Goal: Task Accomplishment & Management: Manage account settings

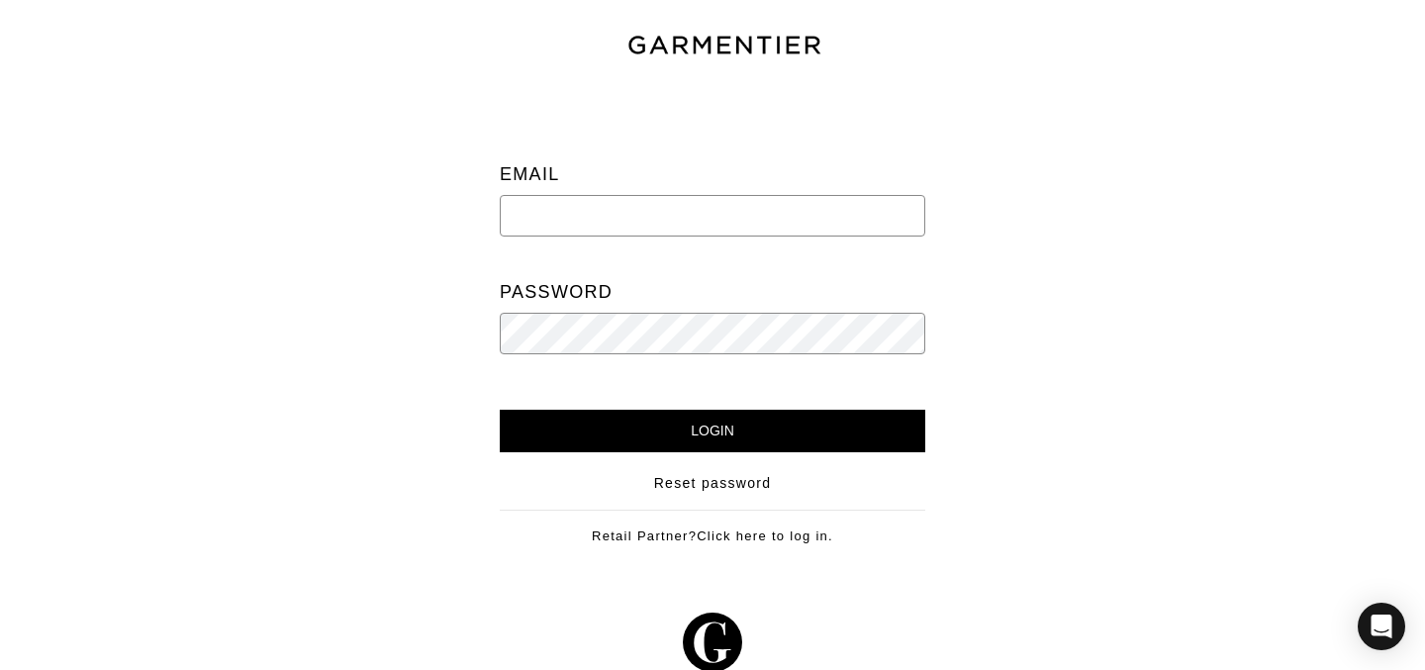
type input "[PERSON_NAME][EMAIL_ADDRESS][DOMAIN_NAME]"
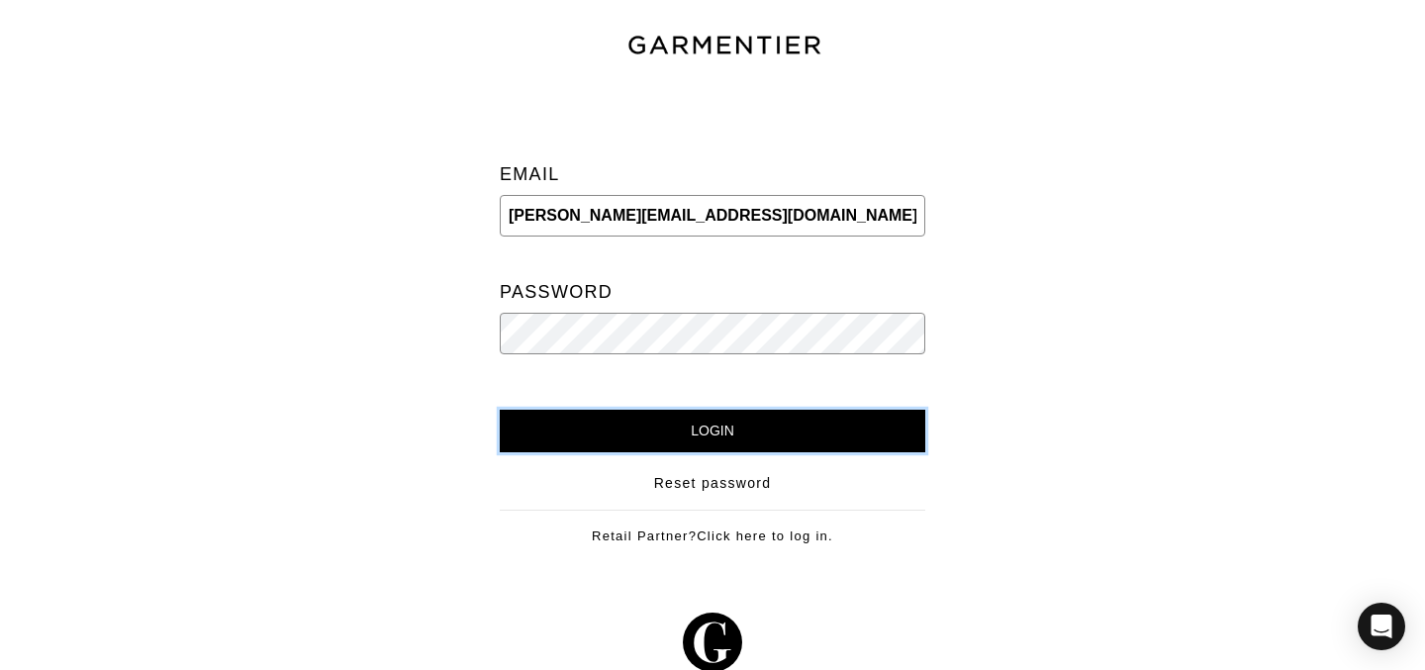
click at [603, 449] on input "Login" at bounding box center [712, 431] width 425 height 43
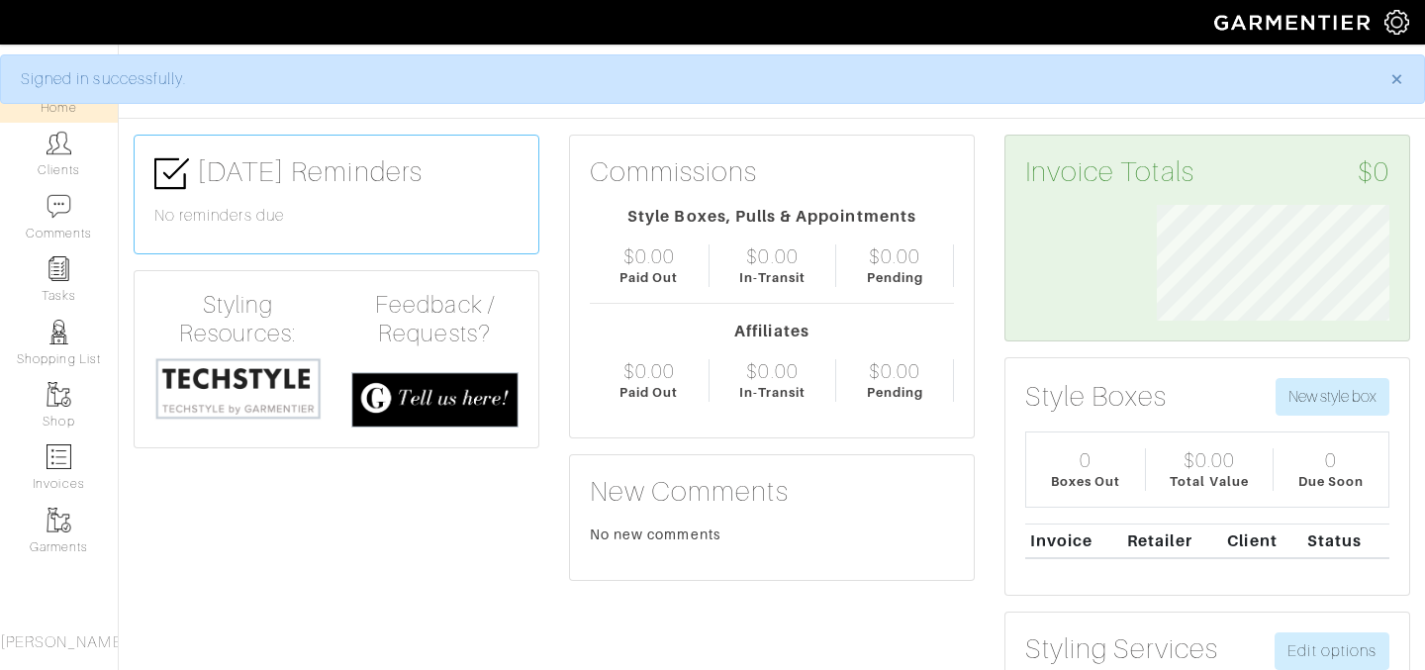
scroll to position [116, 263]
click at [74, 165] on link "Clients" at bounding box center [59, 154] width 118 height 62
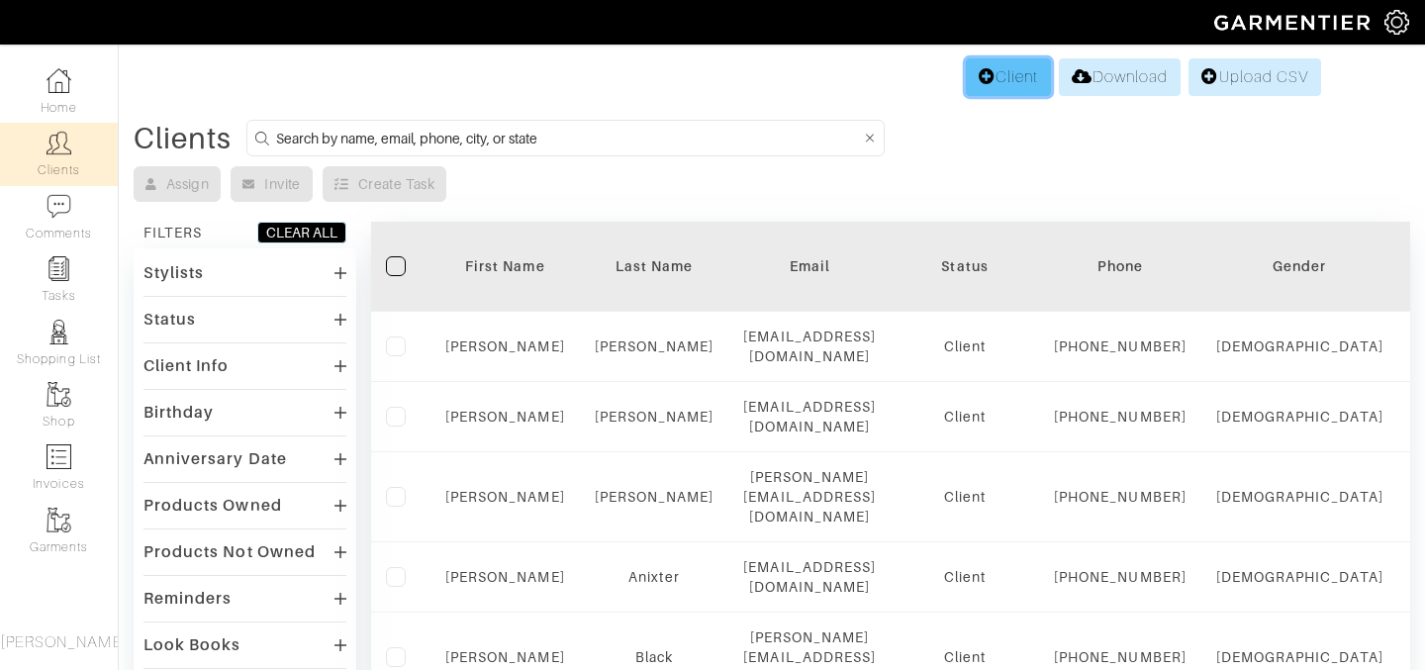
click at [991, 86] on link "Client" at bounding box center [1007, 77] width 85 height 38
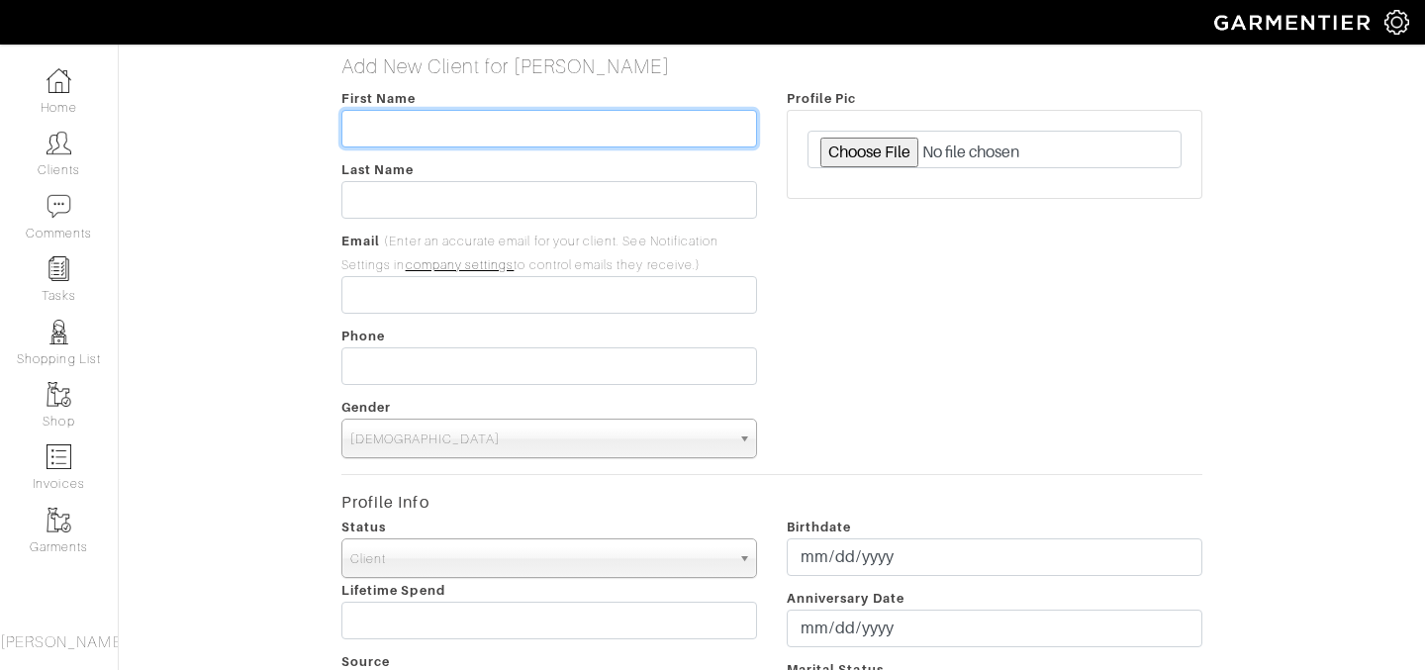
click at [687, 127] on input "text" at bounding box center [548, 129] width 415 height 38
click at [613, 135] on input "Sam Shapiro" at bounding box center [548, 129] width 415 height 38
drag, startPoint x: 388, startPoint y: 127, endPoint x: 447, endPoint y: 132, distance: 59.6
click at [447, 133] on input "Sam Shapiro (ENAZ)" at bounding box center [548, 129] width 415 height 38
type input "Sam (ENAZ)"
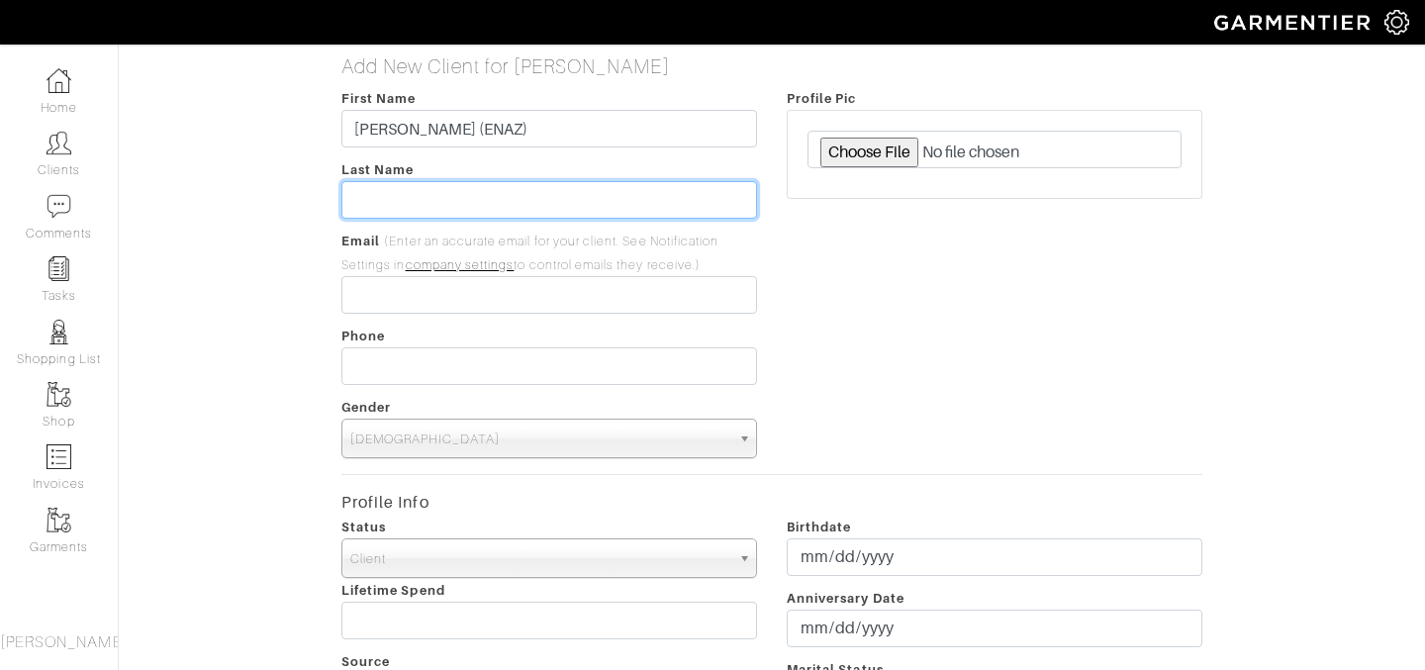
click at [395, 189] on input "text" at bounding box center [548, 200] width 415 height 38
type input "Shapiro"
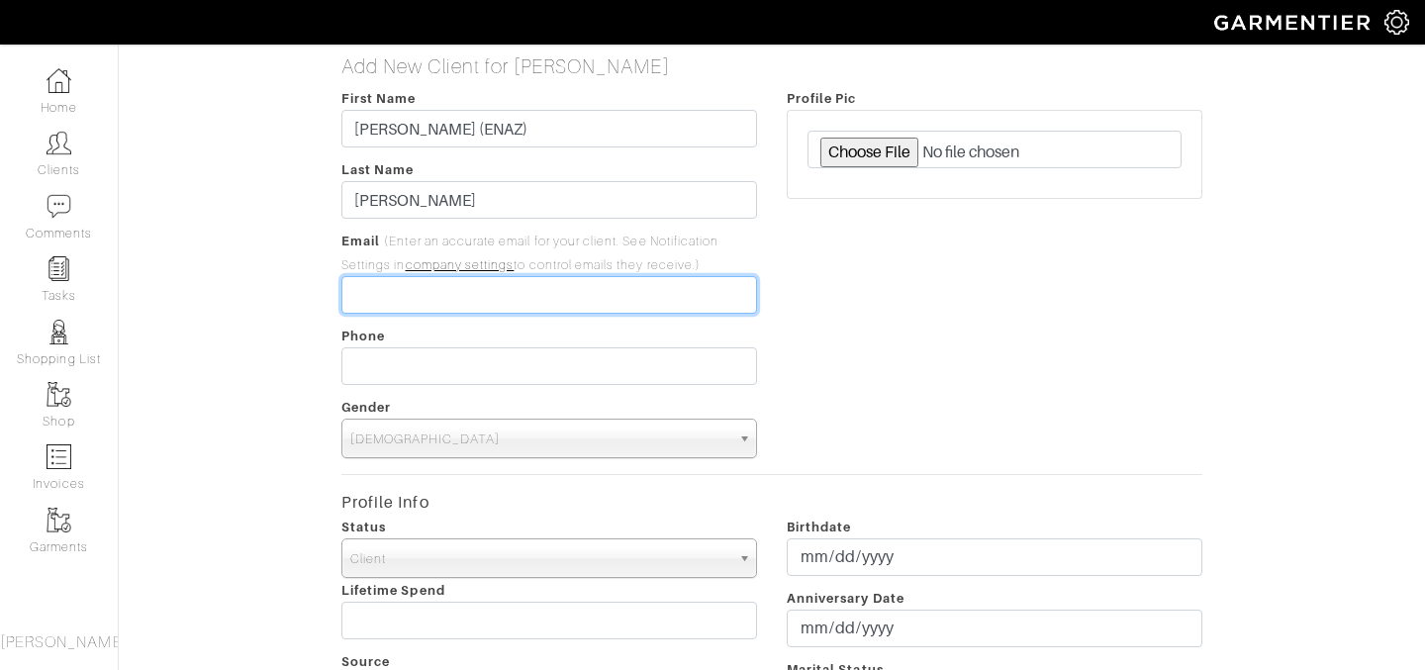
click at [367, 289] on input "email" at bounding box center [548, 295] width 415 height 38
type input "[PERSON_NAME][EMAIL_ADDRESS][DOMAIN_NAME]"
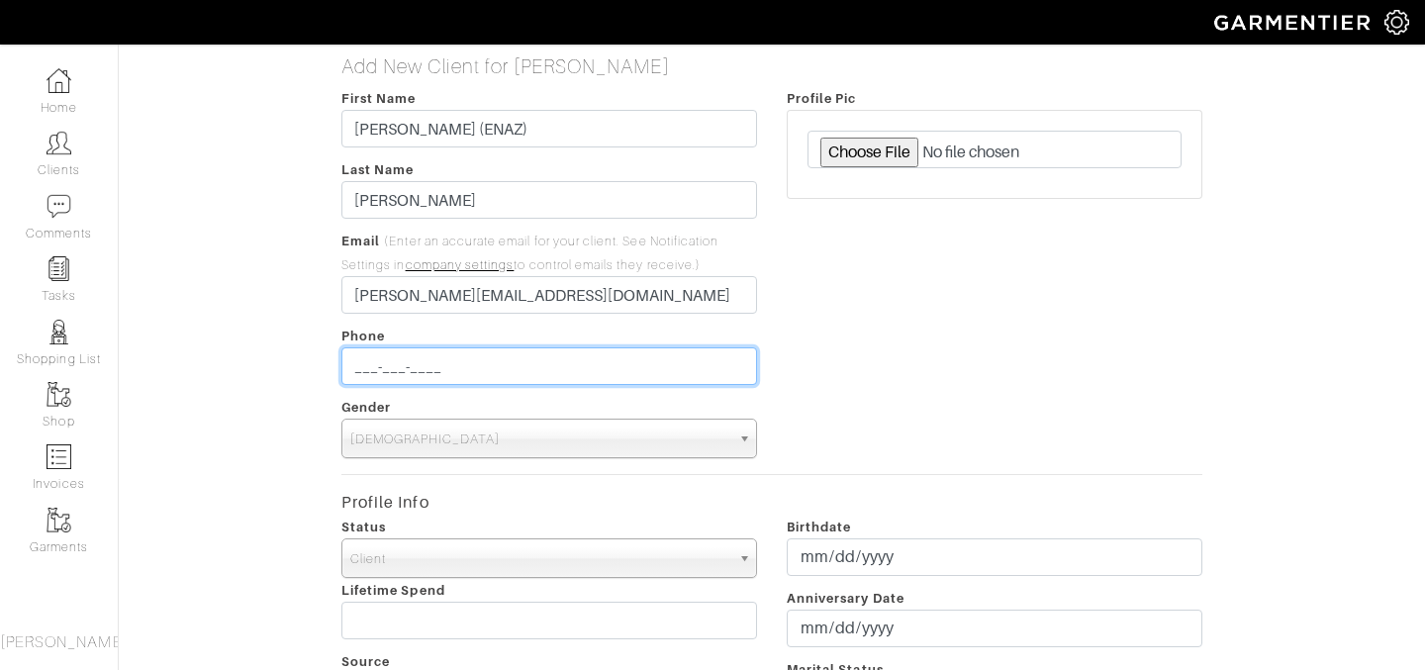
click at [356, 360] on input "___-___-____" at bounding box center [548, 366] width 415 height 38
type input "[PHONE_NUMBER]"
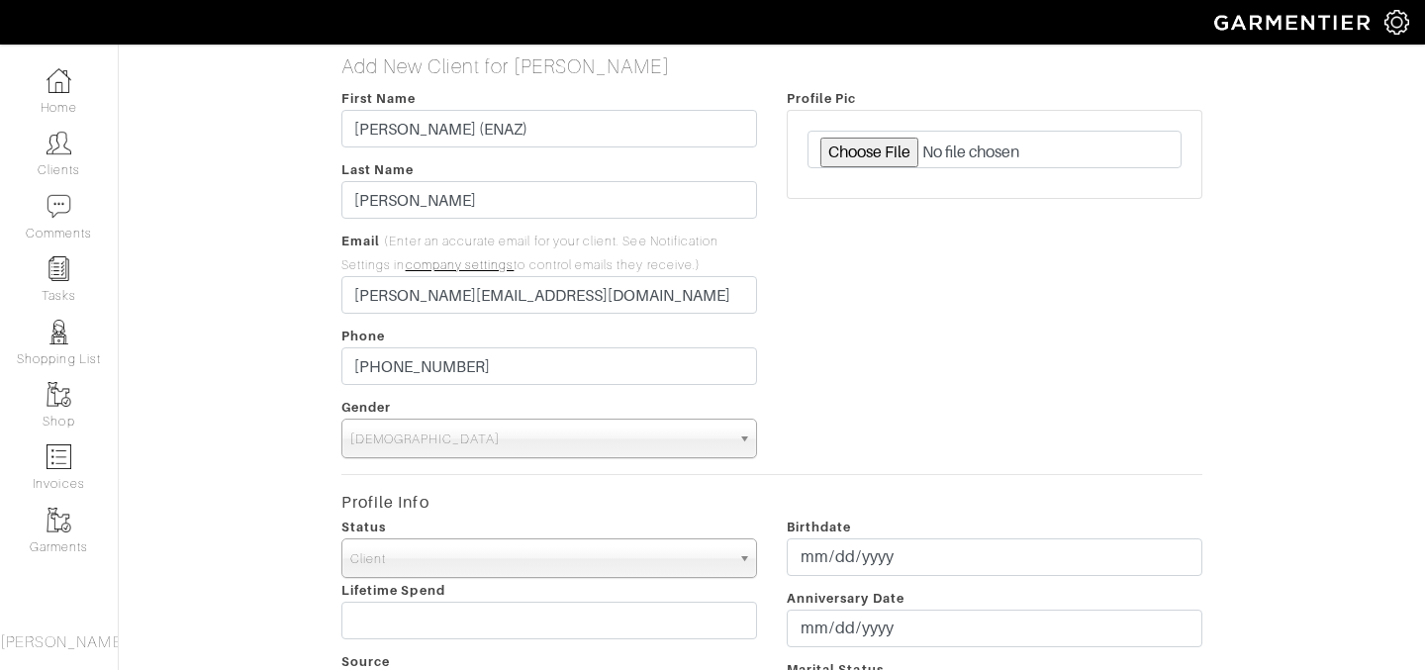
click at [820, 399] on div "Profile Pic" at bounding box center [994, 272] width 445 height 372
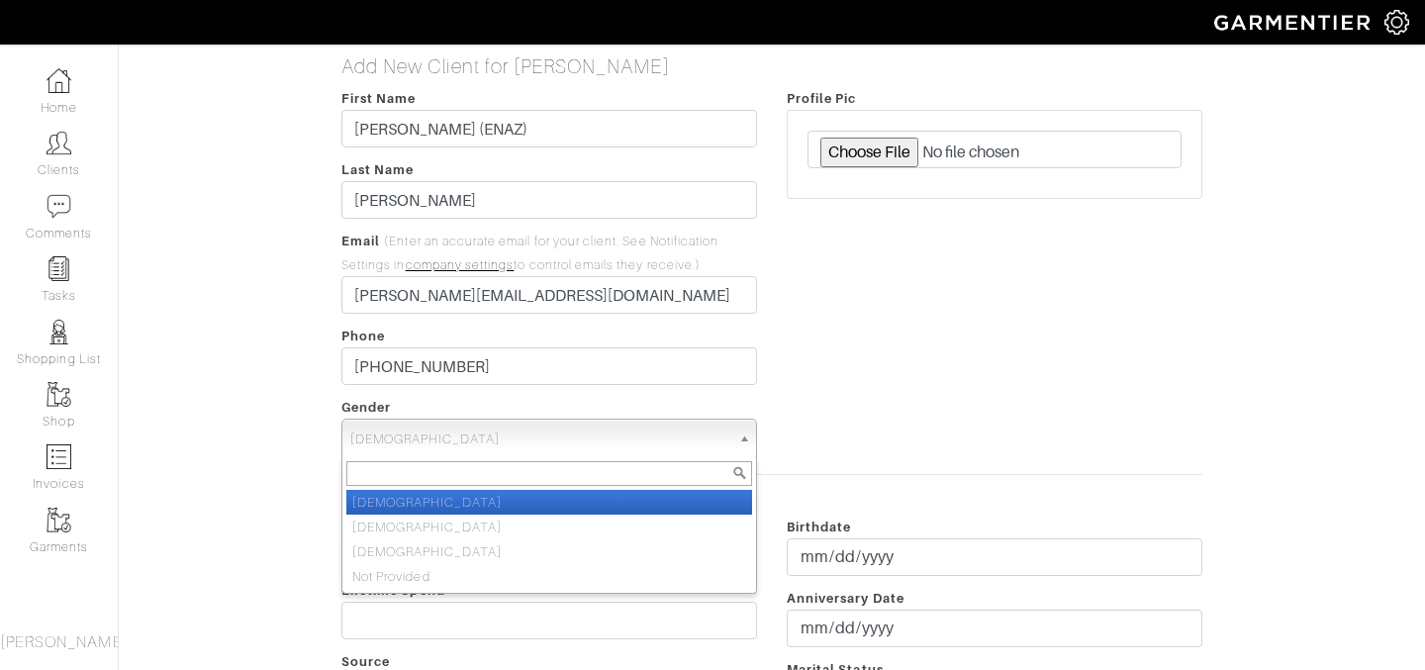
click at [741, 423] on b at bounding box center [747, 438] width 18 height 38
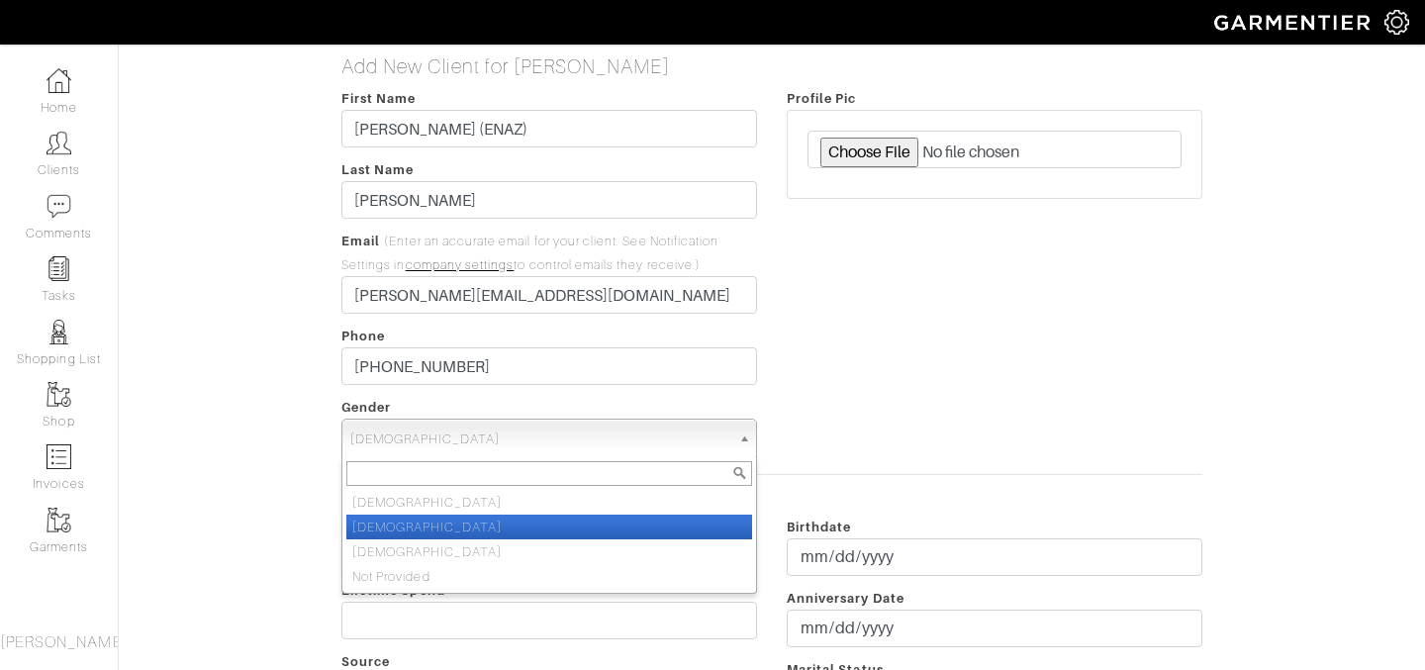
click at [631, 519] on li "Female" at bounding box center [549, 526] width 406 height 25
select select "Female"
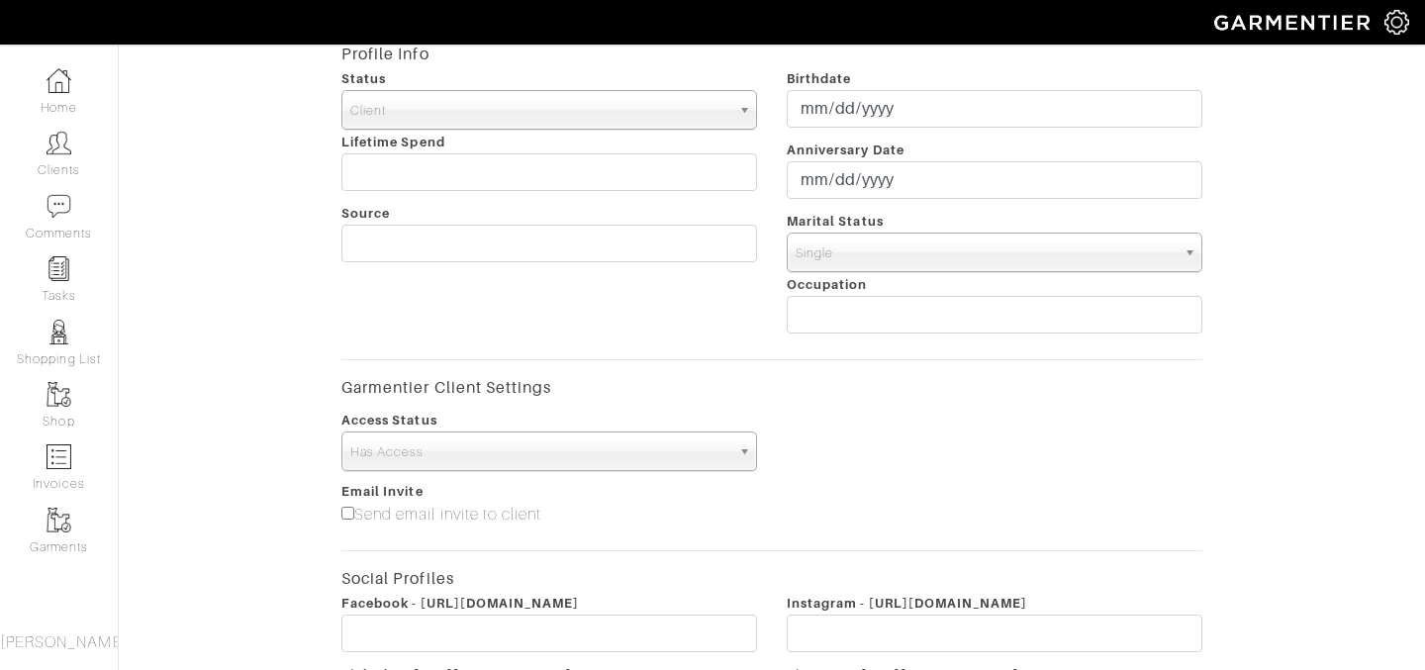
scroll to position [772, 0]
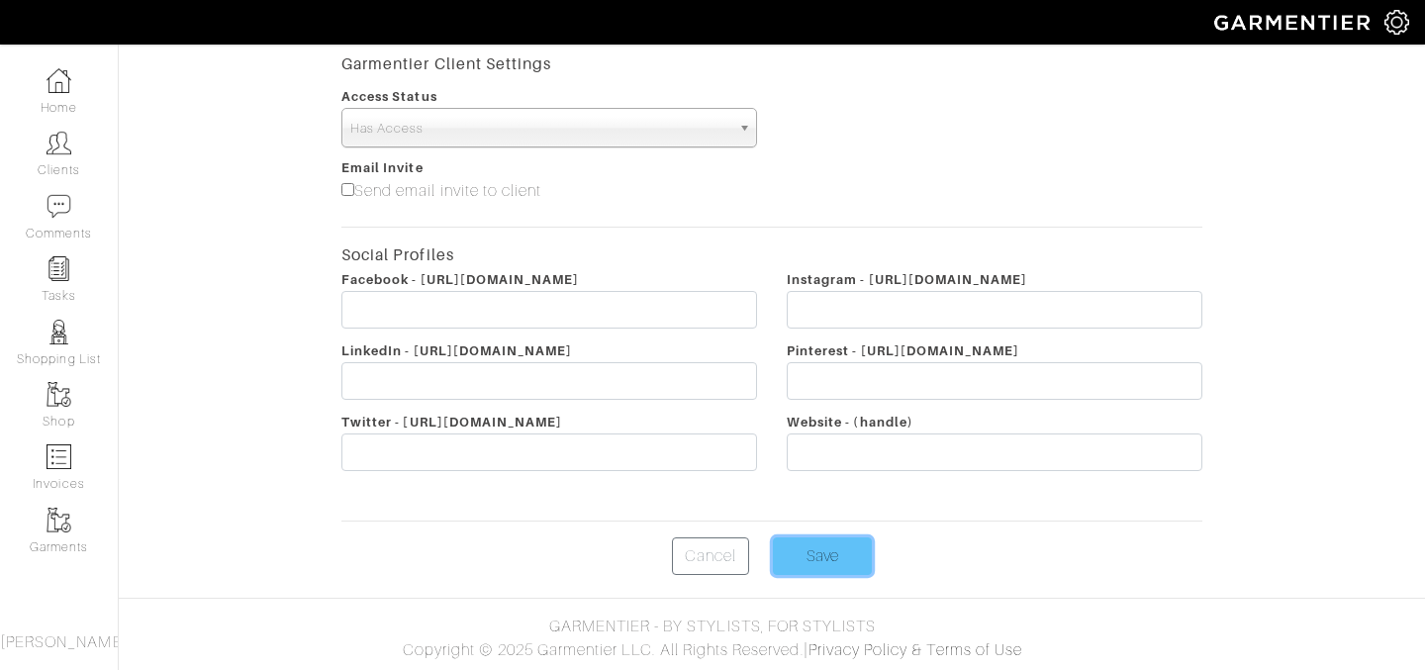
click at [847, 569] on input "Save" at bounding box center [822, 556] width 99 height 38
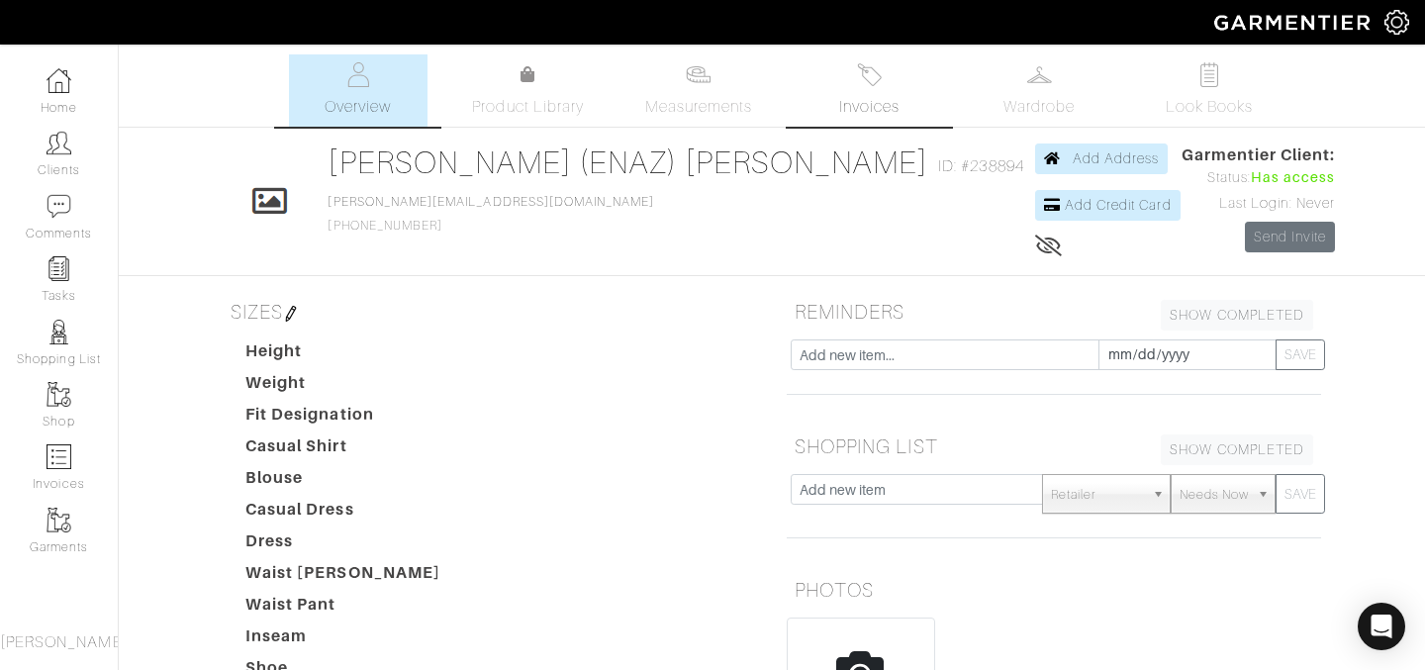
click at [872, 87] on link "Invoices" at bounding box center [868, 90] width 138 height 72
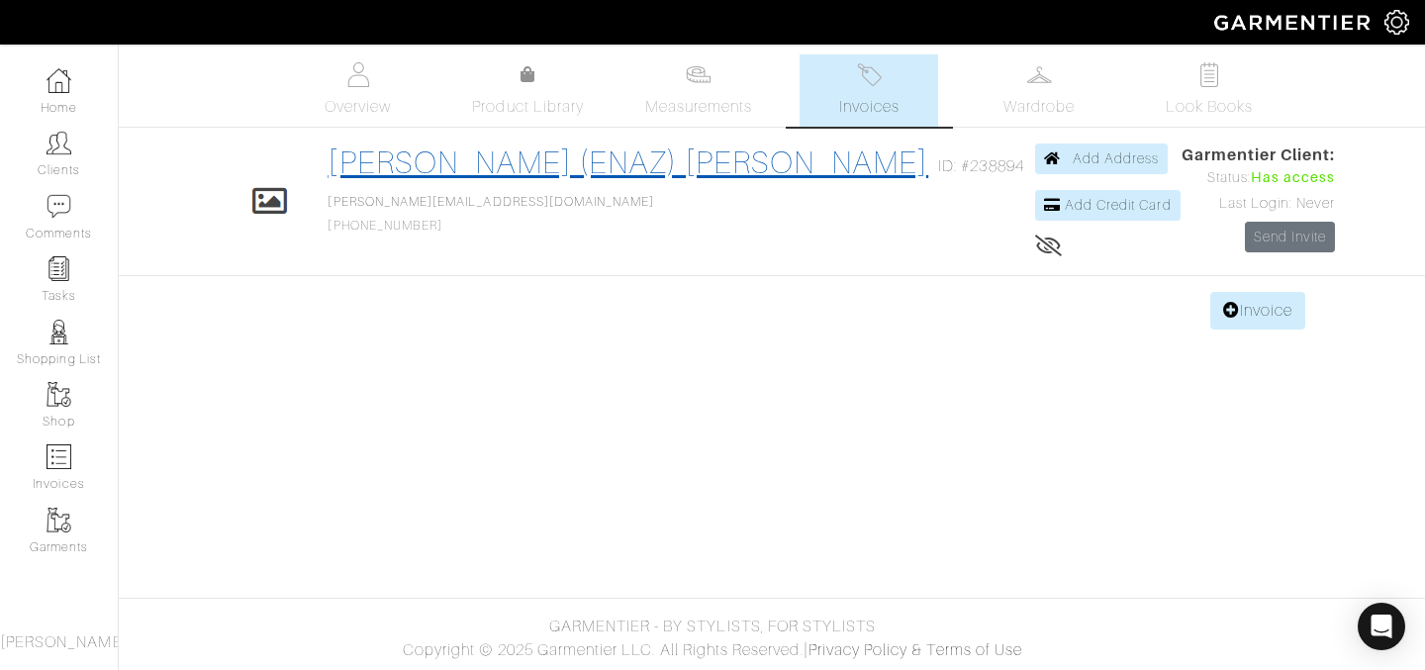
click at [695, 160] on link "Sam (ENAZ) Shapiro" at bounding box center [627, 162] width 600 height 36
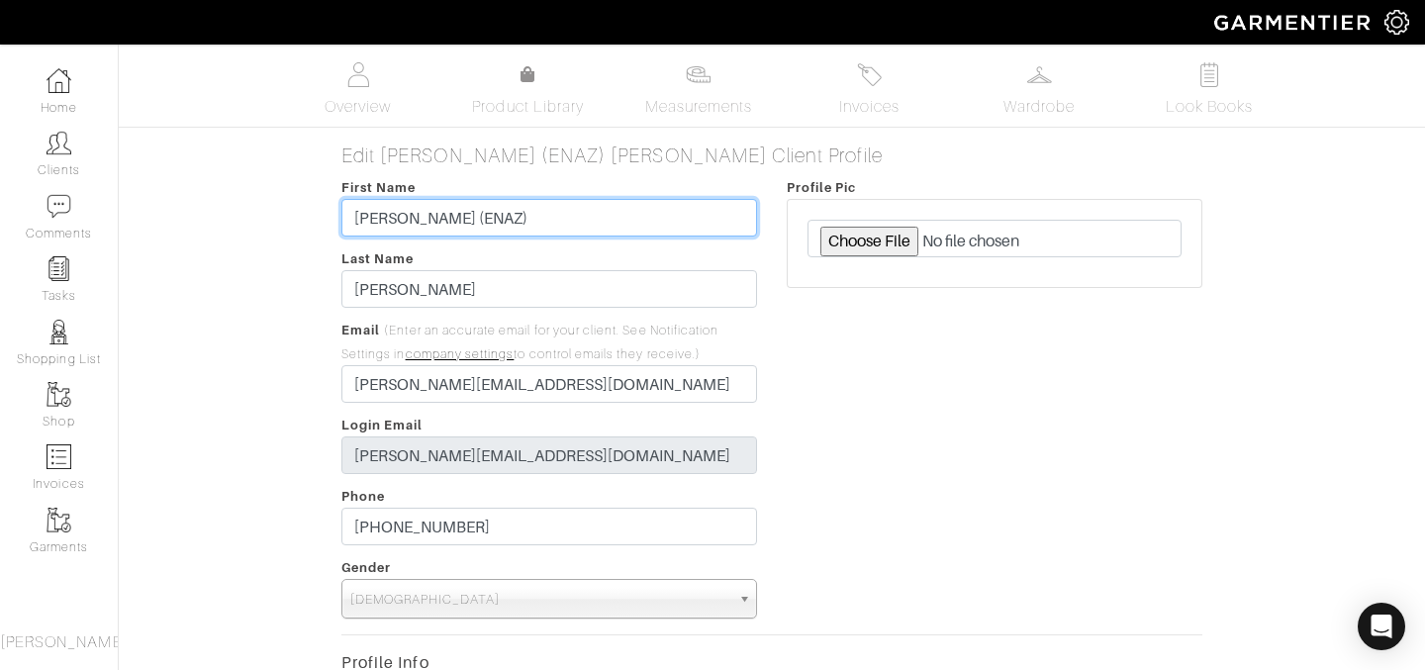
drag, startPoint x: 389, startPoint y: 218, endPoint x: 466, endPoint y: 221, distance: 77.2
click at [466, 221] on input "Sam (ENAZ)" at bounding box center [548, 218] width 415 height 38
type input "Sam"
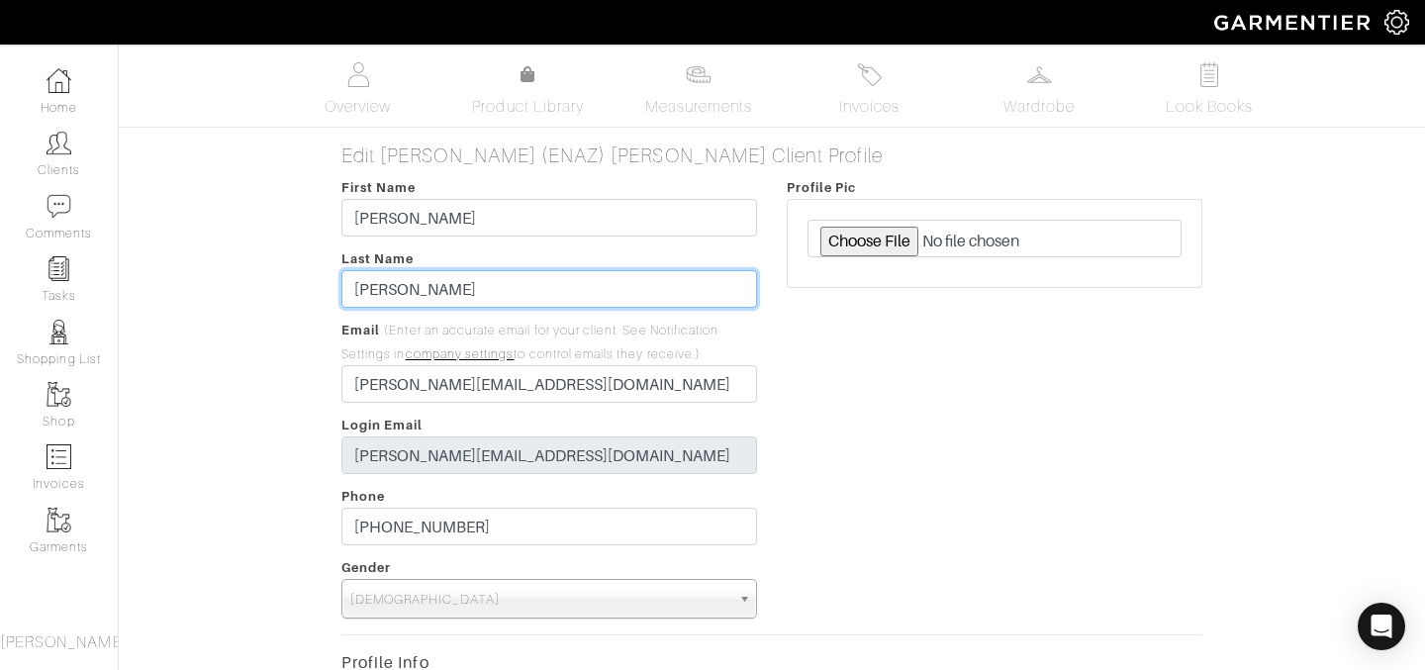
click at [411, 298] on input "Shapiro" at bounding box center [548, 289] width 415 height 38
paste input "(ENAZ)"
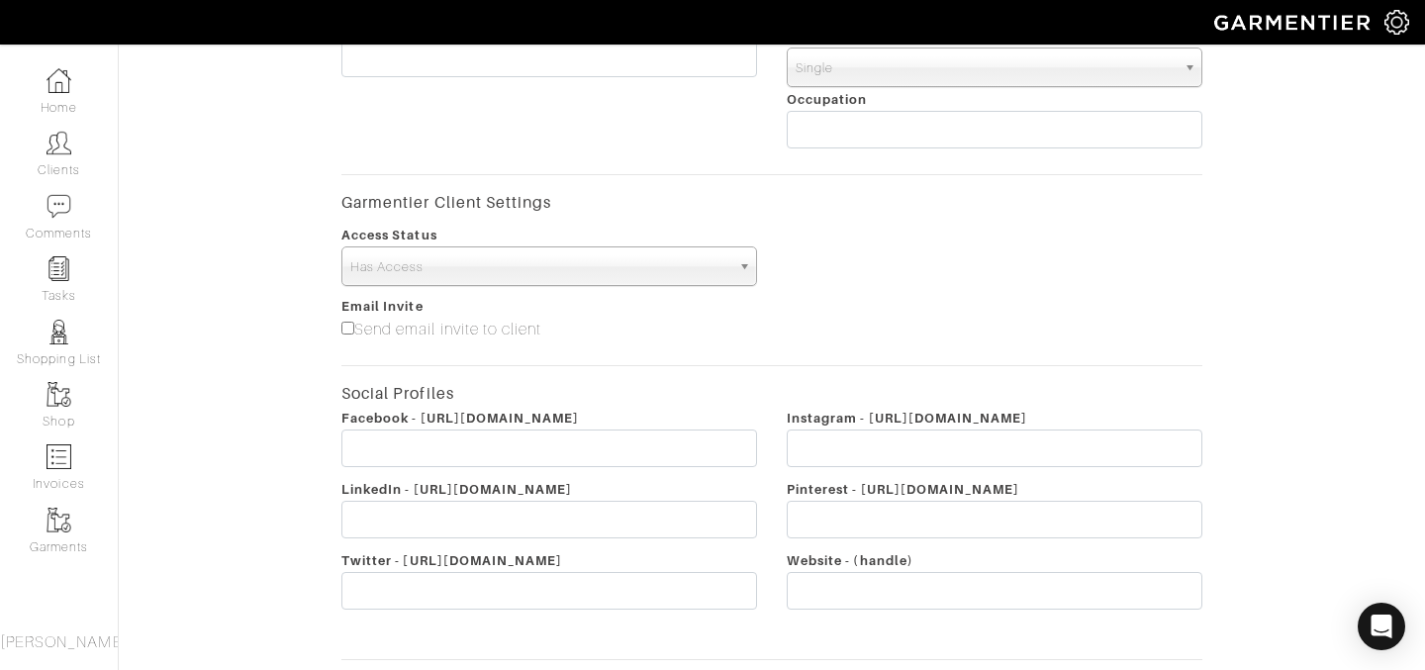
scroll to position [932, 0]
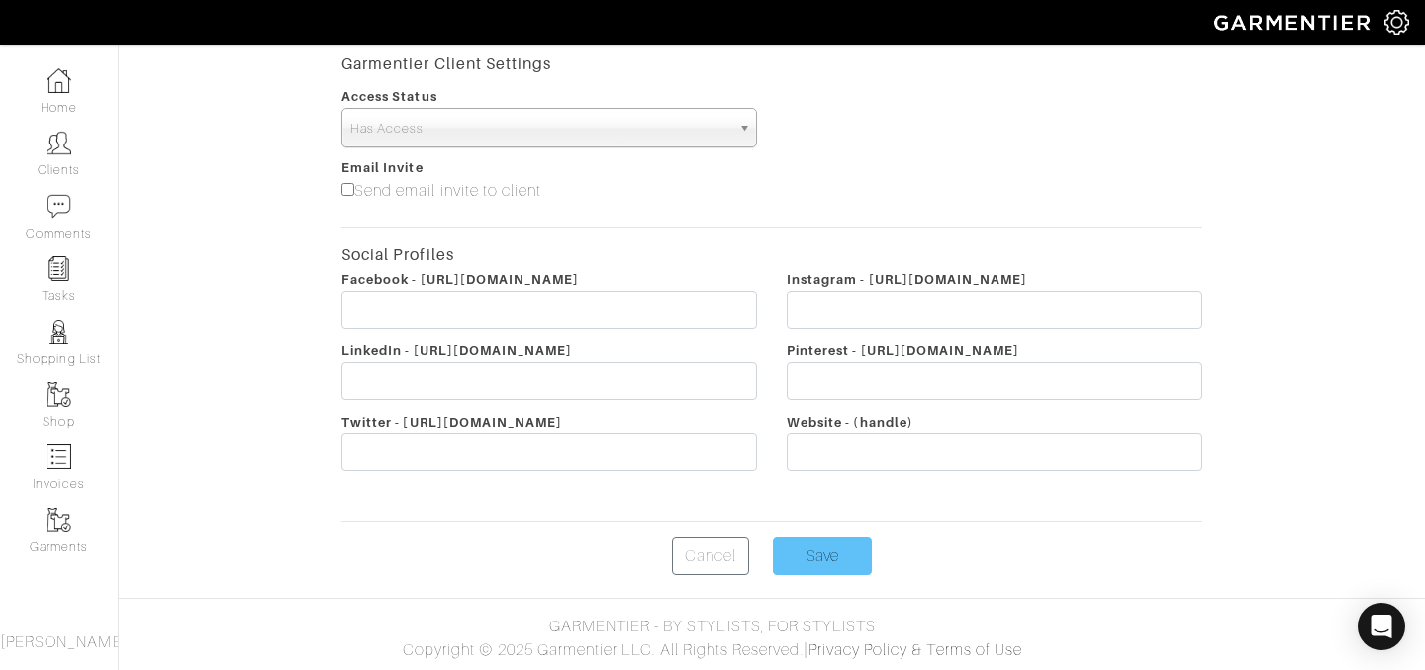
type input "Shapiro (ENAZ)"
click at [813, 548] on input "Save" at bounding box center [822, 556] width 99 height 38
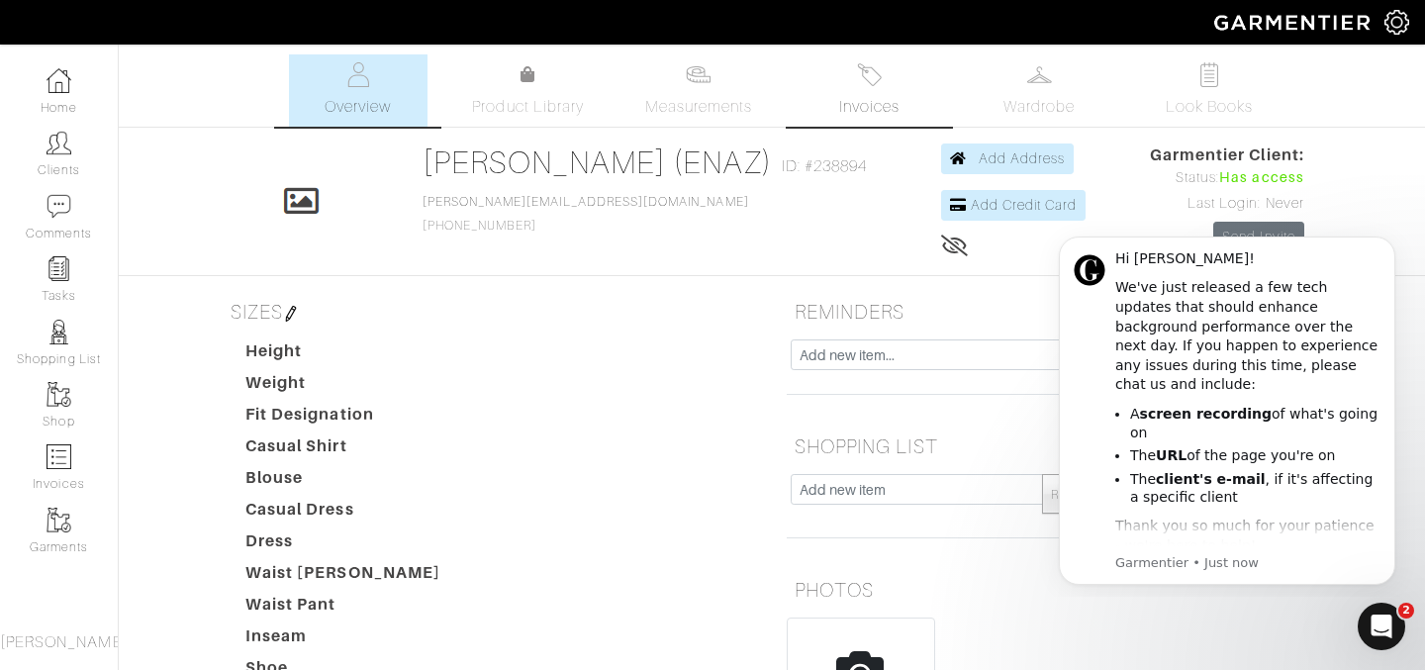
click at [839, 107] on span "Invoices" at bounding box center [869, 107] width 60 height 24
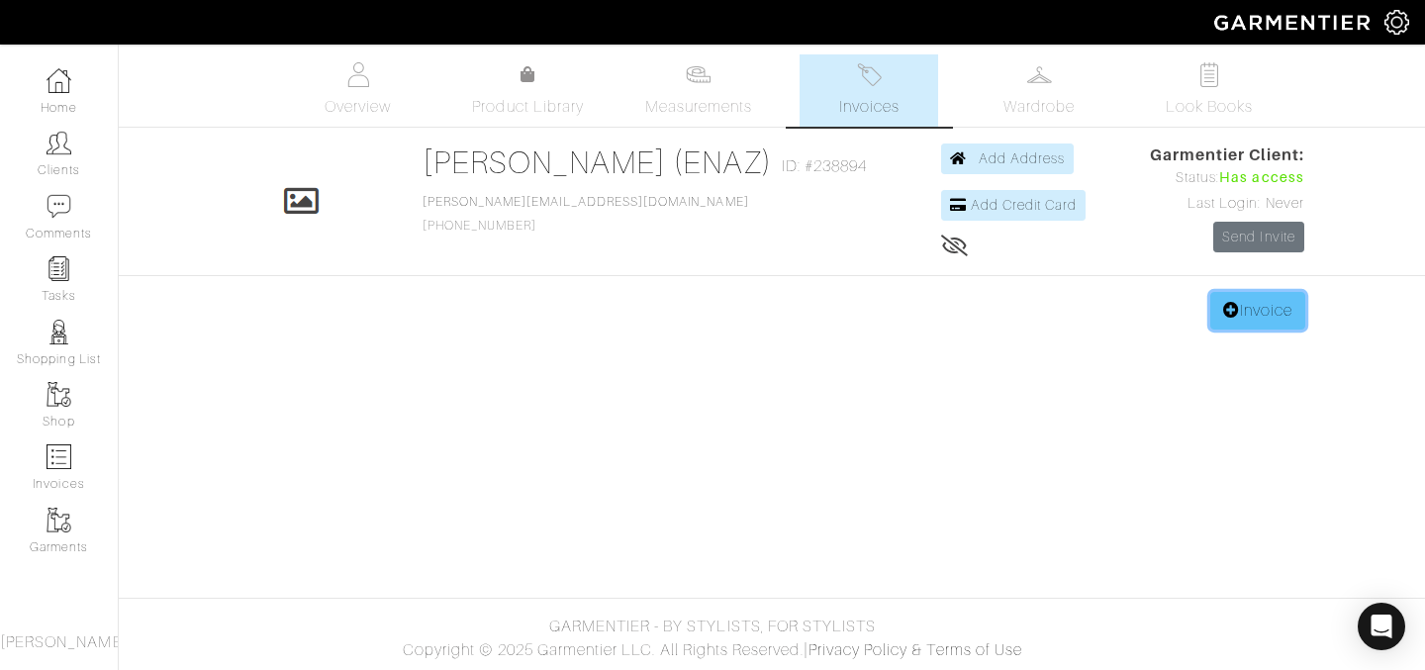
click at [1234, 312] on link "Invoice" at bounding box center [1257, 311] width 95 height 38
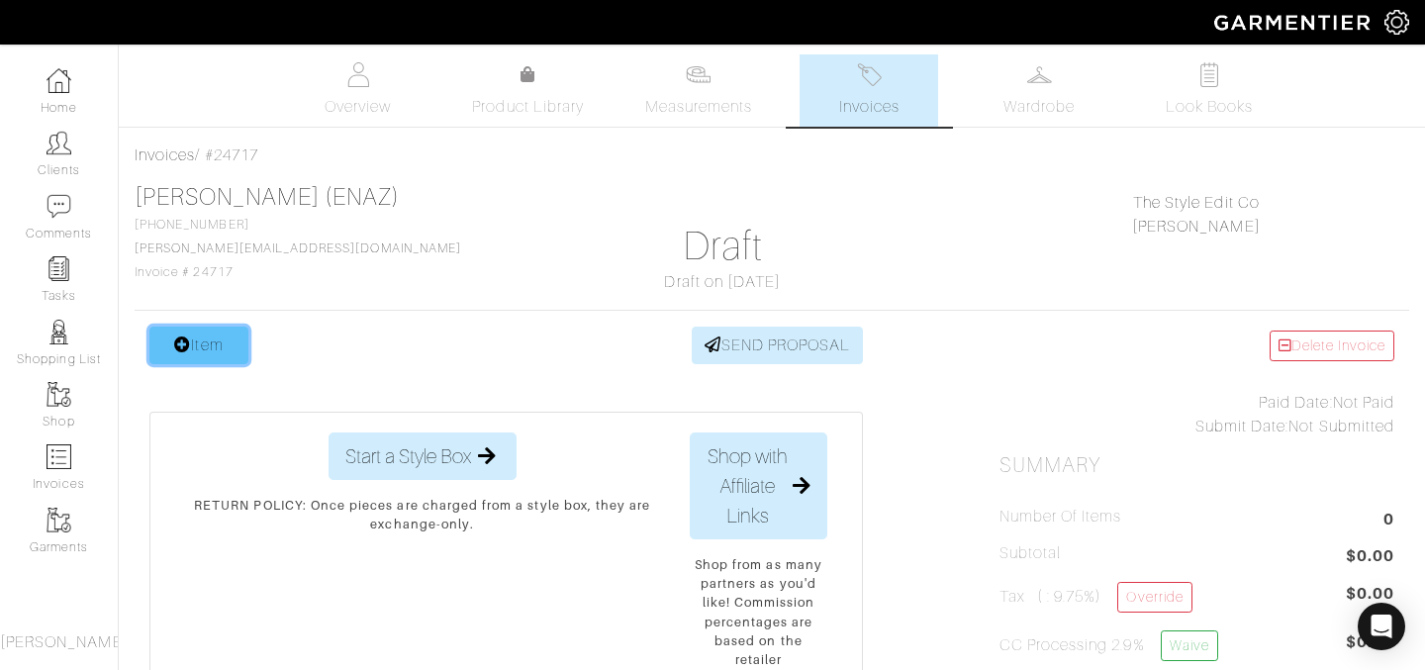
click at [231, 360] on link "Item" at bounding box center [198, 345] width 99 height 38
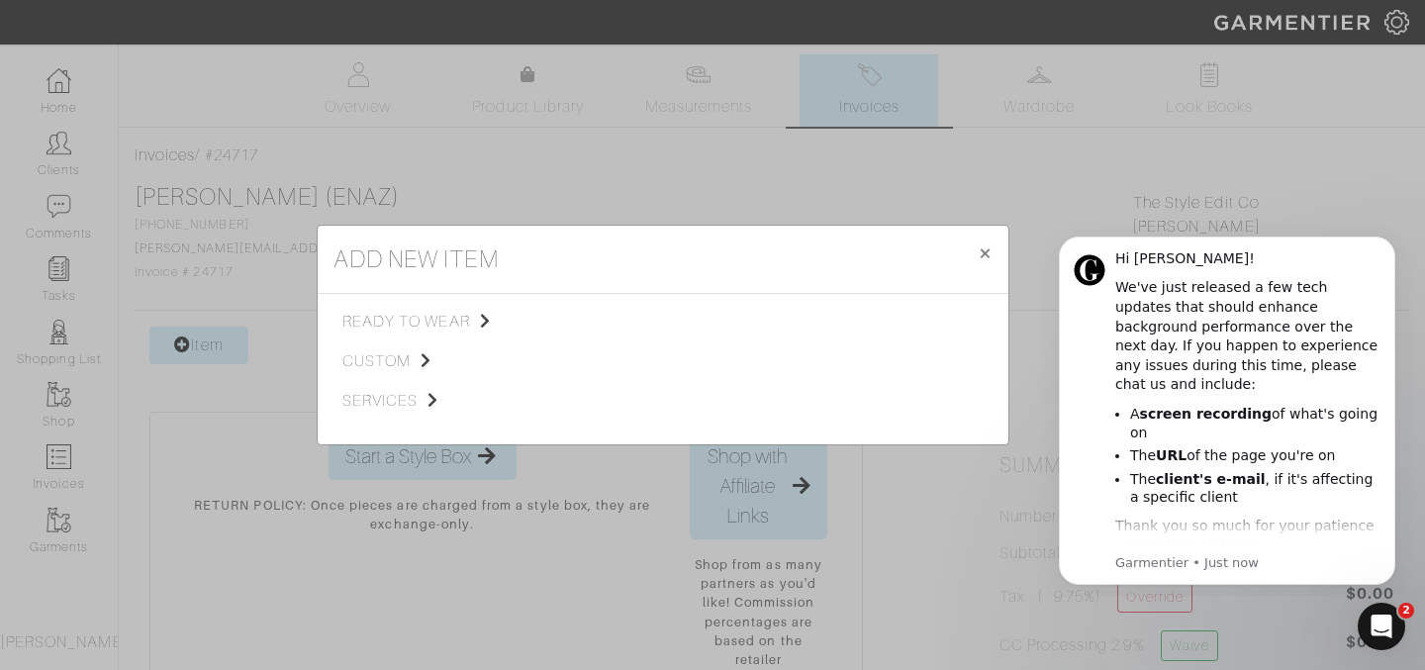
click at [349, 384] on div "ready to wear custom services" at bounding box center [449, 369] width 214 height 119
click at [363, 398] on span "services" at bounding box center [441, 401] width 199 height 24
click at [373, 402] on span "services" at bounding box center [441, 401] width 199 height 24
click at [647, 315] on span "Styling Service" at bounding box center [620, 320] width 98 height 16
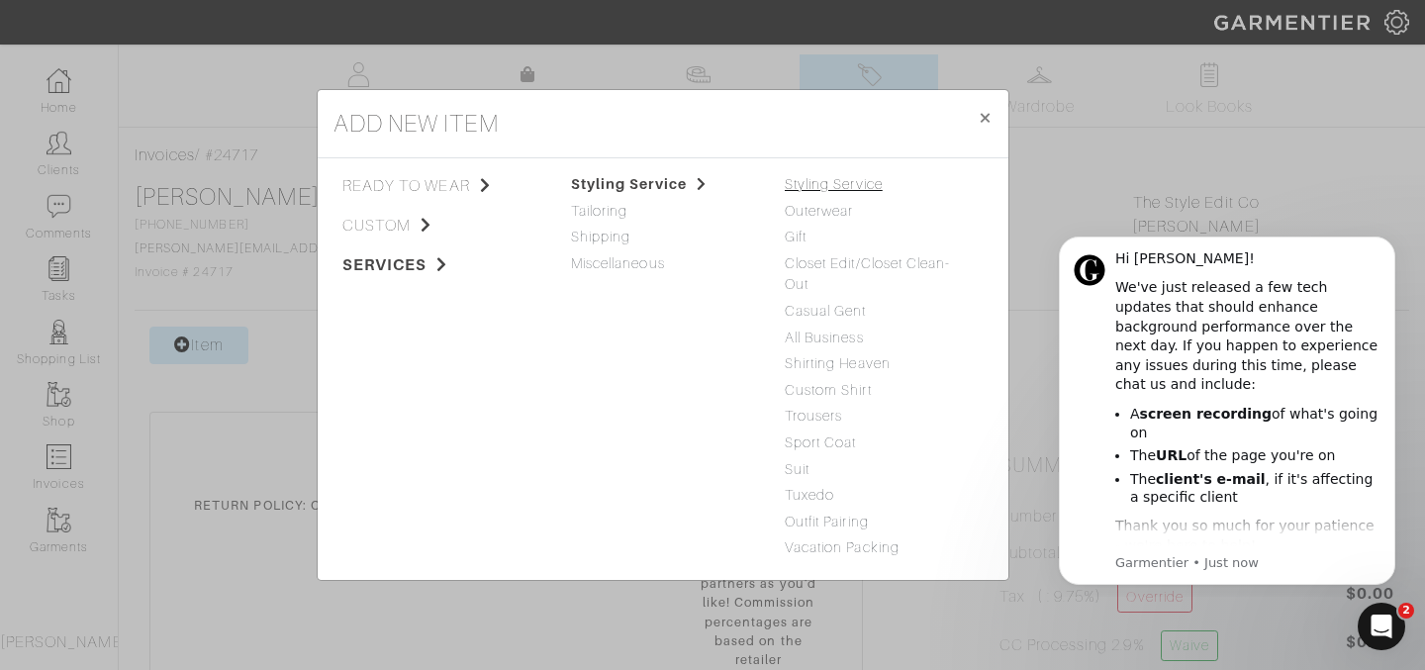
click at [846, 185] on link "Styling Service" at bounding box center [833, 184] width 98 height 16
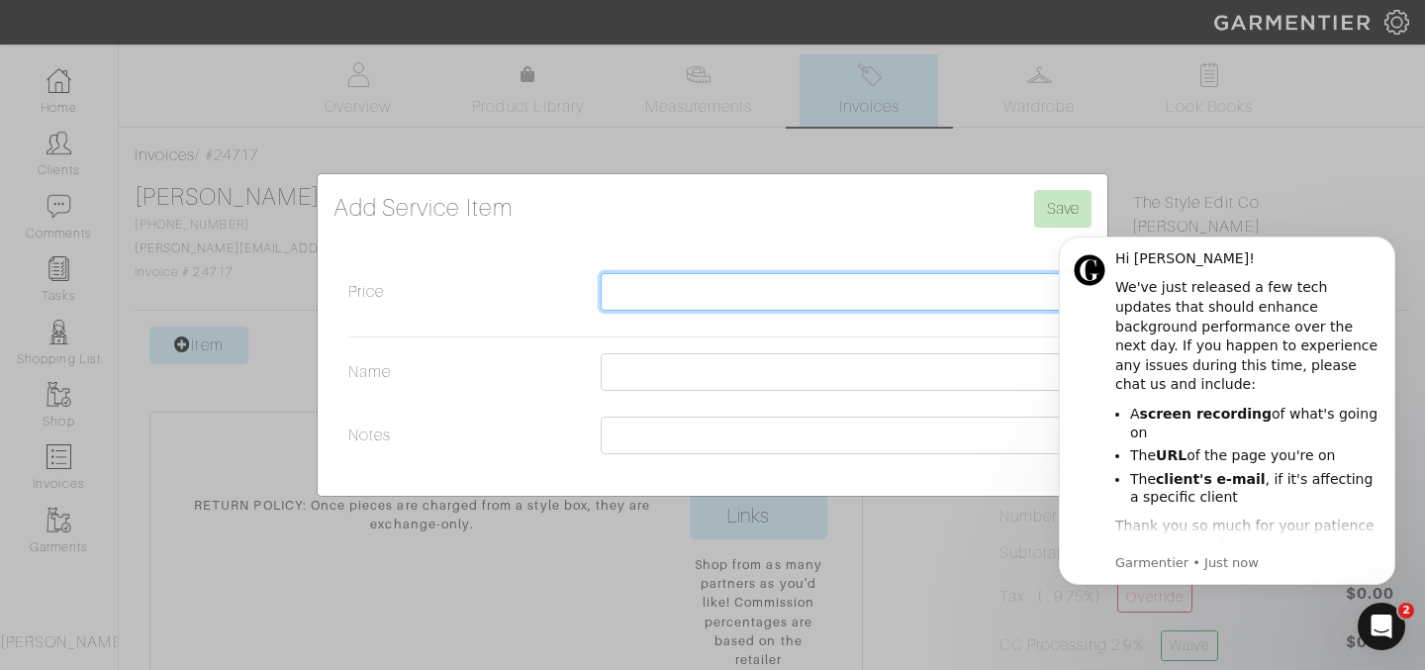
click at [718, 291] on input "Price" at bounding box center [838, 292] width 476 height 38
type input "2500"
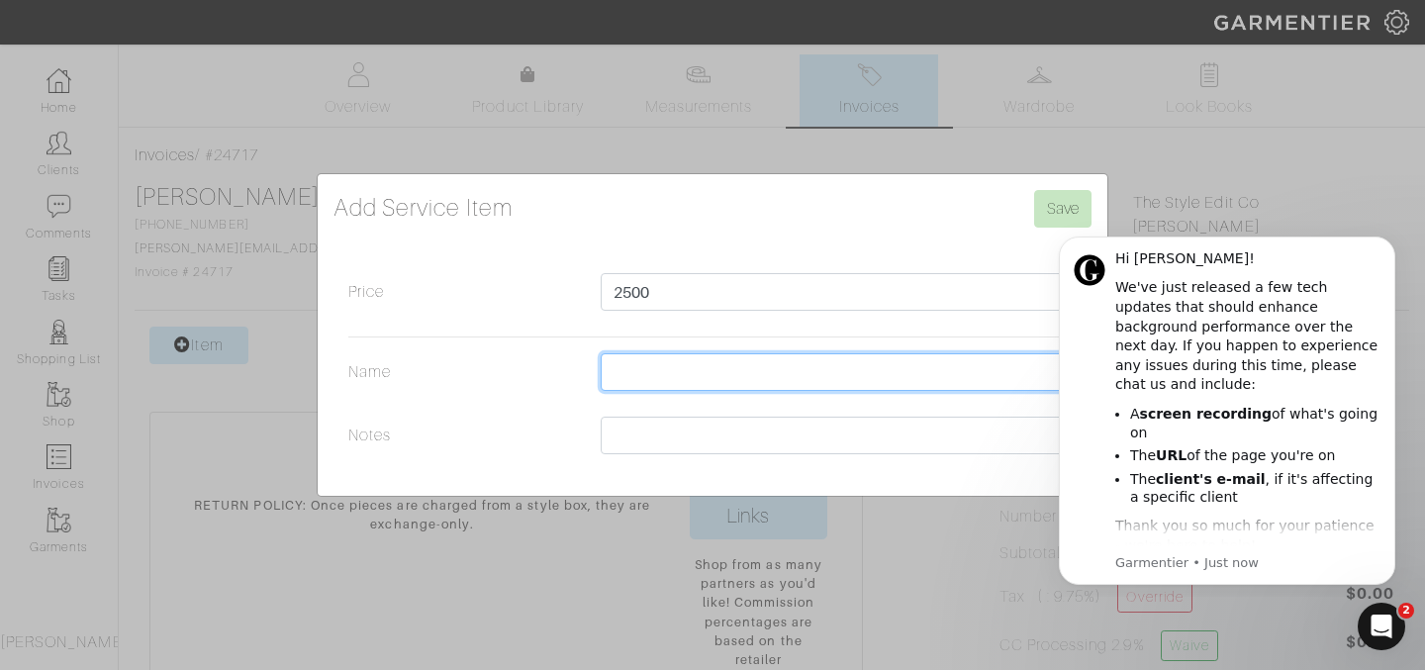
click at [711, 365] on input "Name" at bounding box center [838, 372] width 476 height 38
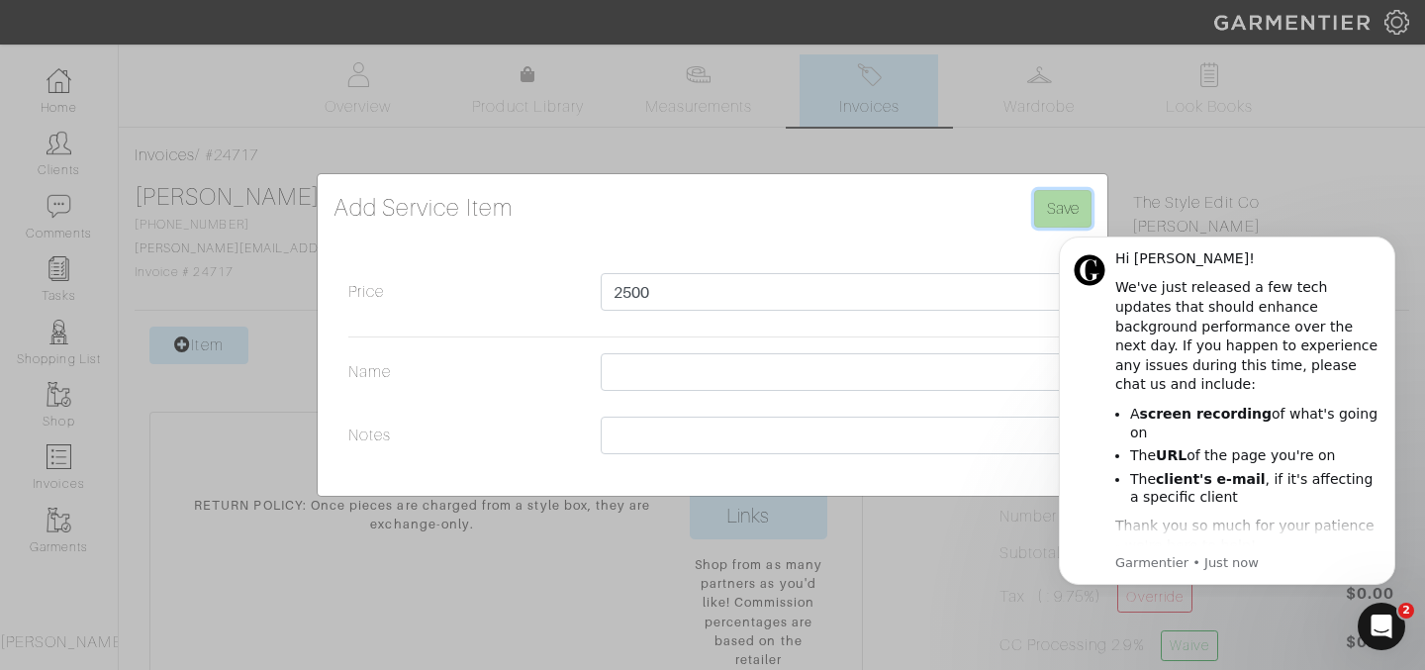
click at [1048, 216] on input "Save" at bounding box center [1062, 209] width 57 height 38
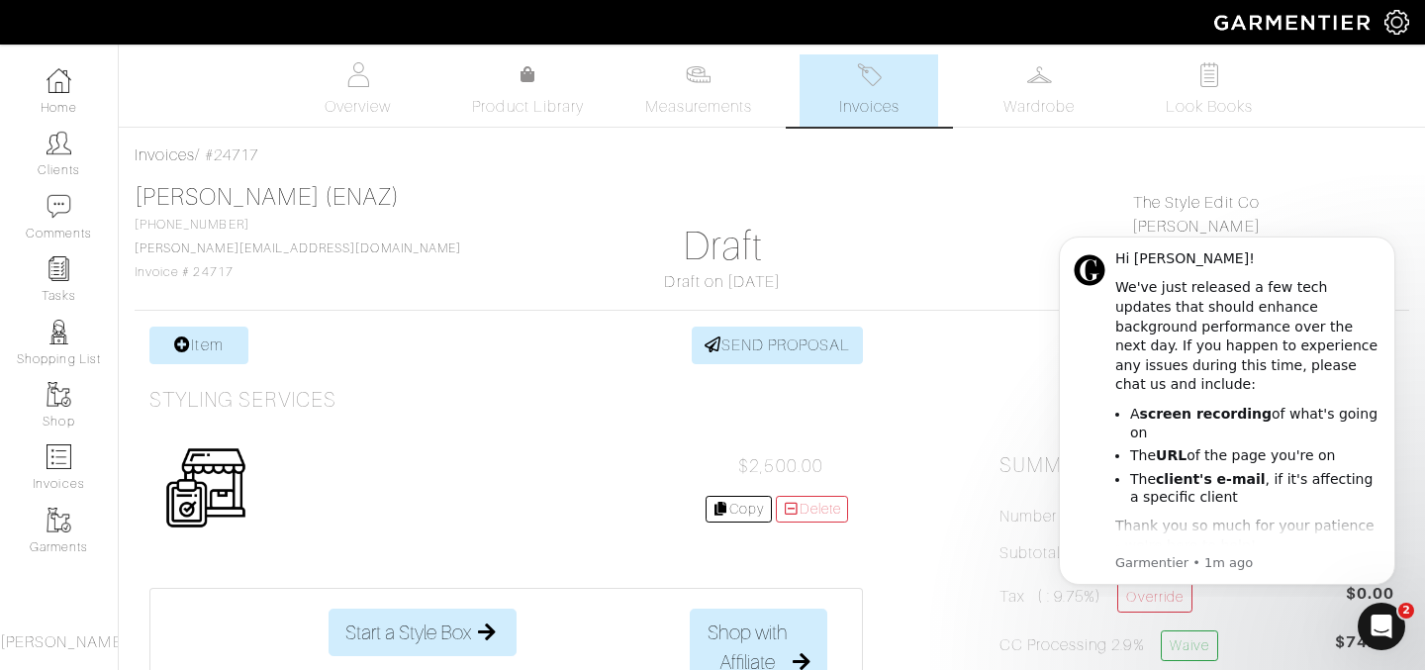
click at [294, 404] on h3 "Styling Services" at bounding box center [242, 400] width 187 height 25
click at [168, 522] on img at bounding box center [205, 487] width 83 height 83
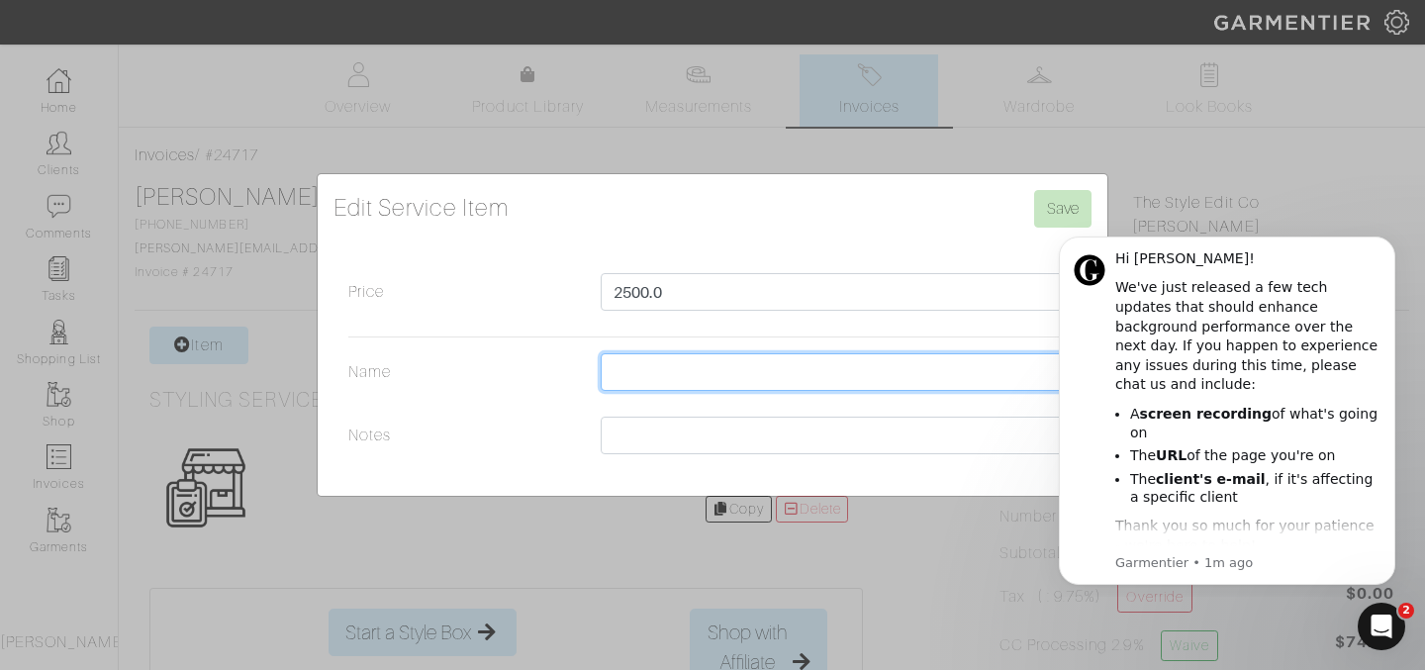
click at [653, 372] on input "Name" at bounding box center [838, 372] width 476 height 38
type input "Stylist/Influencer"
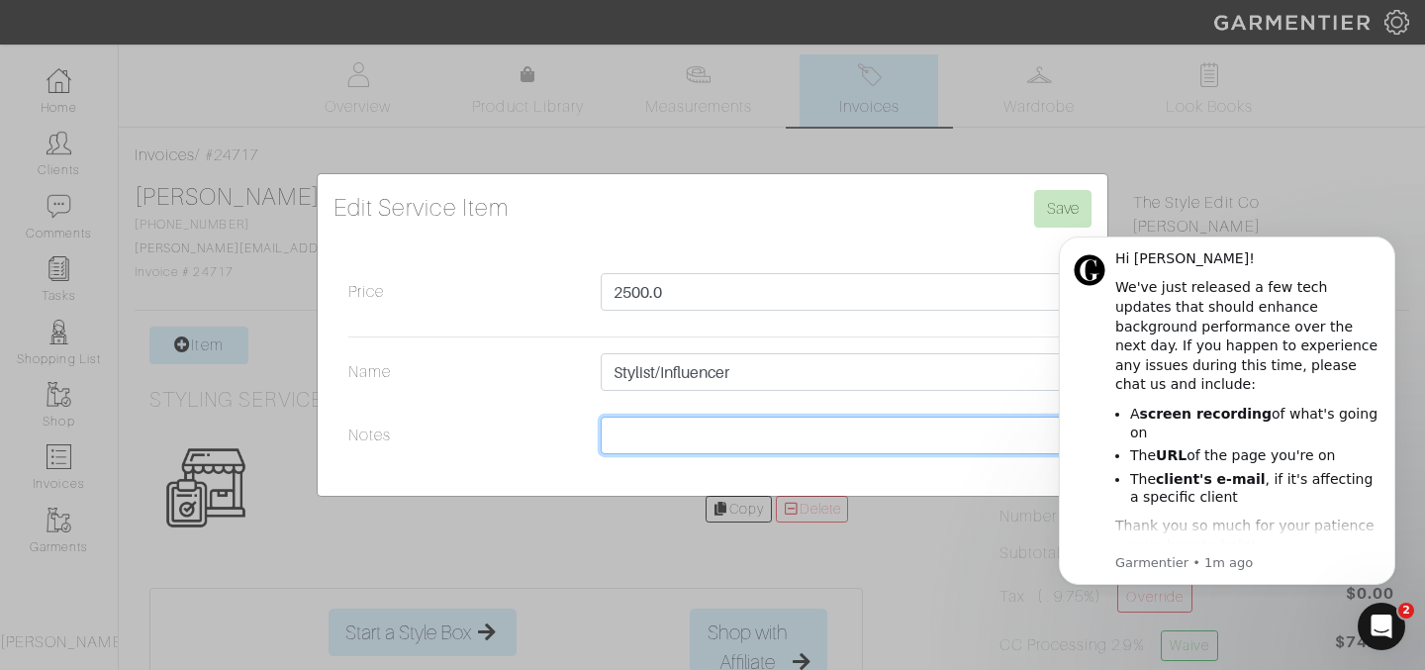
click at [635, 438] on input "Notes" at bounding box center [838, 435] width 476 height 38
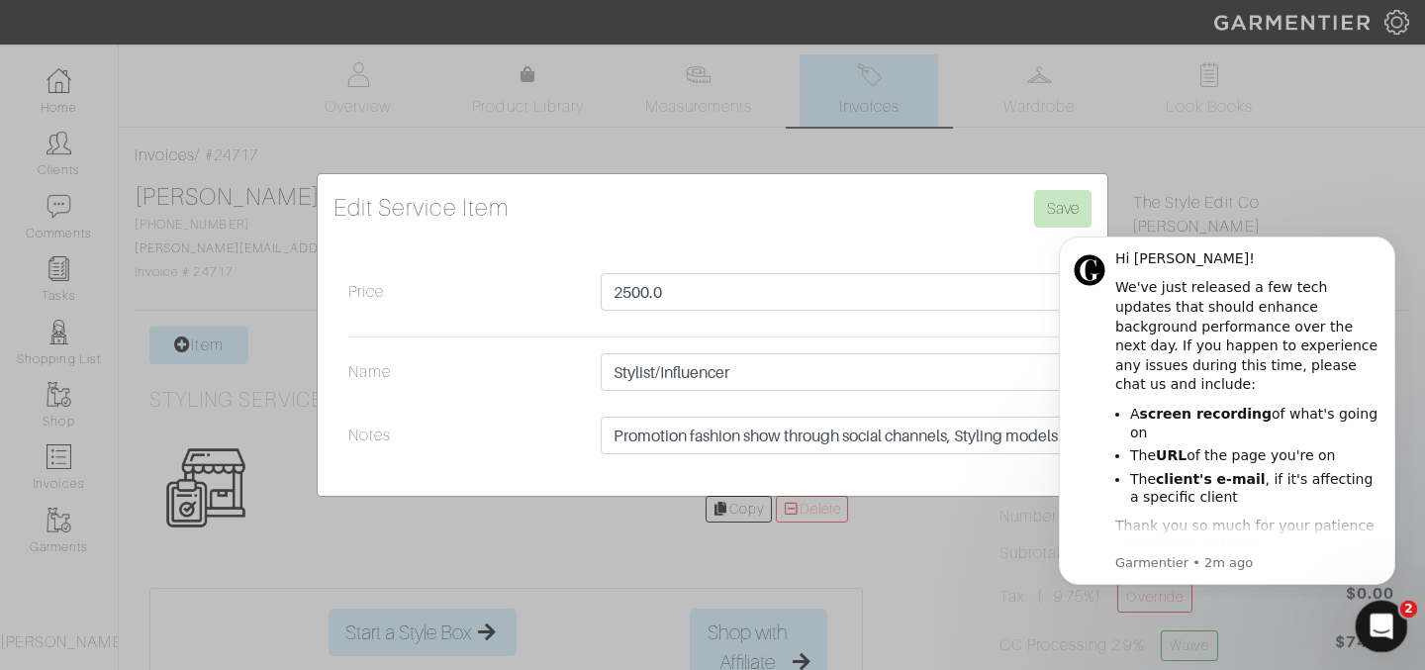
click at [1393, 641] on div "Open Intercom Messenger" at bounding box center [1377, 623] width 65 height 65
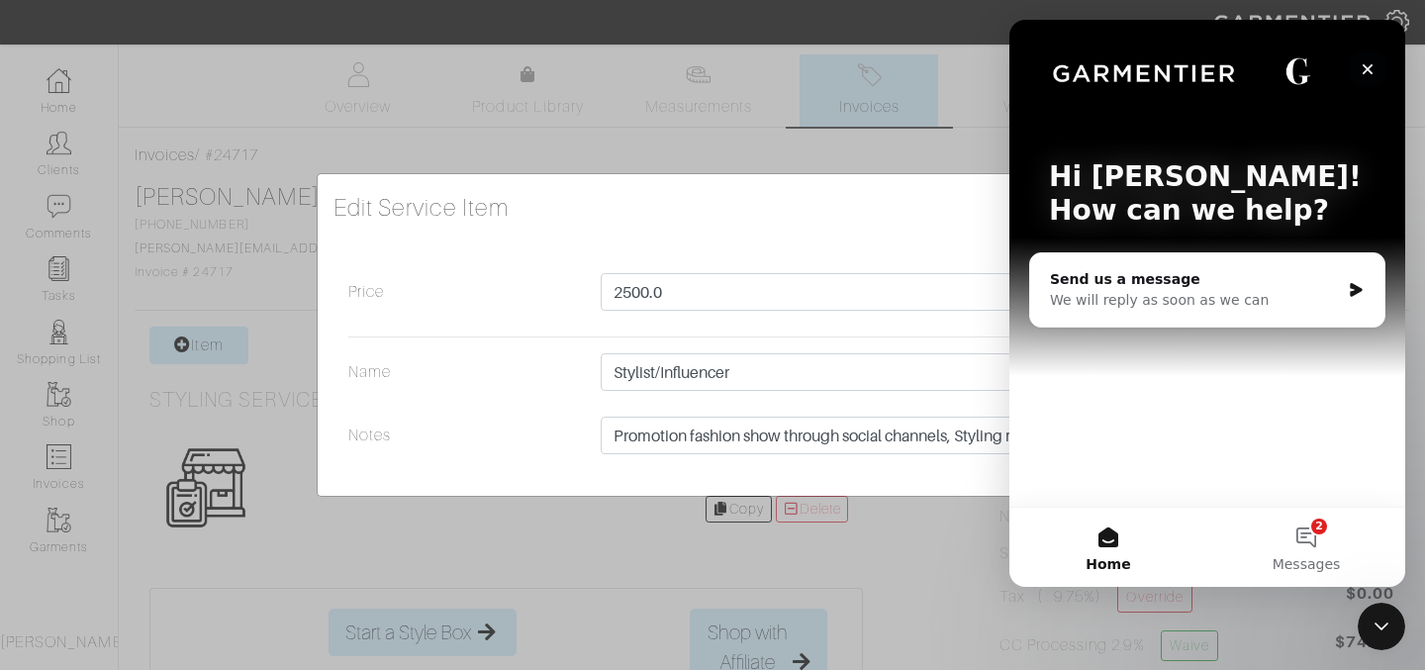
click at [1369, 70] on icon "Close" at bounding box center [1367, 69] width 11 height 11
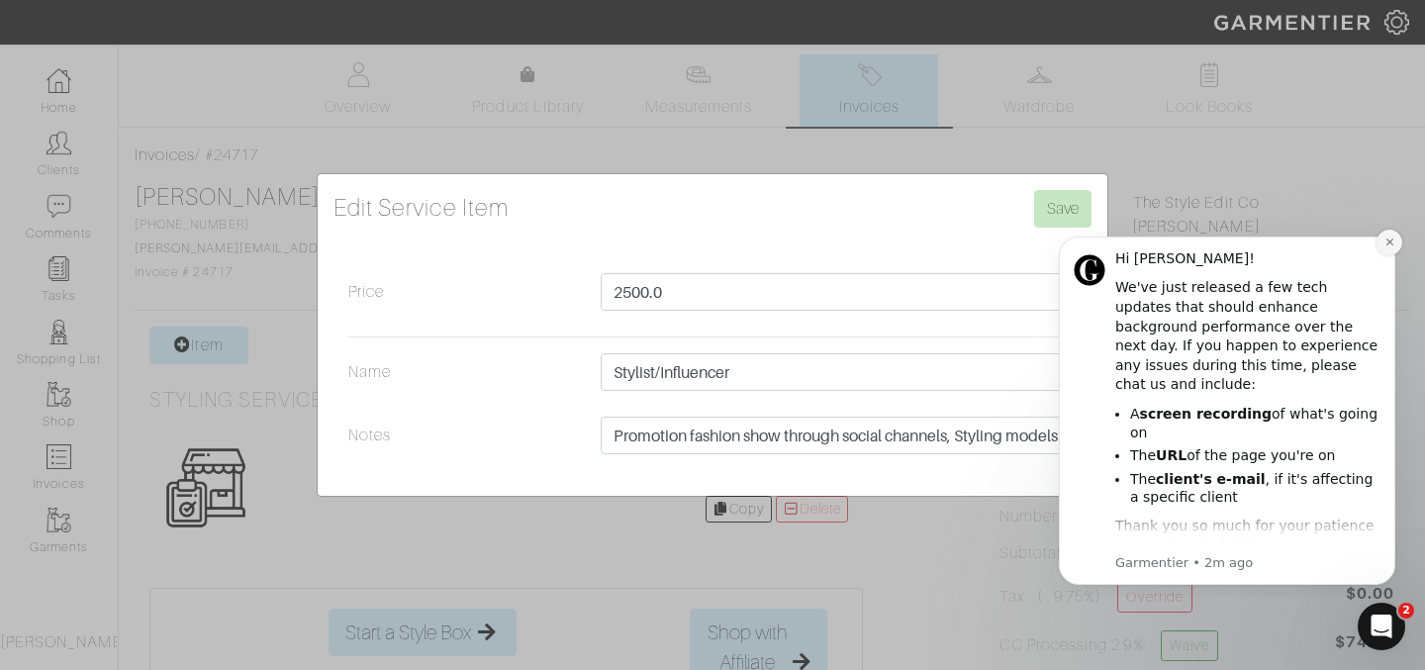
click at [1388, 244] on icon "Dismiss notification" at bounding box center [1389, 241] width 11 height 11
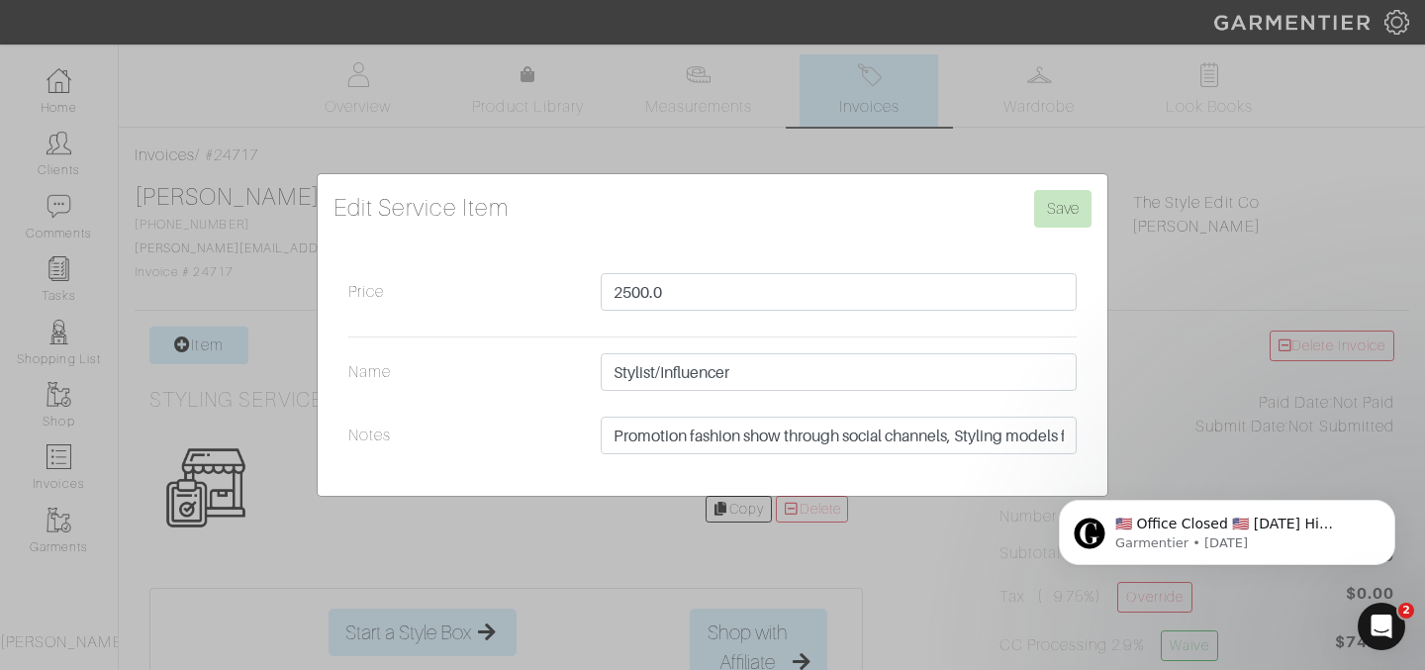
click at [1055, 430] on div "​🇺🇸 Office Closed 🇺🇸 Monday Hi Rachel, In observance of Labor Day, our office w…" at bounding box center [1227, 441] width 364 height 247
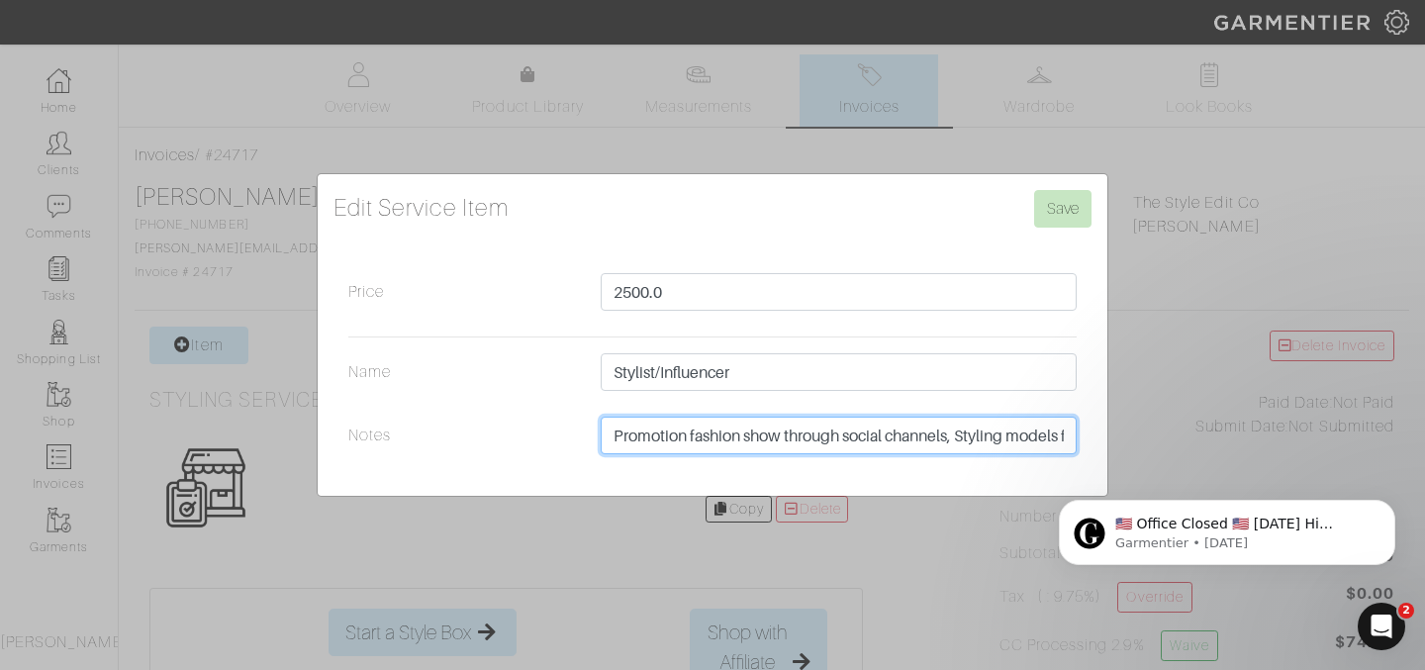
click at [1059, 437] on input "Promotion fashion show through social channels, Styling models f" at bounding box center [838, 435] width 476 height 38
click at [1008, 431] on input "Promotion fashion show through social channels, Styling Models" at bounding box center [838, 435] width 476 height 38
click at [618, 437] on input "Promotion fashion show through social channels, Styling Models" at bounding box center [838, 435] width 476 height 38
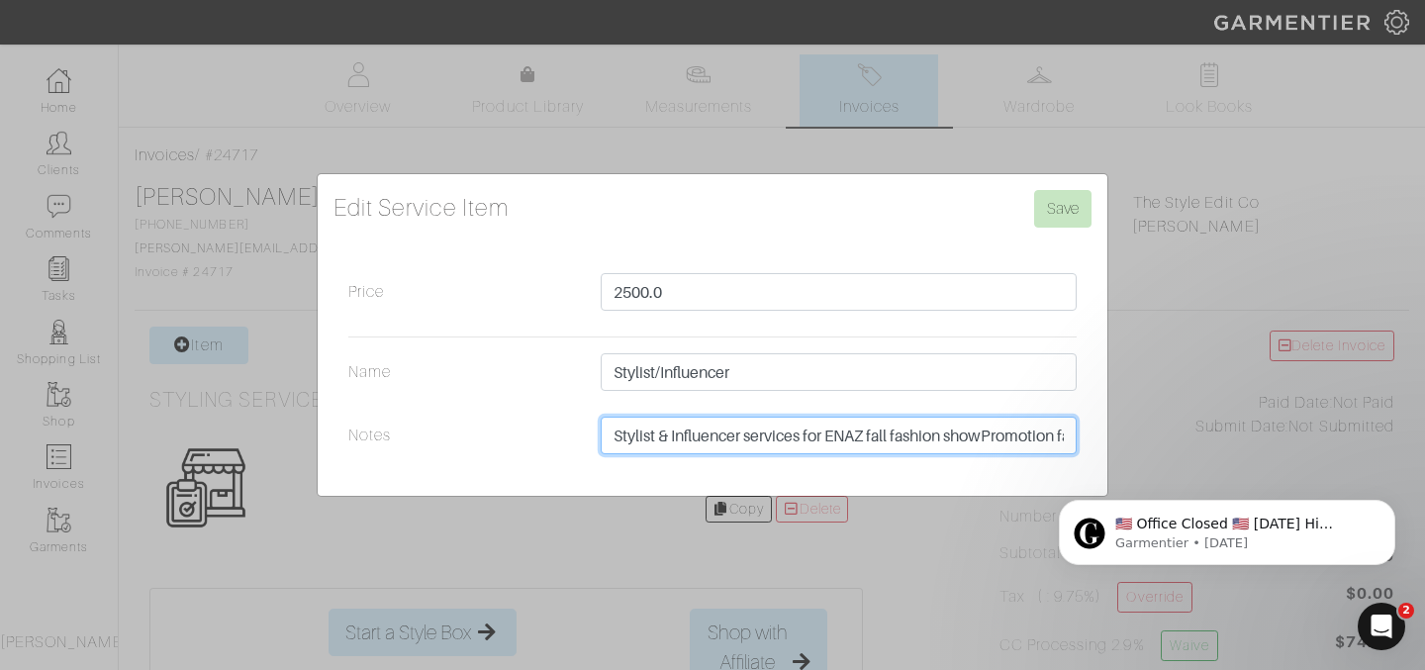
type input "Stylist & Influencer services for ENAZ fall fashion showPromotion fashion show …"
click at [1034, 190] on input "Save" at bounding box center [1062, 209] width 57 height 38
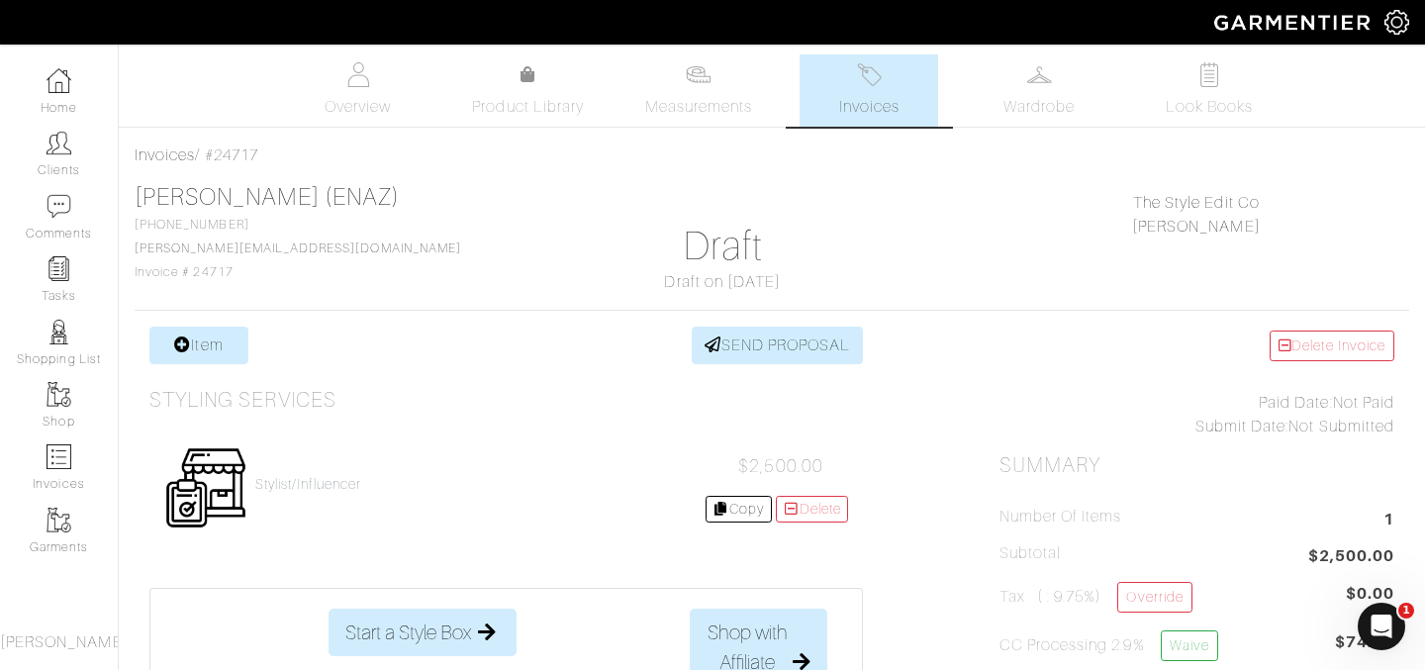
click at [337, 493] on div "Stylist/Influencer" at bounding box center [308, 488] width 106 height 25
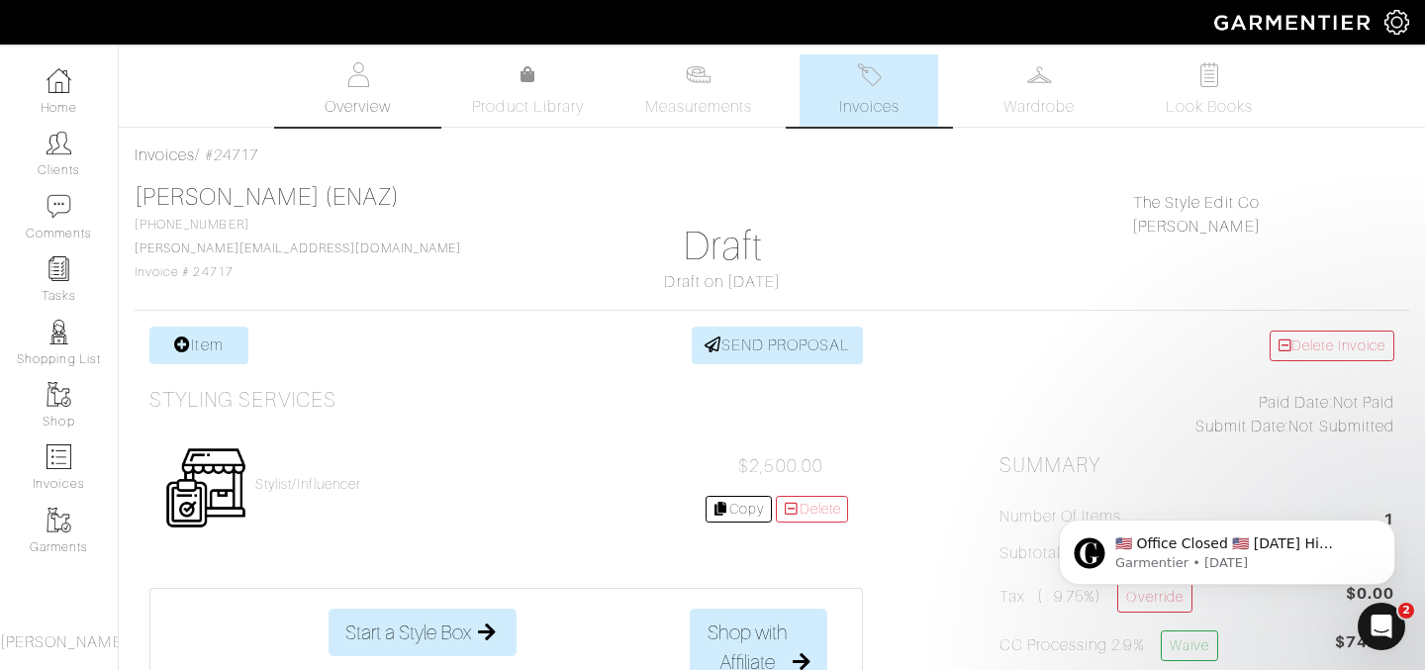
click at [352, 109] on span "Overview" at bounding box center [357, 107] width 66 height 24
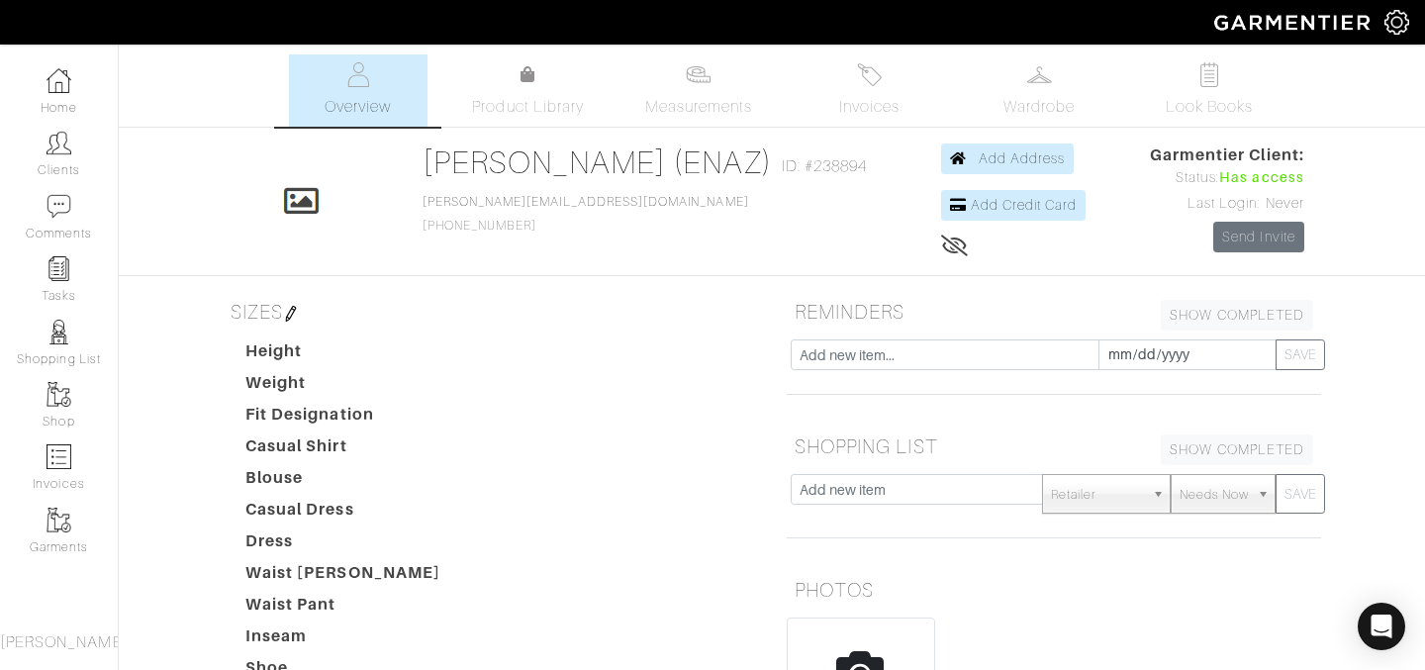
click at [1396, 30] on img at bounding box center [1396, 22] width 25 height 25
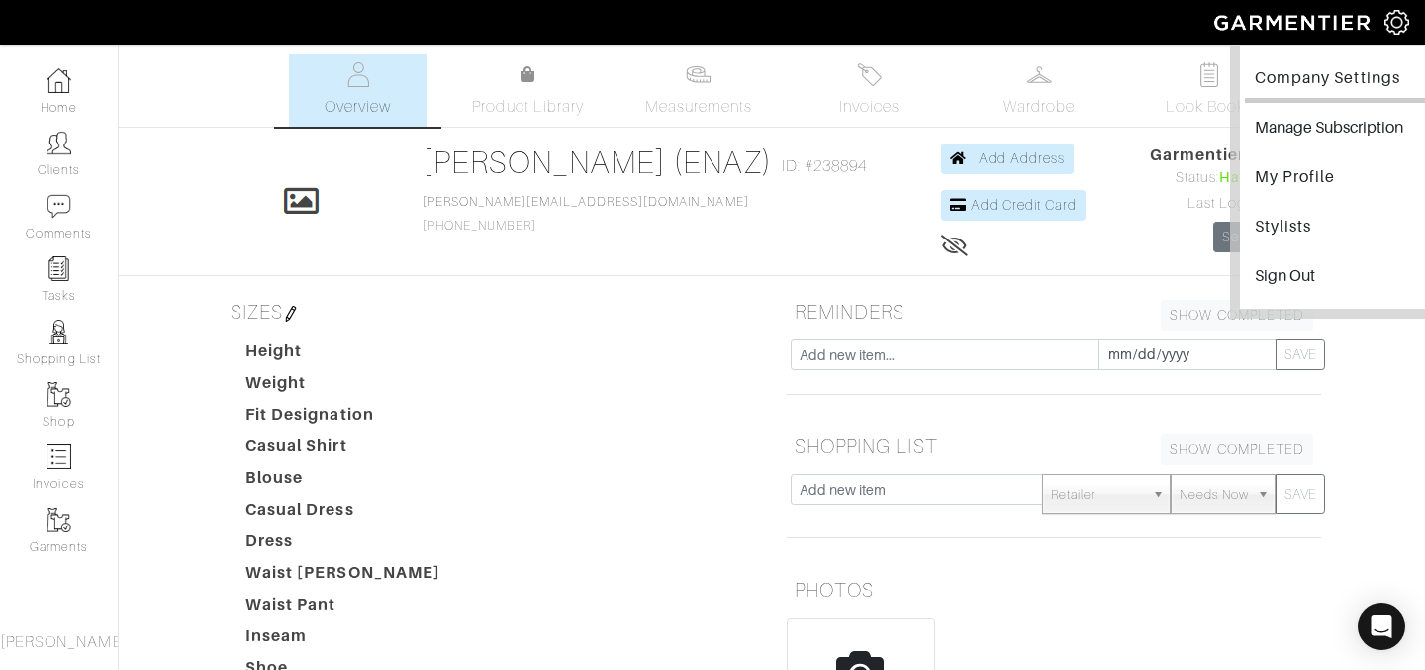
click at [1299, 87] on link "Company Settings" at bounding box center [1340, 80] width 192 height 45
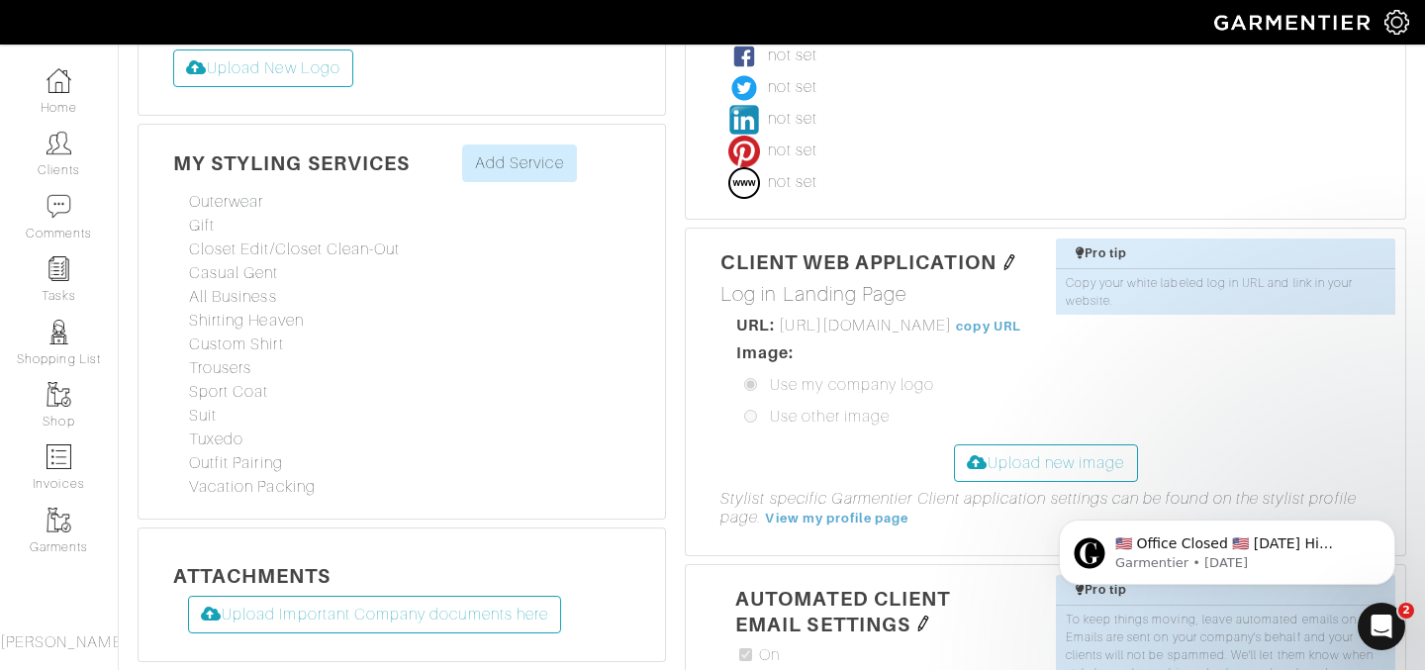
scroll to position [482, 0]
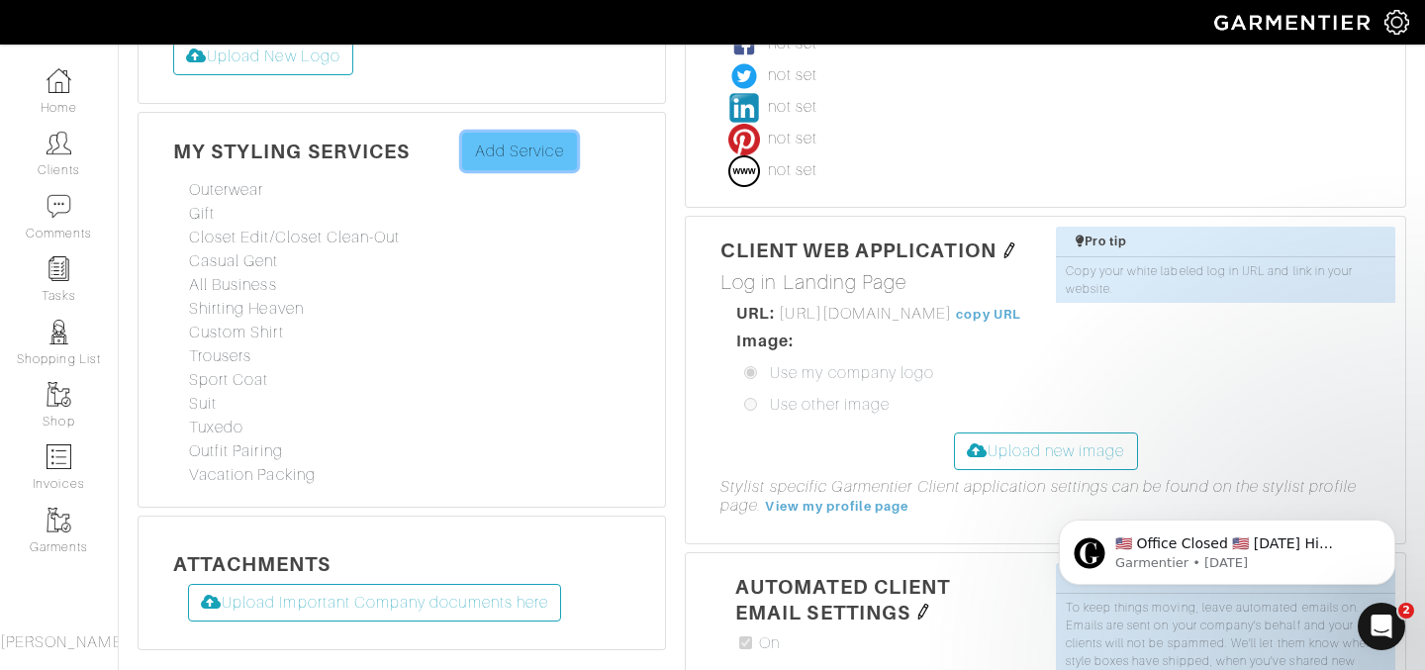
click at [519, 146] on link "Add Service" at bounding box center [519, 152] width 115 height 38
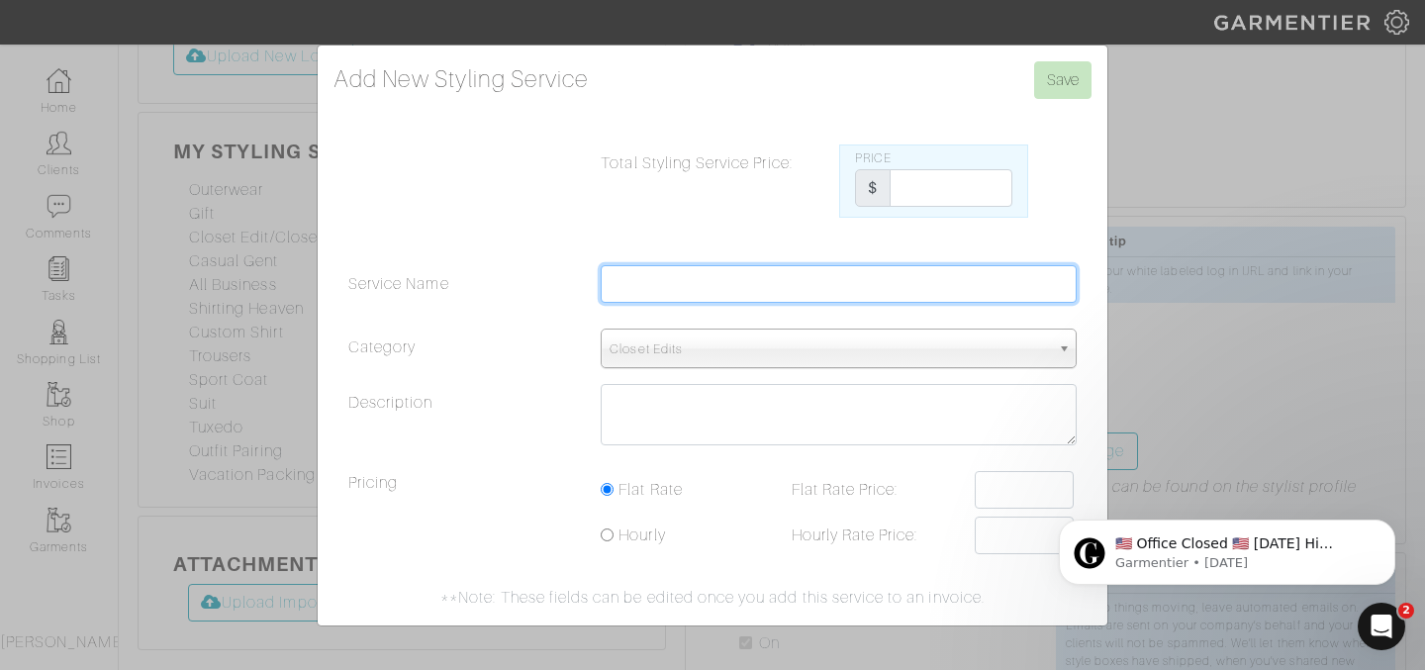
click at [636, 290] on input "Service Name" at bounding box center [838, 284] width 476 height 38
type input "Stylist & Influencer"
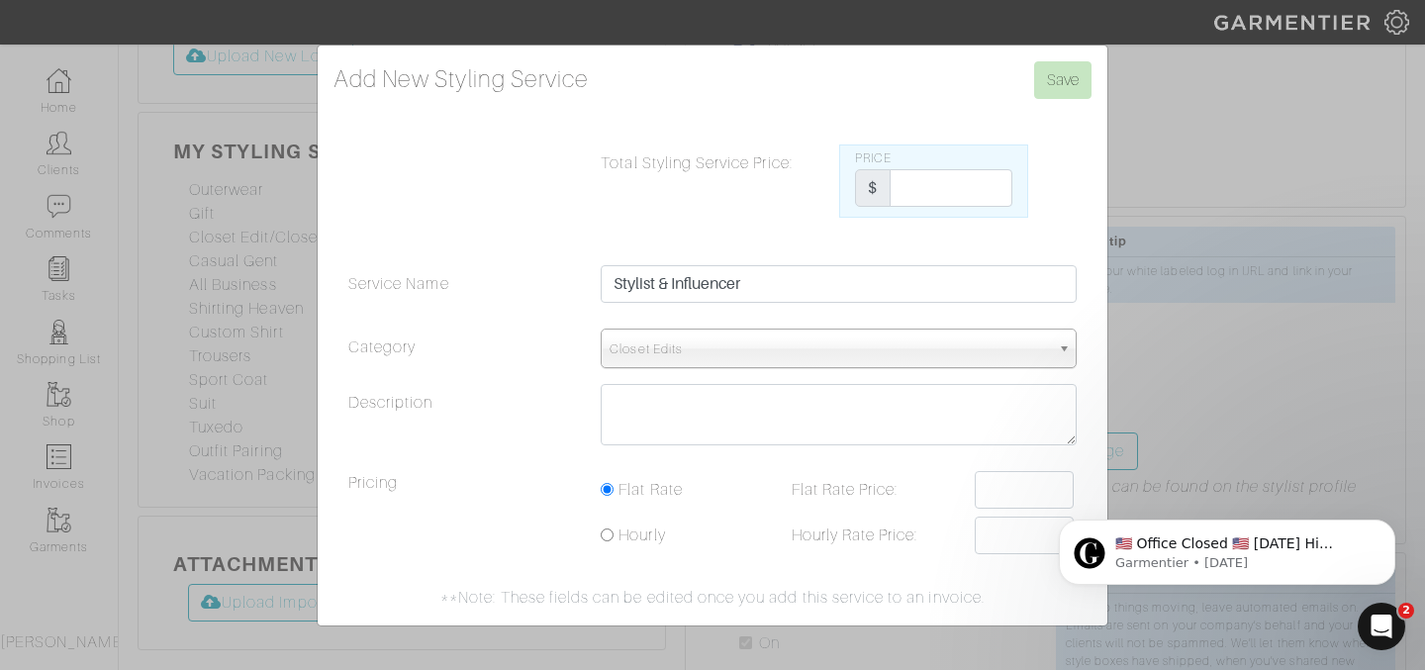
click at [609, 356] on span "Closet Edits" at bounding box center [829, 349] width 440 height 40
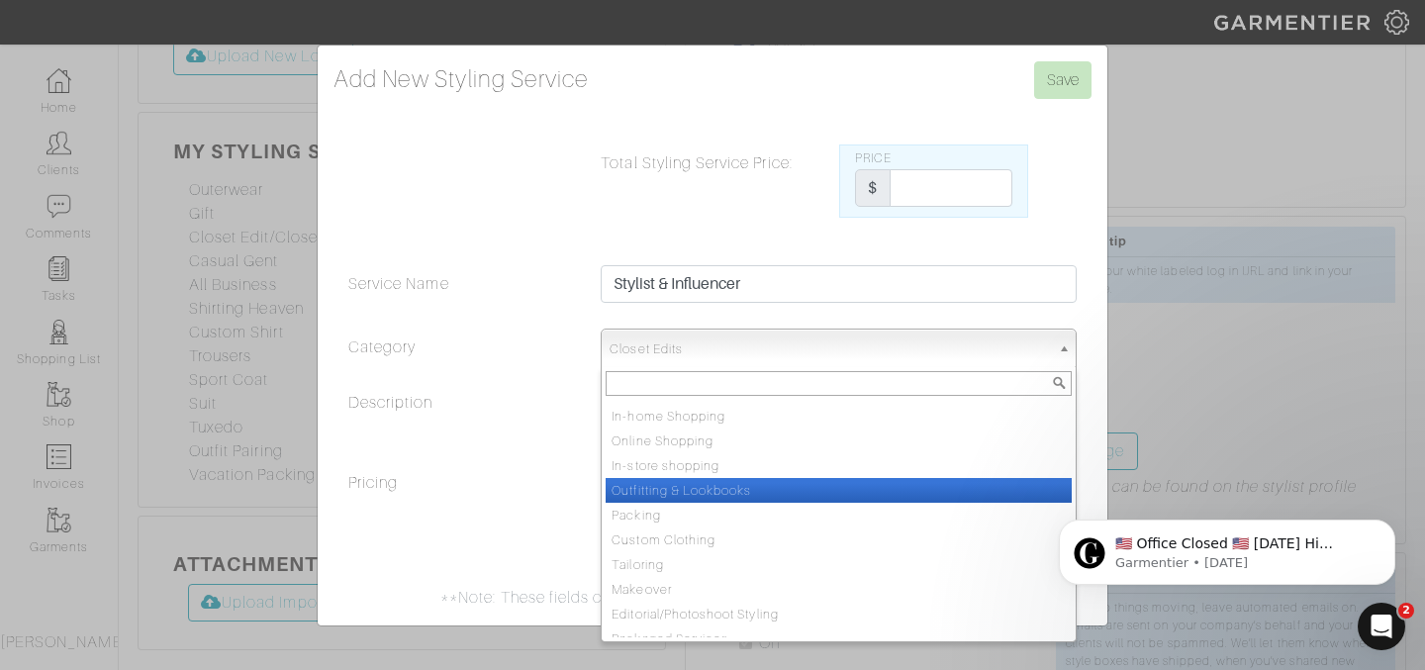
scroll to position [59, 0]
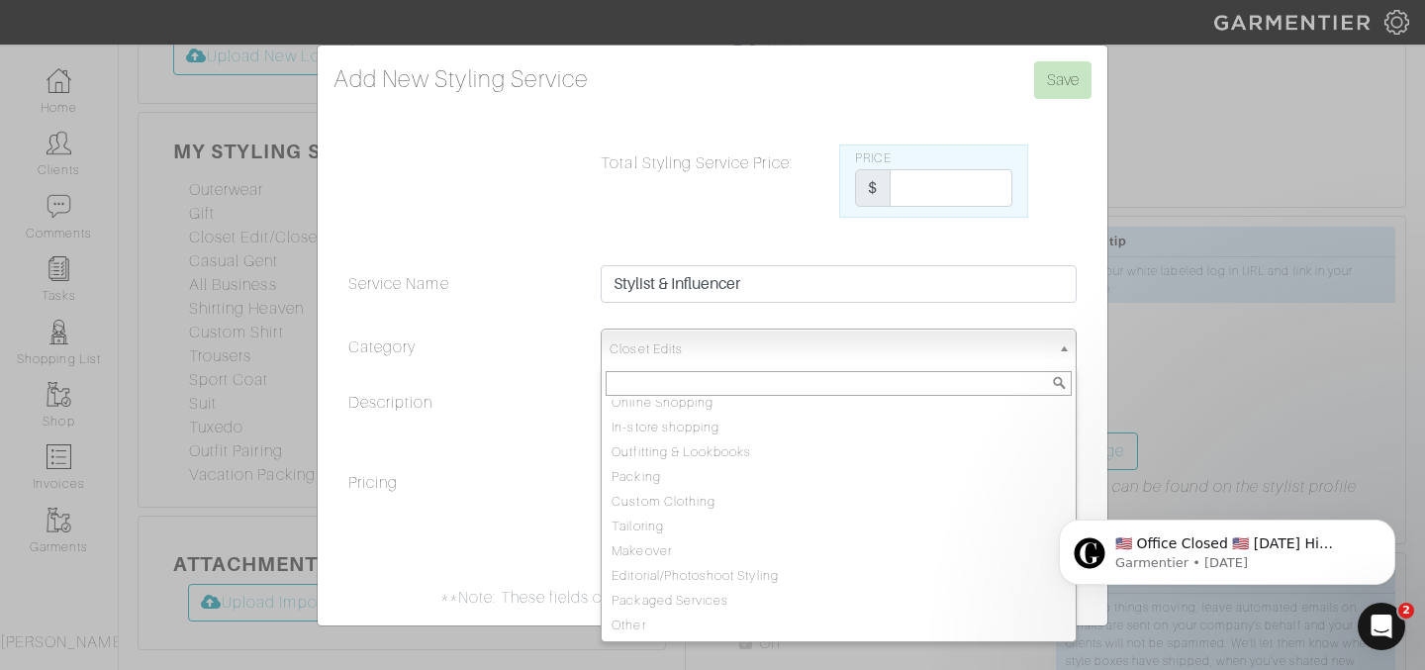
click at [531, 526] on legend "Pricing" at bounding box center [459, 520] width 252 height 99
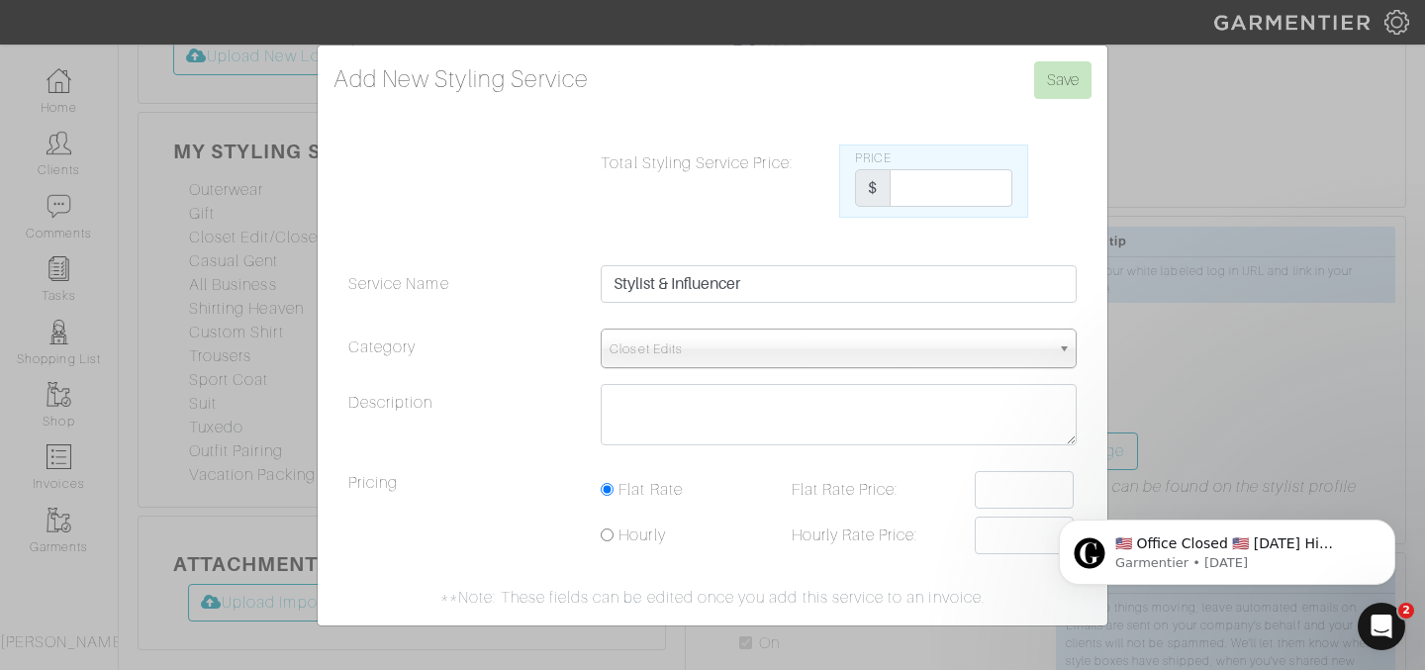
scroll to position [0, 0]
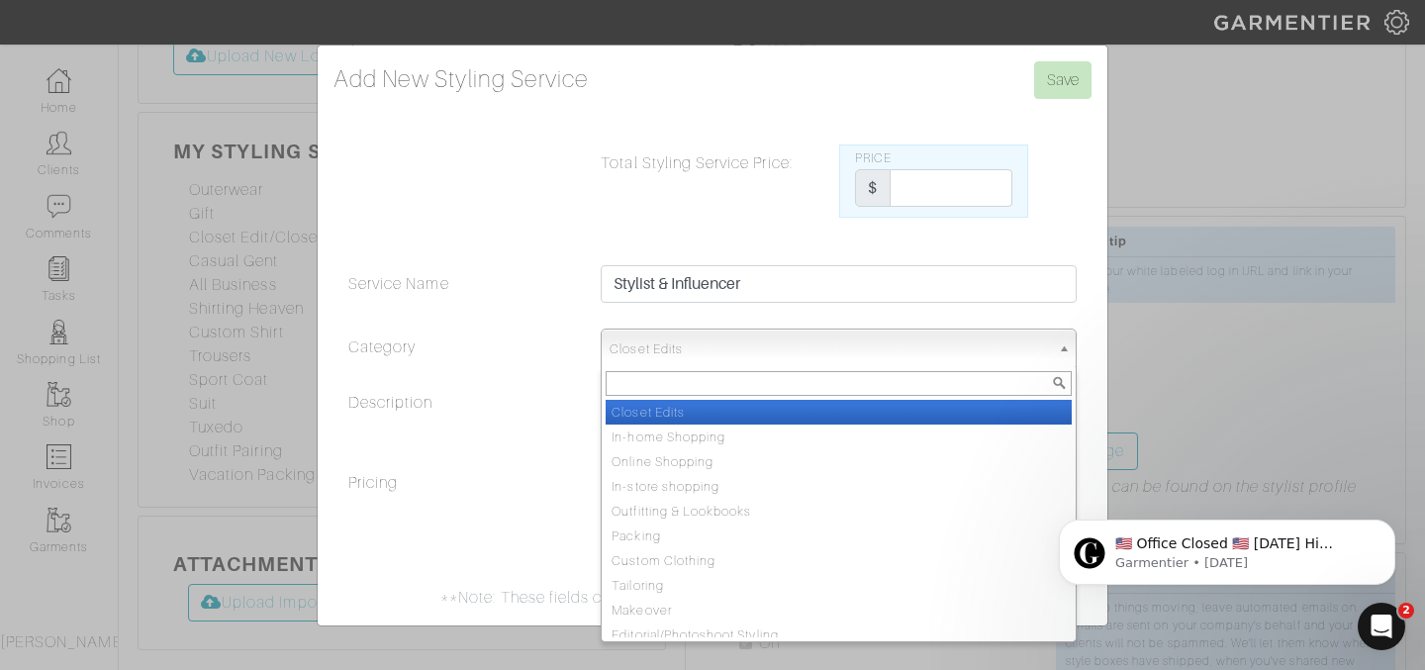
click at [719, 340] on span "Closet Edits" at bounding box center [829, 349] width 440 height 40
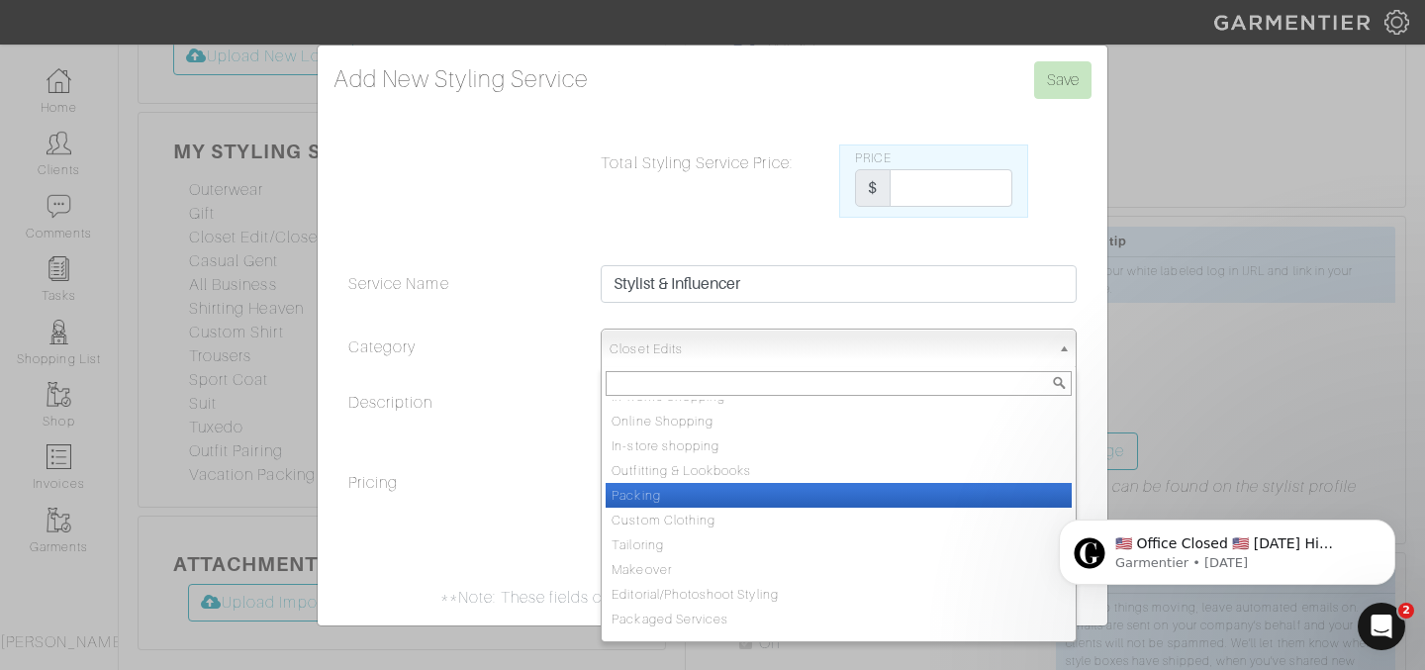
scroll to position [59, 0]
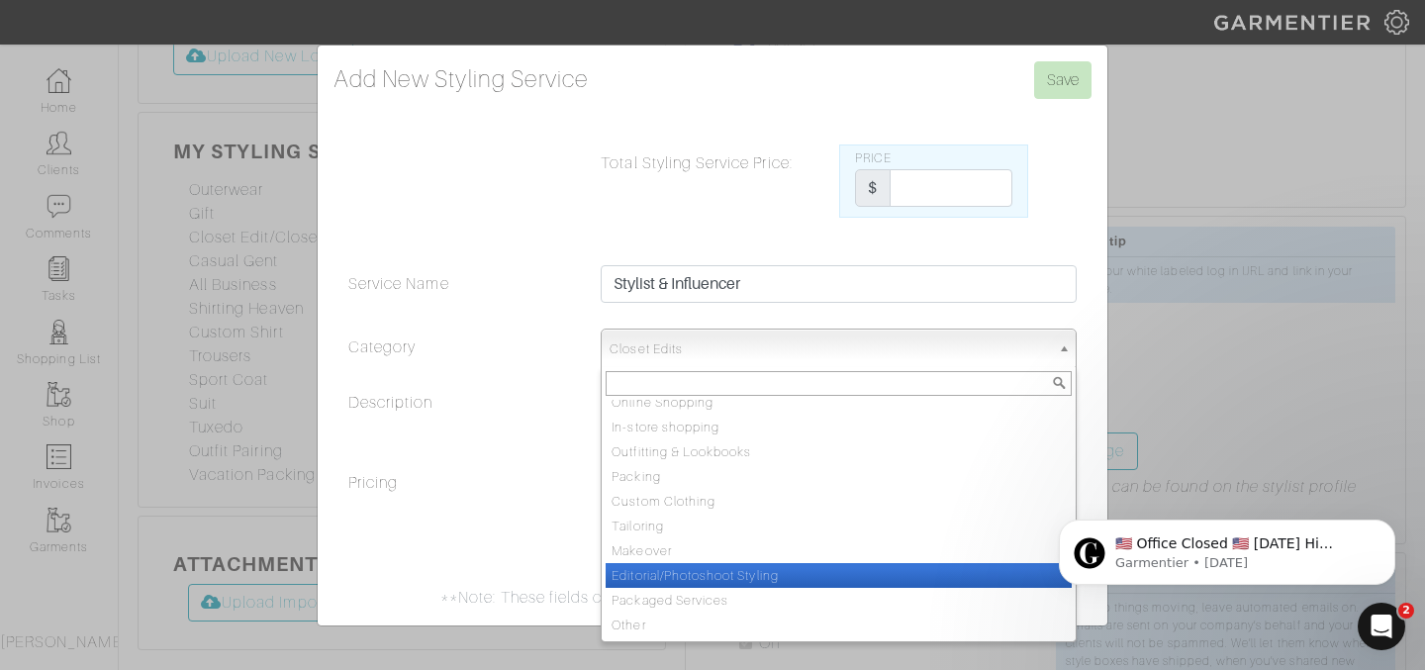
click at [647, 575] on li "Editorial/Photoshoot Styling" at bounding box center [838, 575] width 466 height 25
select select "Editorial/Photoshoot Styling"
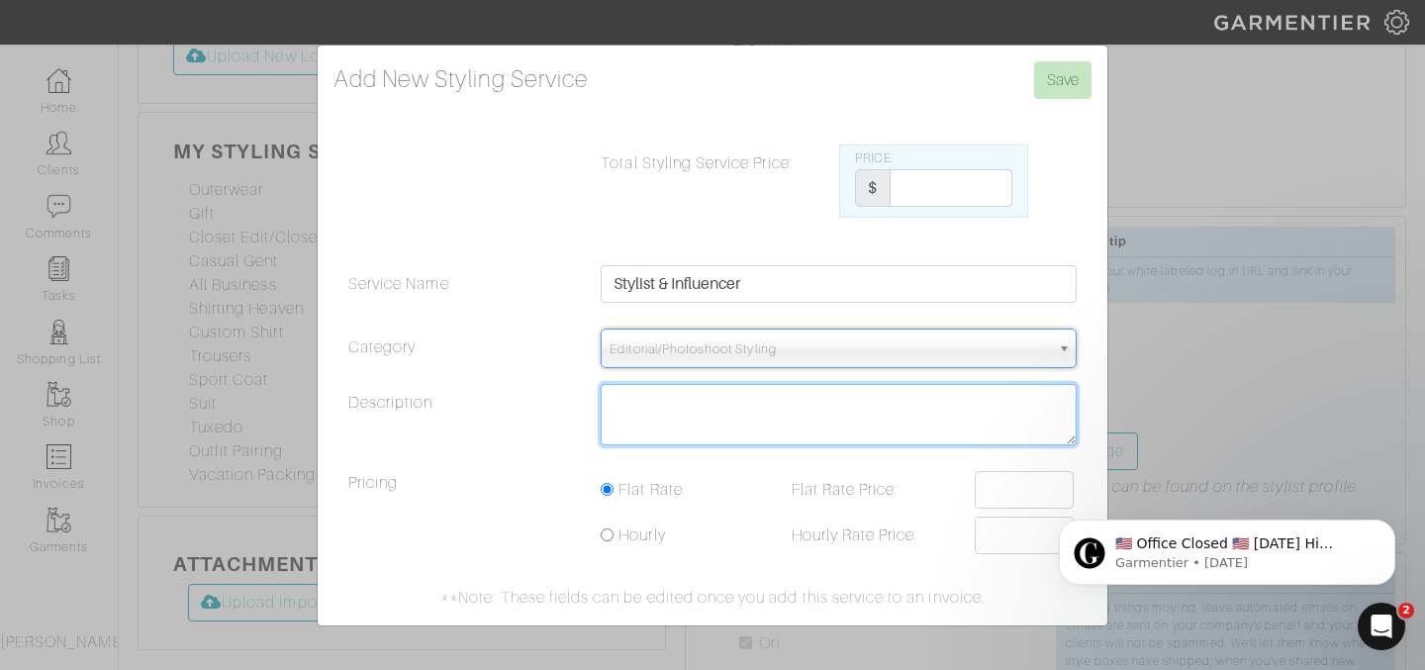
click at [690, 421] on textarea "Description" at bounding box center [838, 414] width 476 height 61
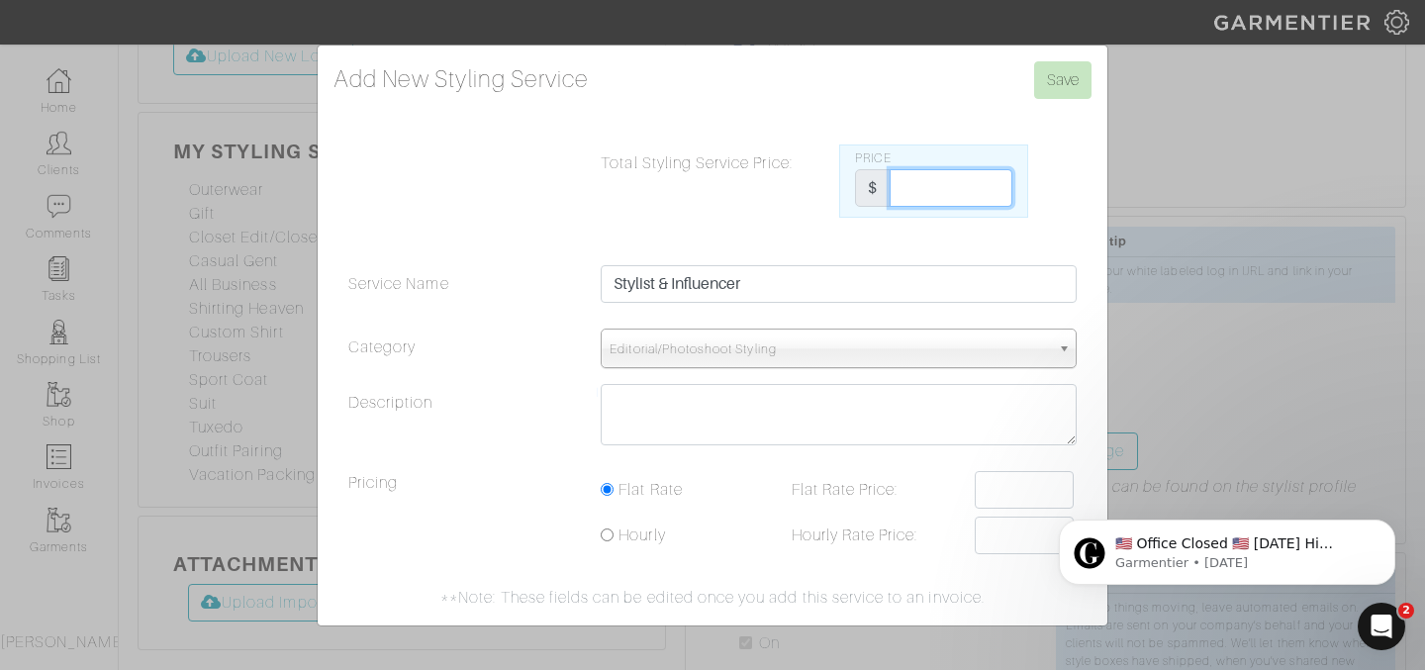
click at [909, 197] on input "Total Styling Service Price:" at bounding box center [950, 188] width 123 height 38
type input "2500"
click at [1028, 209] on div "Total Styling Service Price: Price $ 2500" at bounding box center [712, 180] width 758 height 73
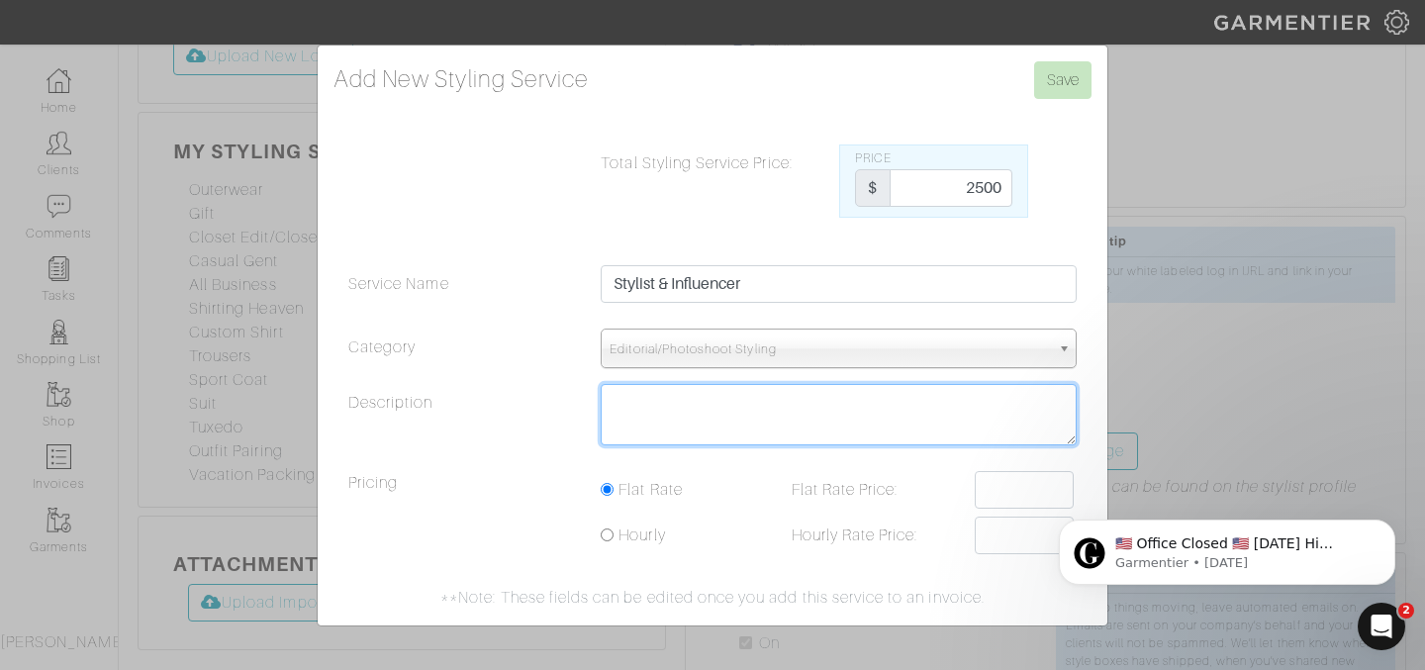
click at [886, 408] on textarea "Description" at bounding box center [838, 414] width 476 height 61
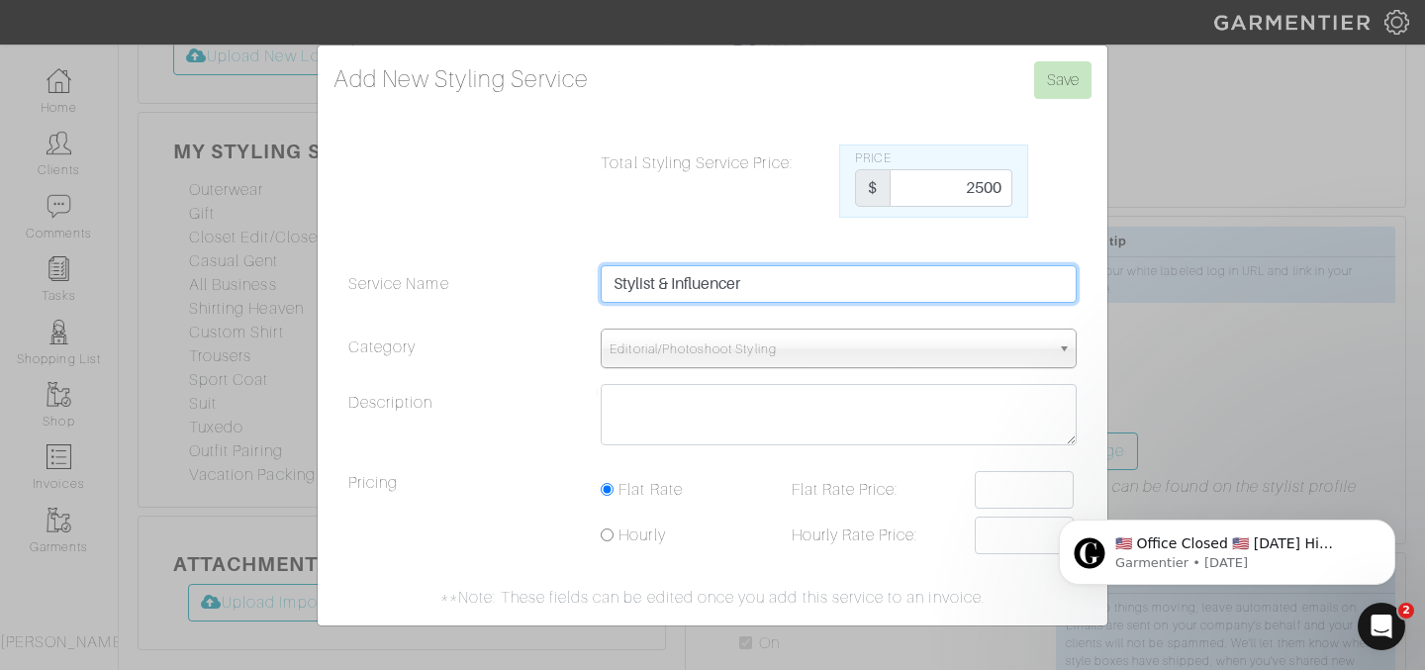
click at [914, 270] on input "Stylist & Influencer" at bounding box center [838, 284] width 476 height 38
click at [912, 285] on input "Stylist & Influencer" at bounding box center [838, 284] width 476 height 38
type input "Stylist & Influencer Services"
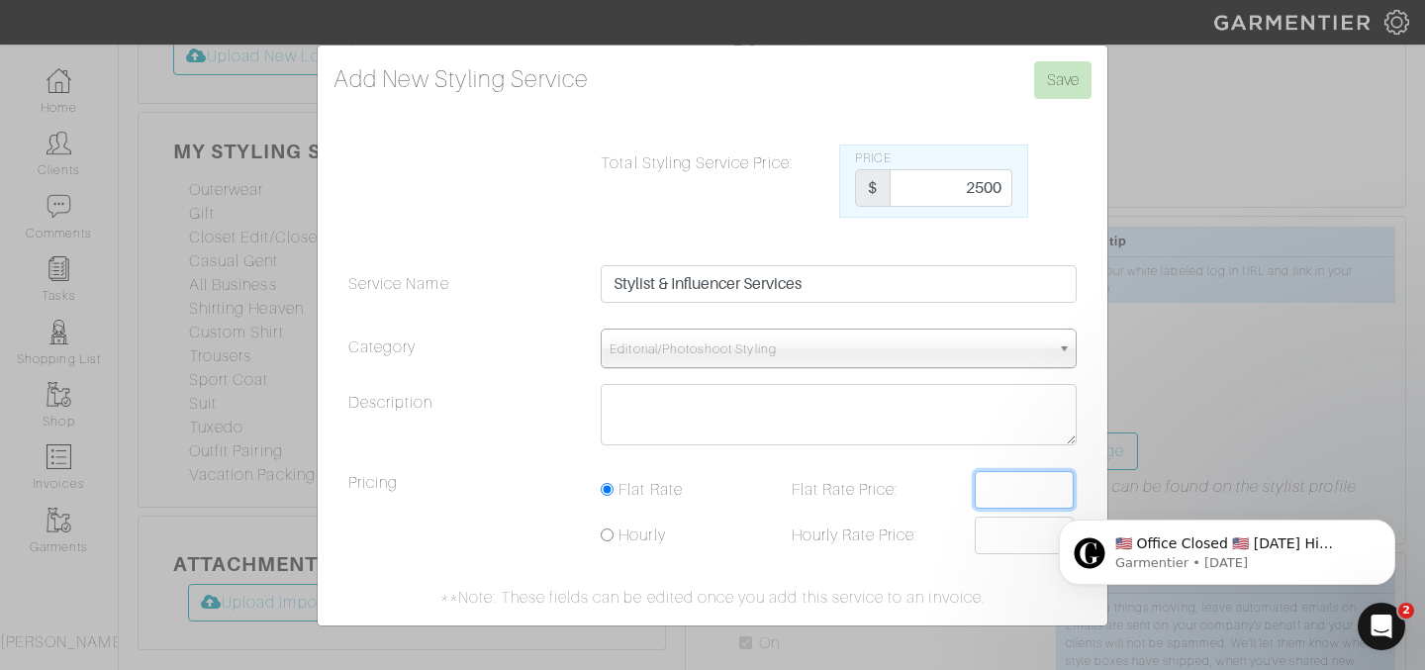
click at [1000, 485] on input "Flat Rate Price:" at bounding box center [1023, 490] width 99 height 38
type input "2500"
click at [944, 465] on div "Total Styling Service Price: Price $ 2500 Service Name Stylist & Influencer Ser…" at bounding box center [712, 376] width 758 height 465
click at [1052, 96] on input "Save" at bounding box center [1062, 80] width 57 height 38
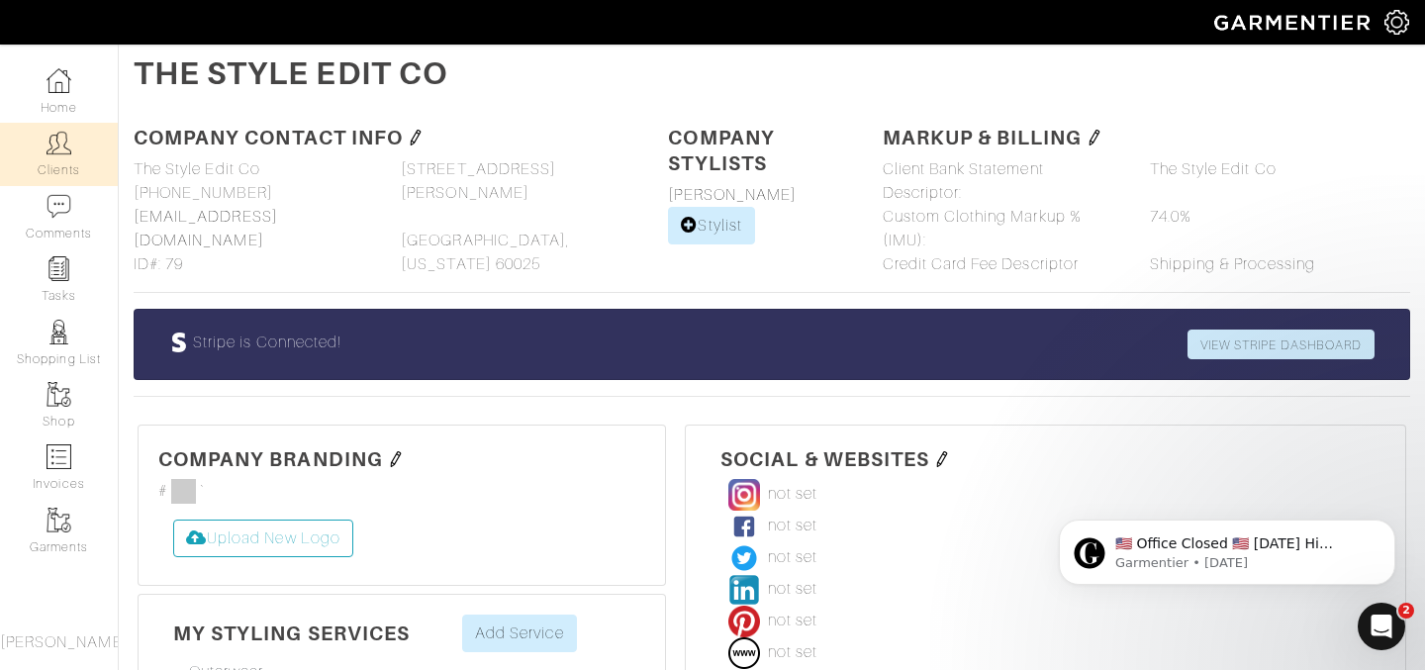
click at [37, 163] on link "Clients" at bounding box center [59, 154] width 118 height 62
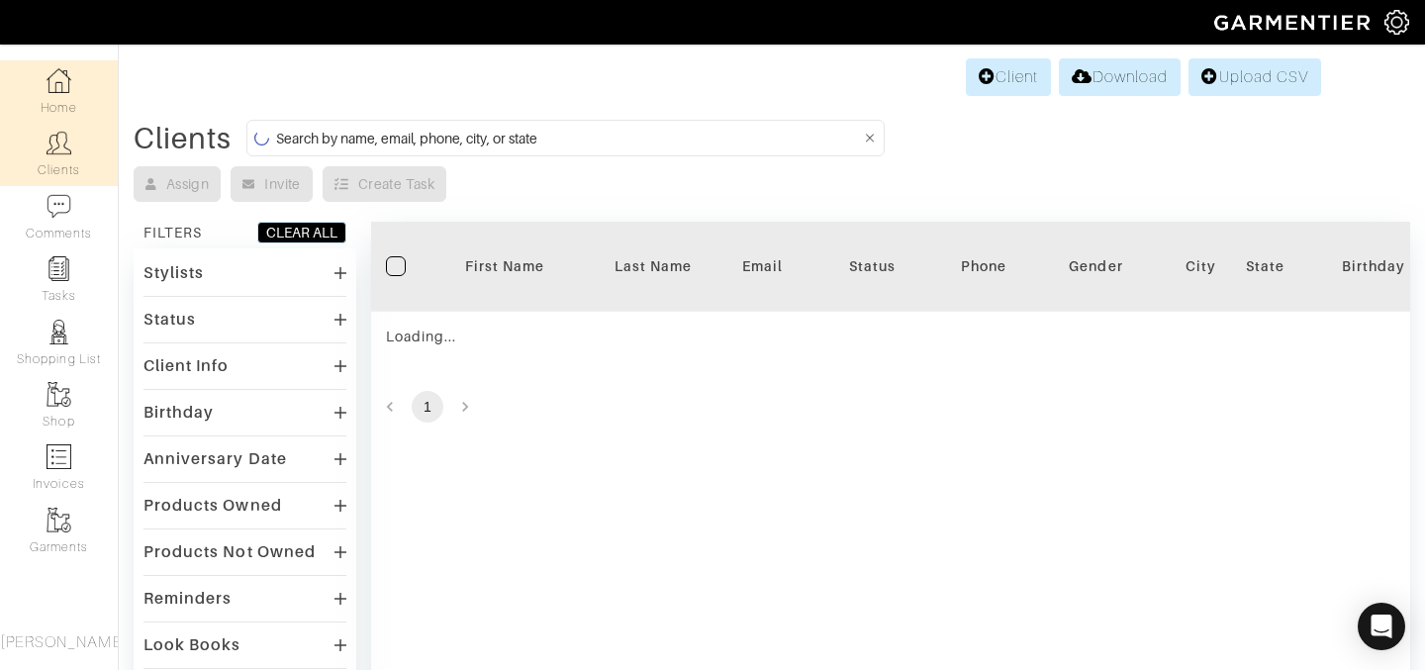
click at [56, 97] on link "Home" at bounding box center [59, 91] width 118 height 62
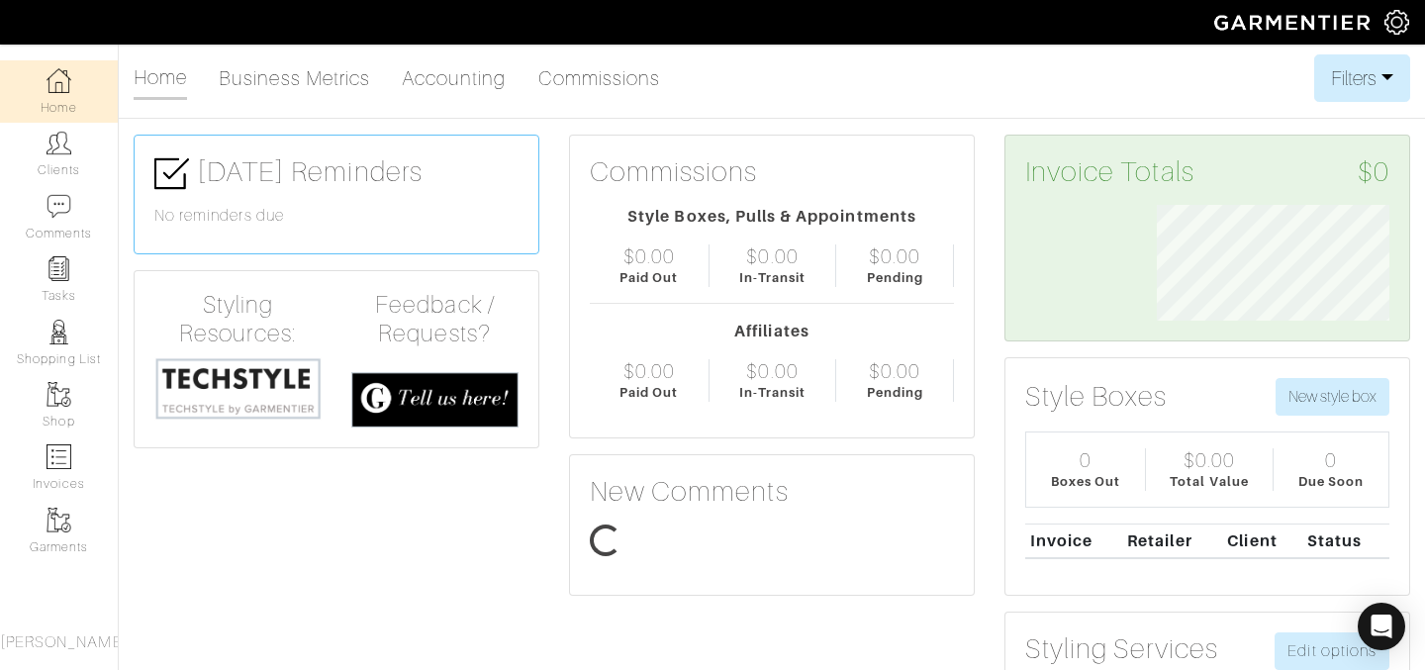
scroll to position [116, 263]
click at [59, 160] on link "Clients" at bounding box center [59, 154] width 118 height 62
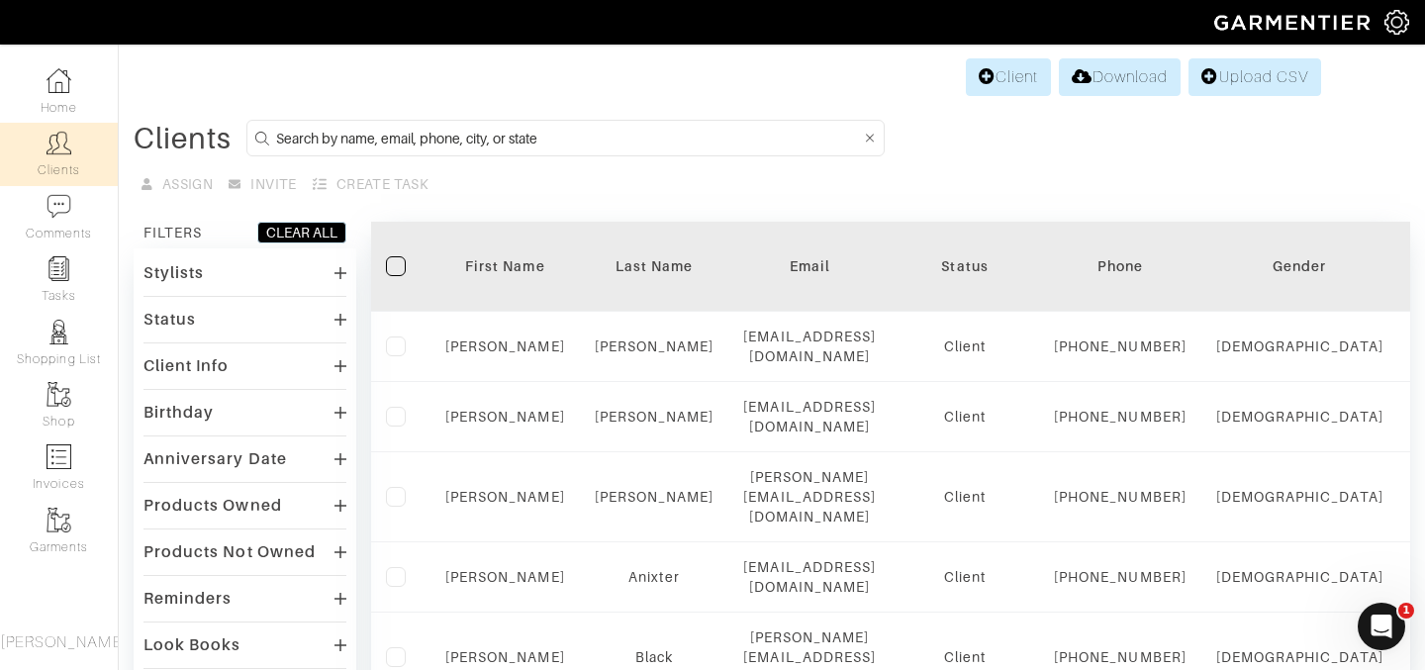
click at [544, 139] on input at bounding box center [568, 138] width 585 height 25
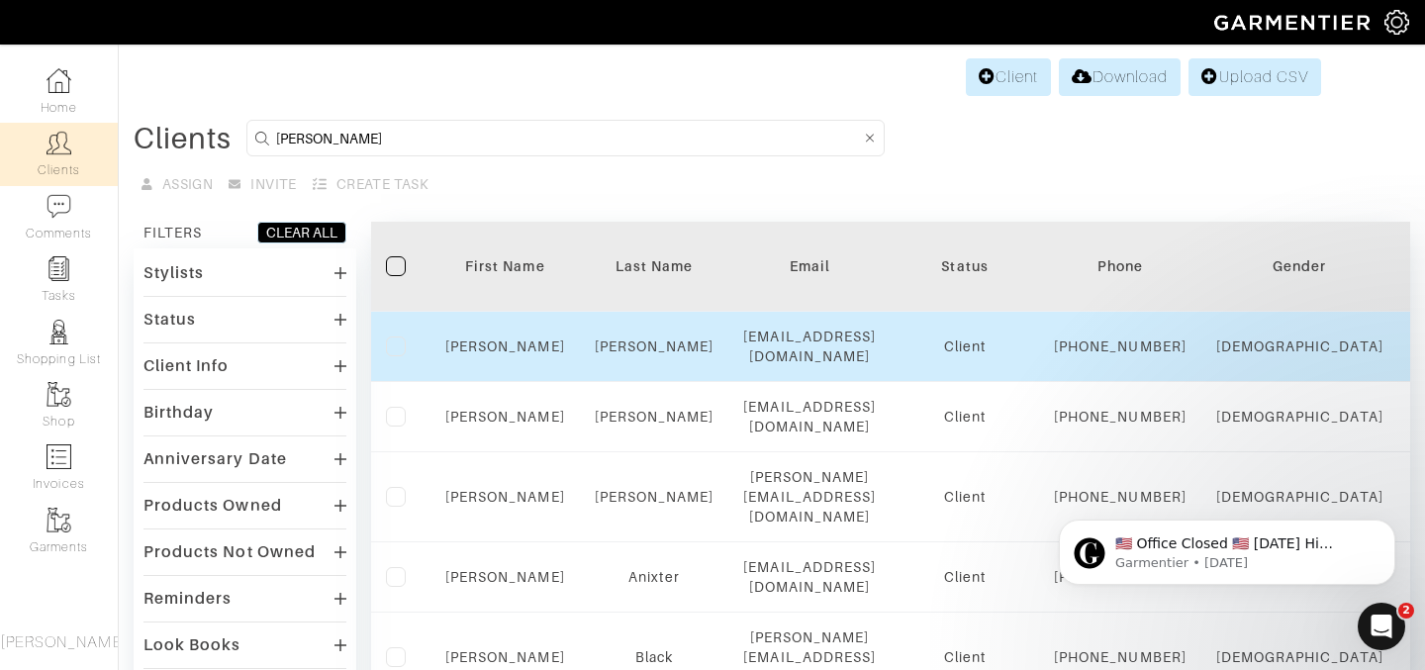
type input "sam"
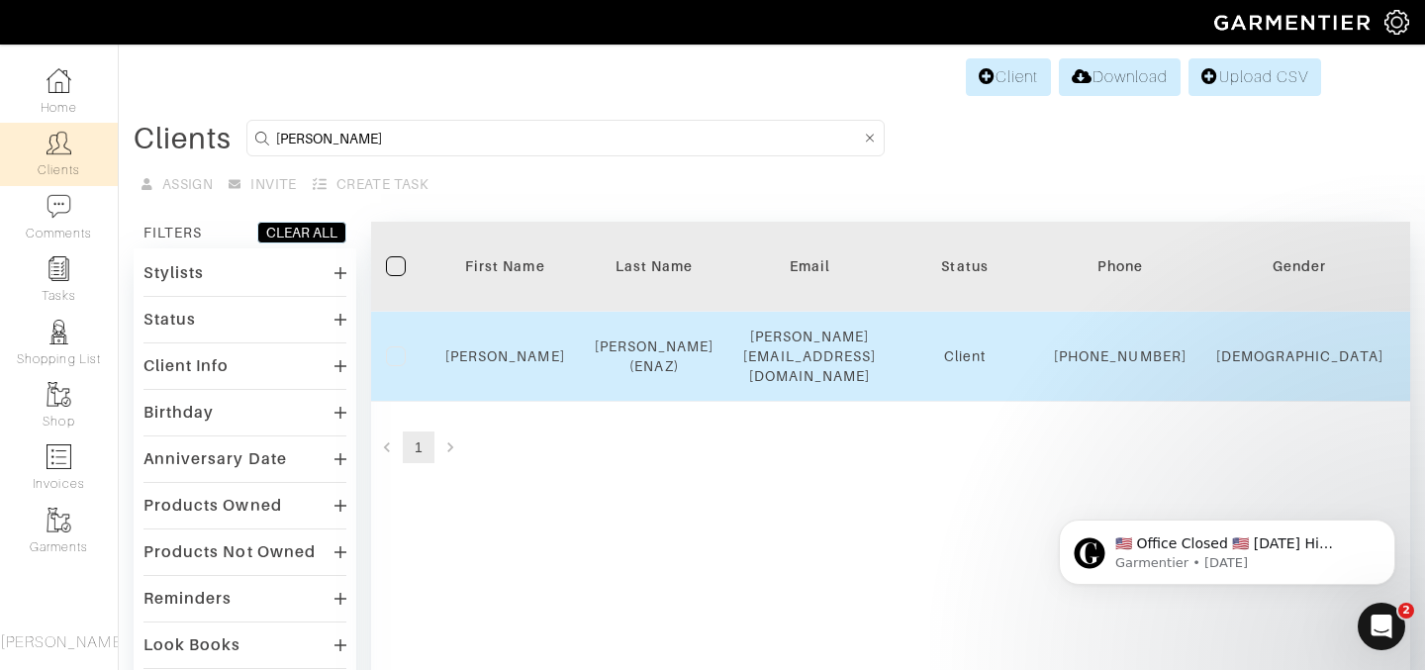
click at [595, 364] on div "Shapiro (ENAZ)" at bounding box center [655, 356] width 120 height 40
click at [660, 348] on link "Shapiro (ENAZ)" at bounding box center [655, 356] width 120 height 36
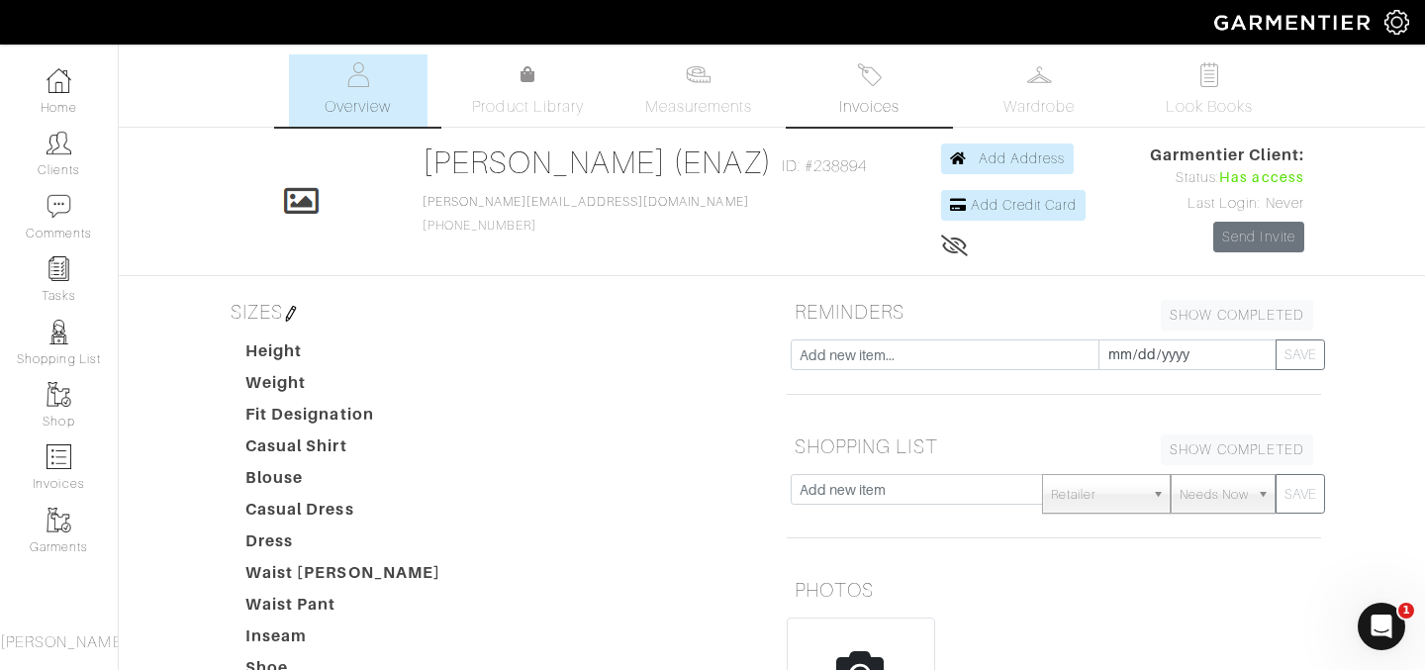
click at [884, 103] on span "Invoices" at bounding box center [869, 107] width 60 height 24
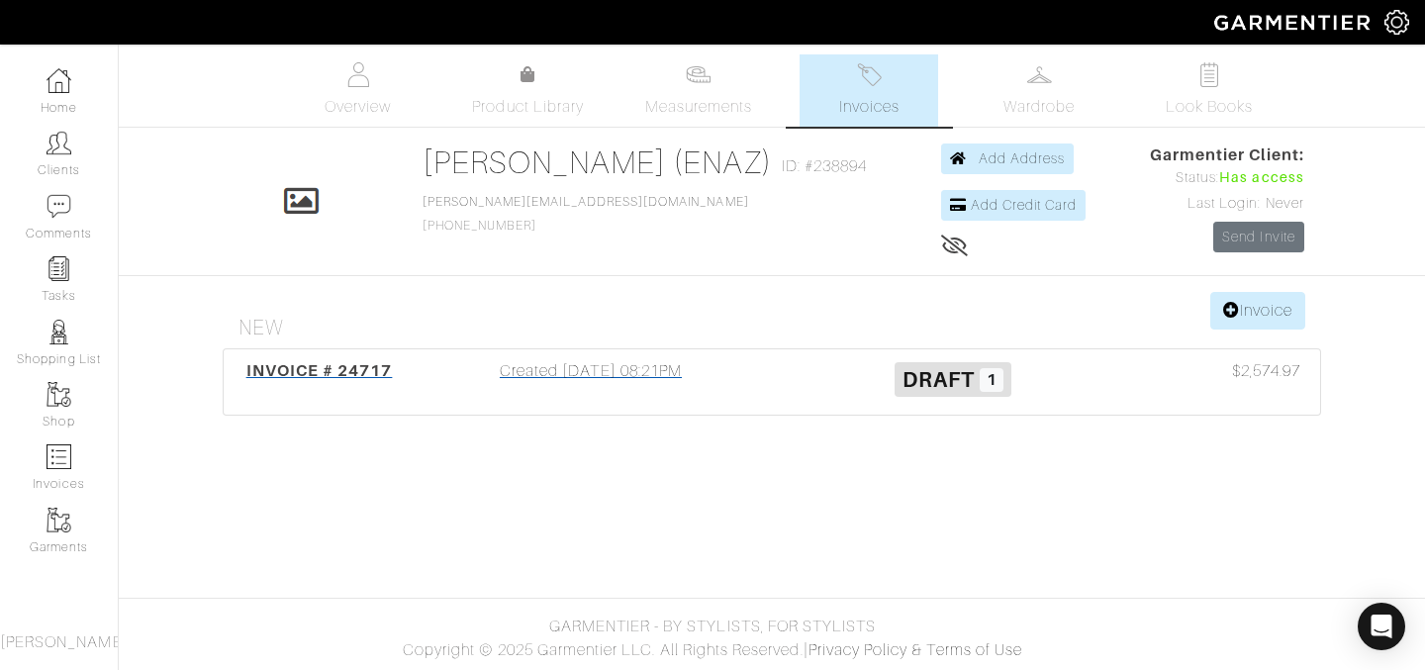
click at [453, 362] on div "Created 09/29/25 08:21PM" at bounding box center [591, 382] width 362 height 46
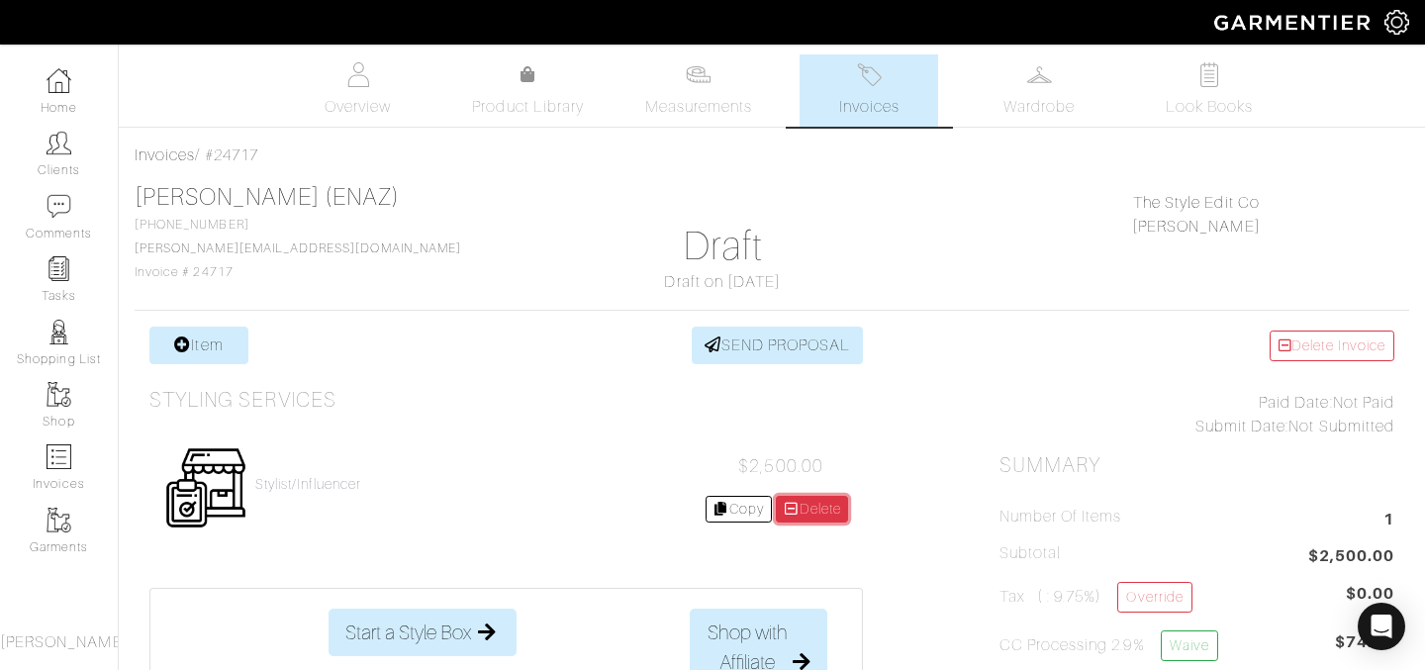
click at [792, 510] on icon at bounding box center [791, 509] width 18 height 14
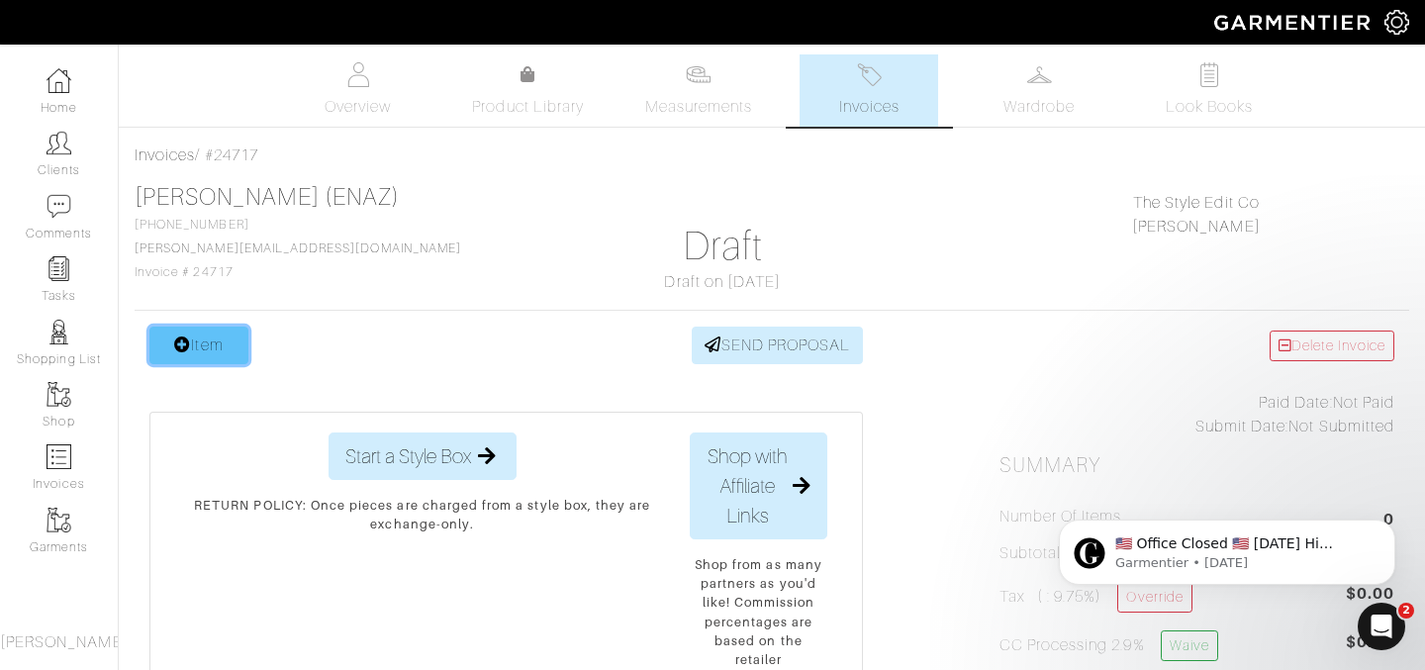
click at [216, 346] on link "Item" at bounding box center [198, 345] width 99 height 38
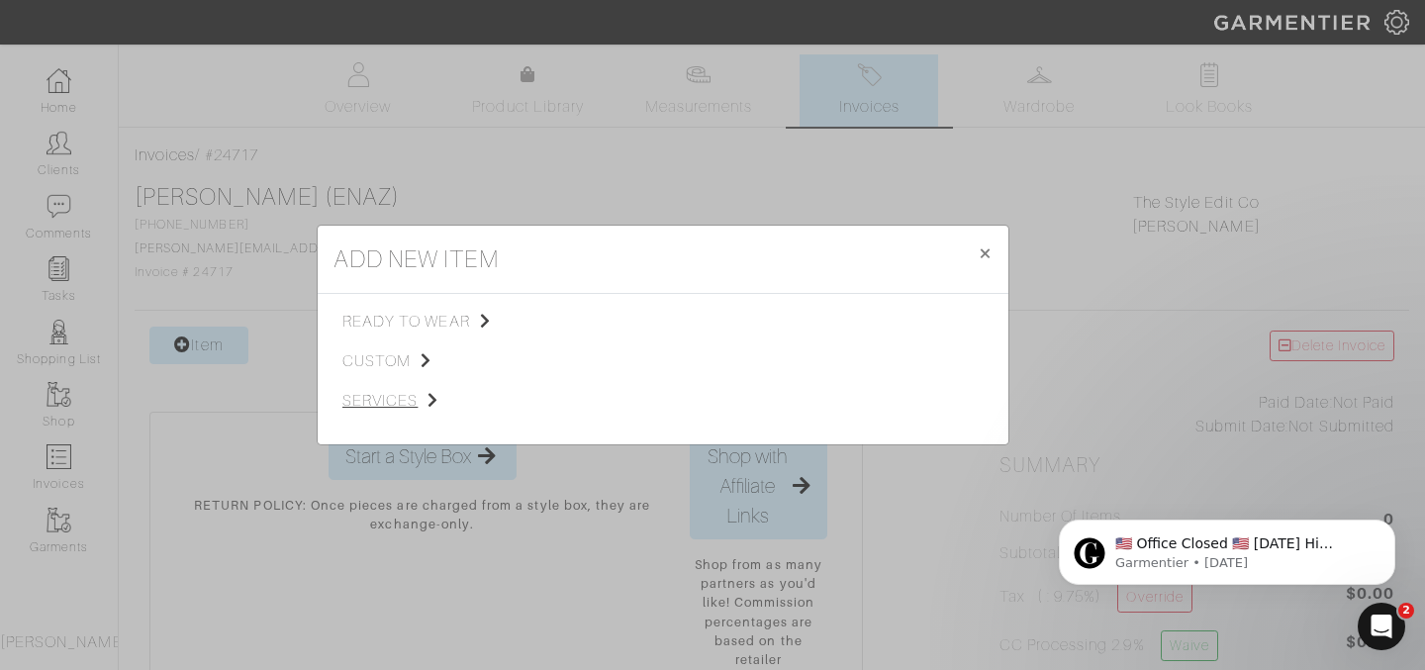
click at [381, 389] on span "services" at bounding box center [441, 401] width 199 height 24
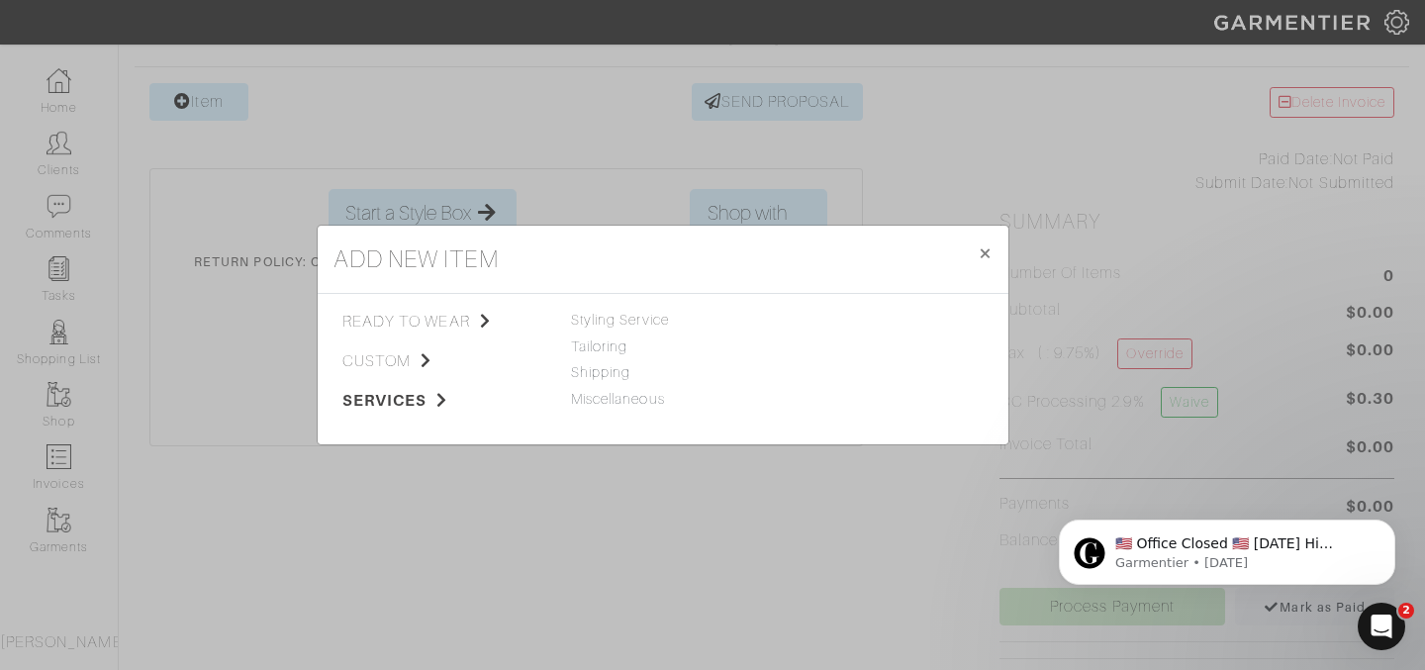
scroll to position [259, 0]
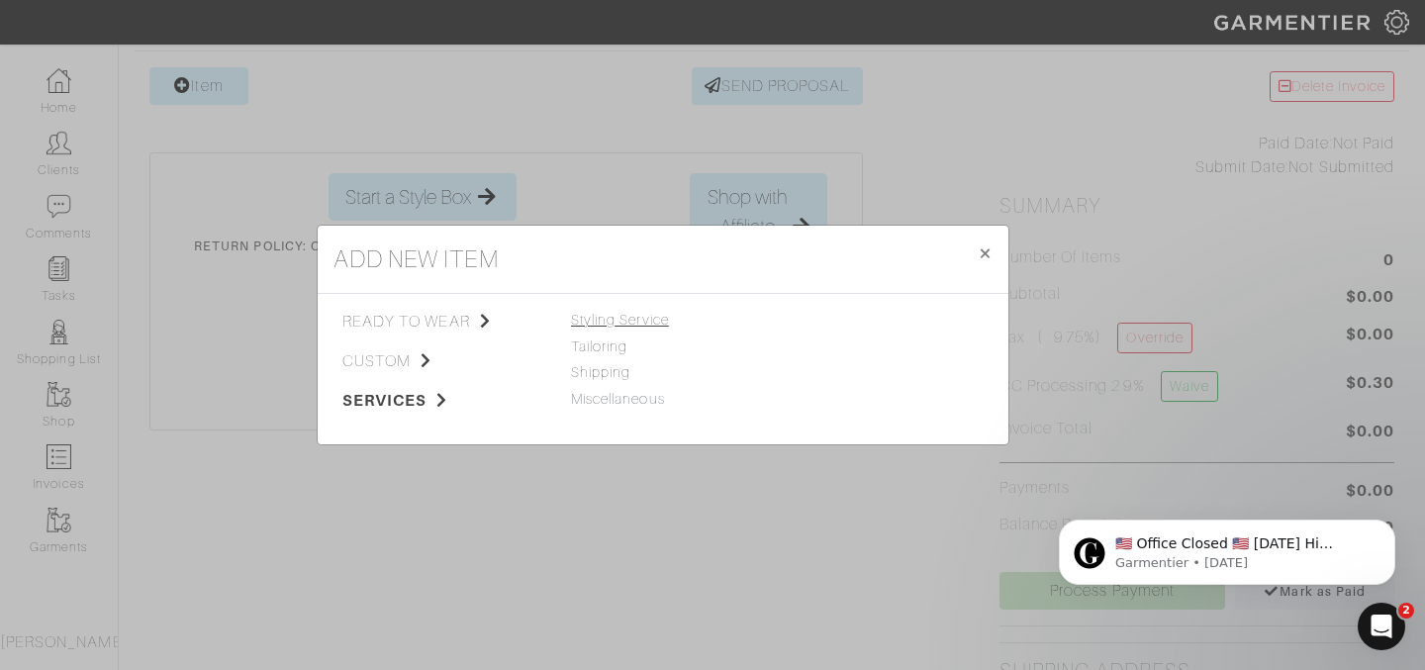
click at [629, 323] on span "Styling Service" at bounding box center [620, 320] width 98 height 16
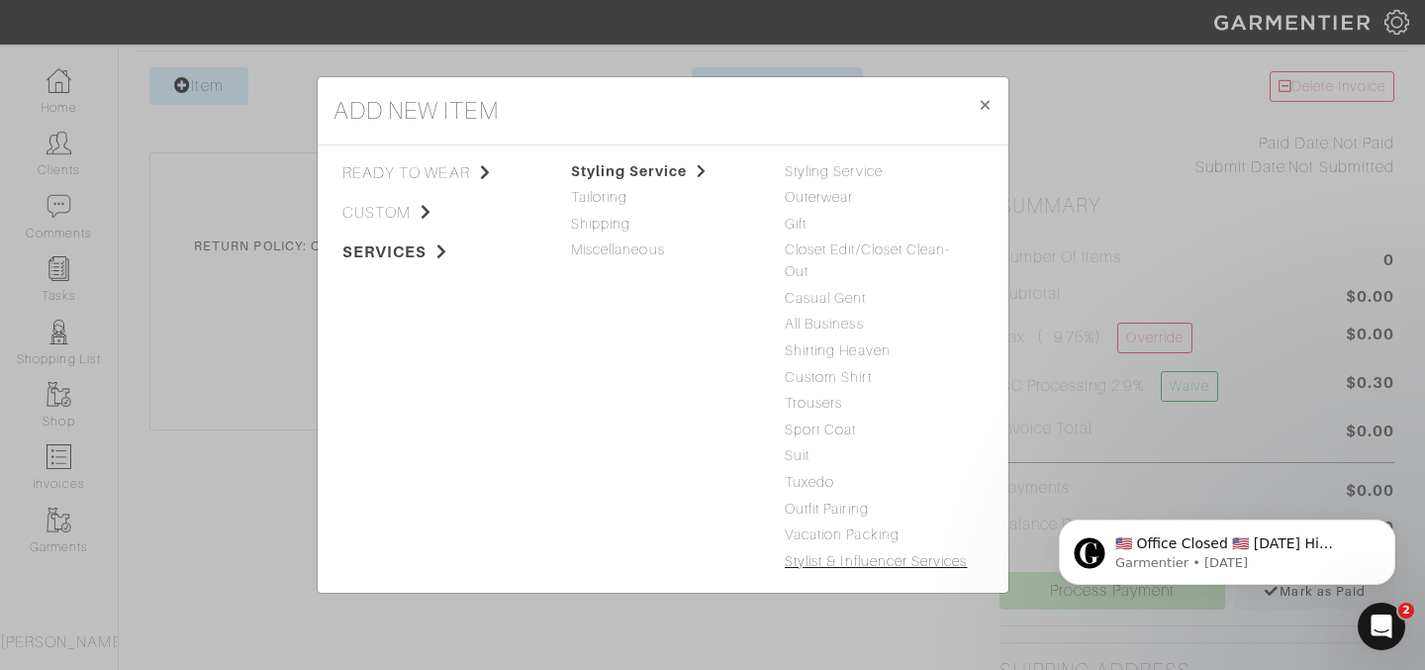
click at [805, 563] on link "Stylist & Influencer Services" at bounding box center [875, 561] width 182 height 16
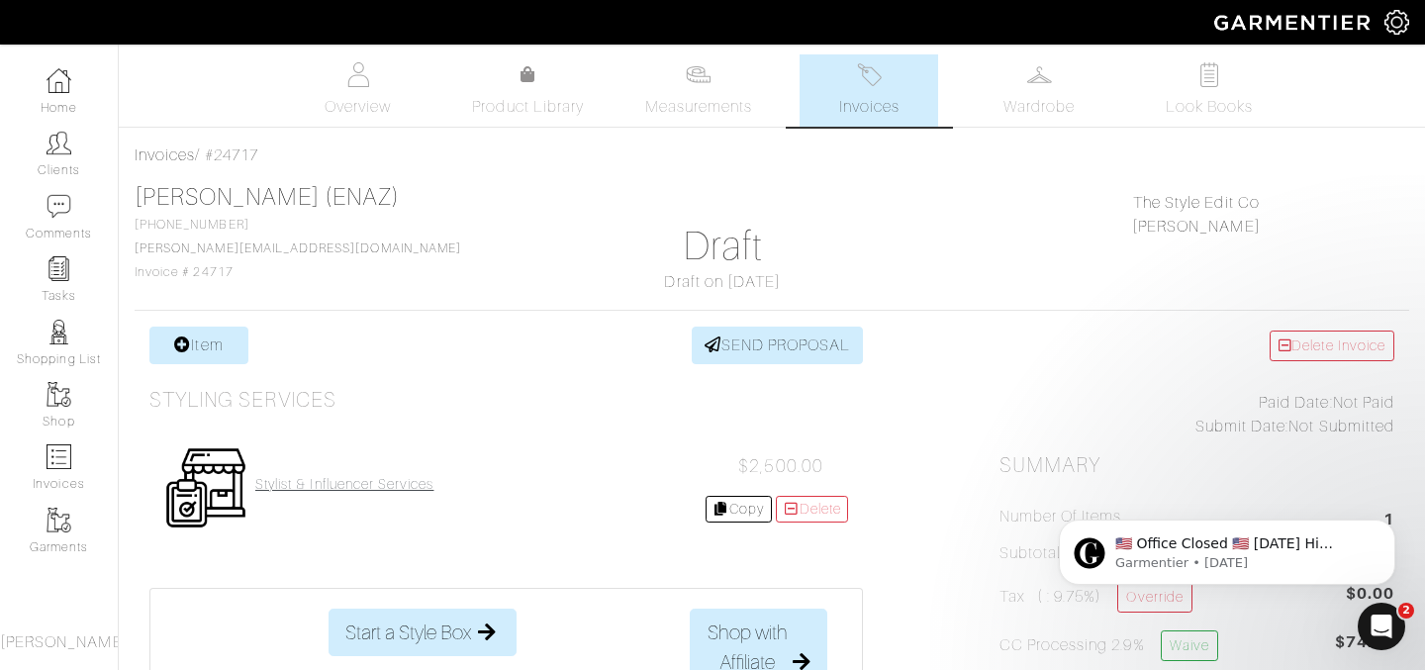
click at [406, 482] on h4 "Stylist & Influencer Services" at bounding box center [344, 484] width 178 height 17
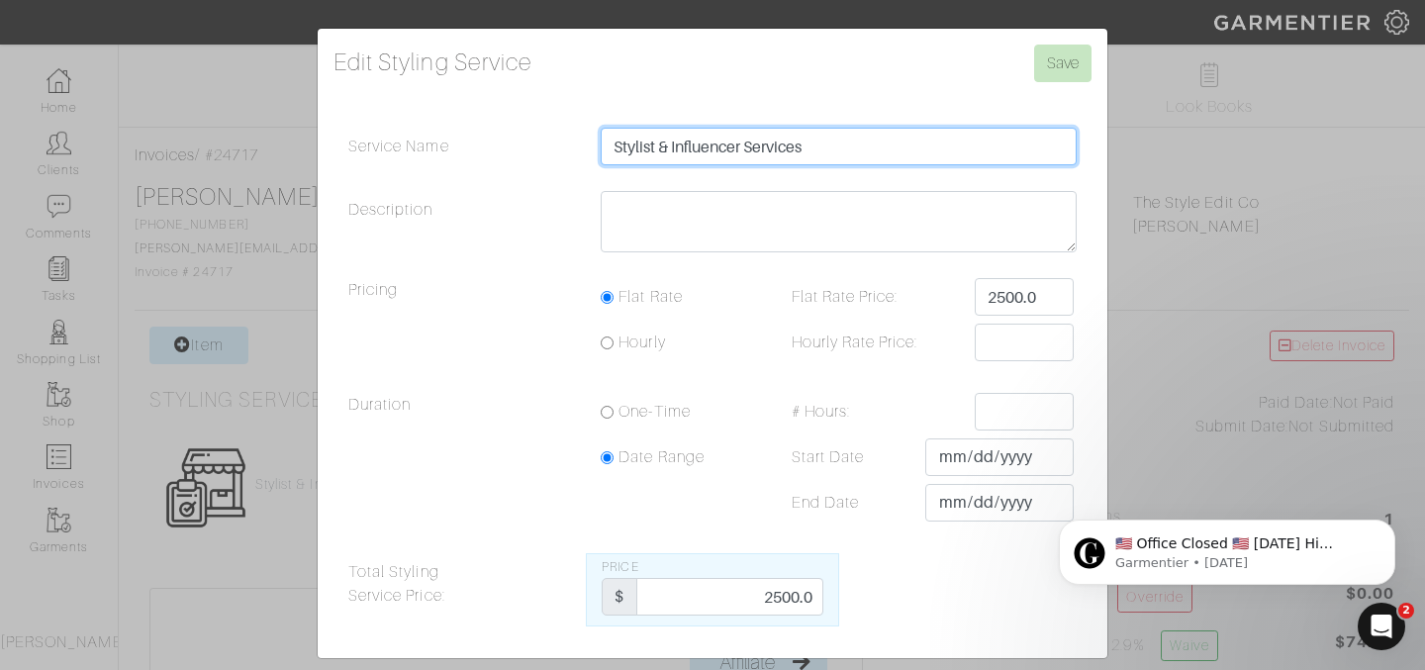
click at [827, 143] on input "Stylist & Influencer Services" at bounding box center [838, 147] width 476 height 38
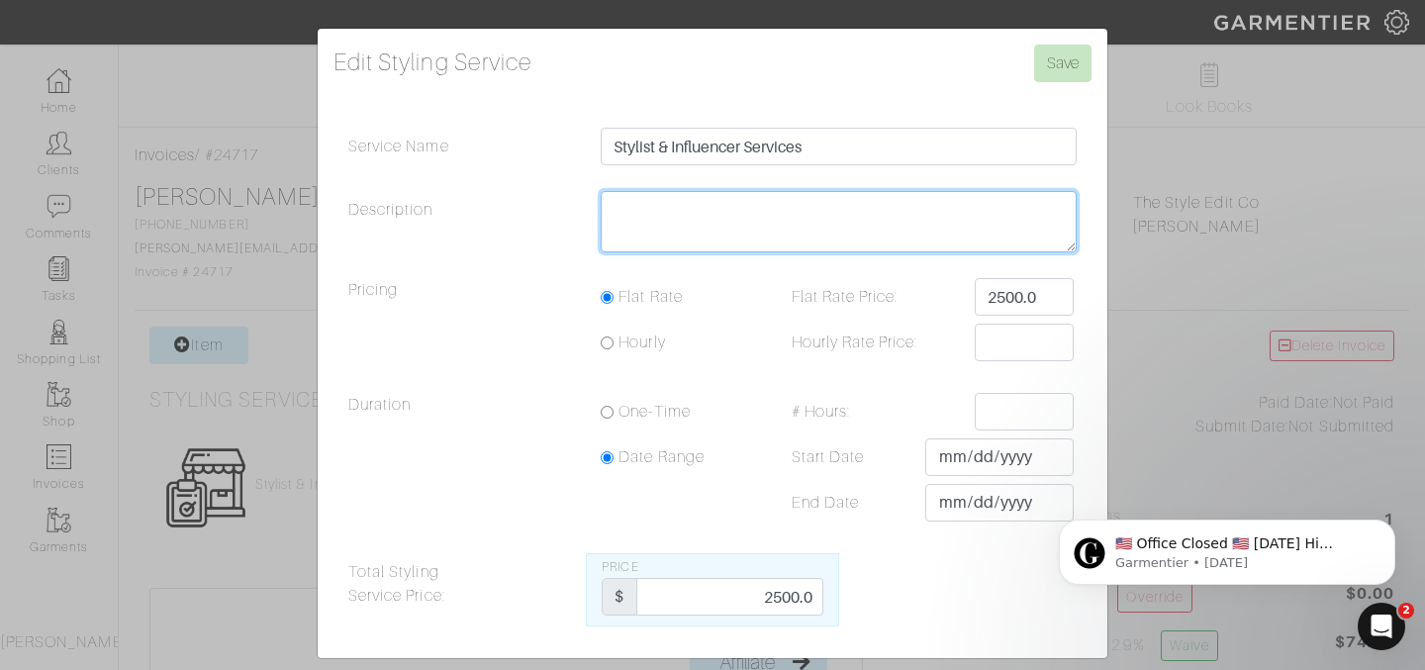
click at [775, 198] on textarea "Description" at bounding box center [838, 221] width 476 height 61
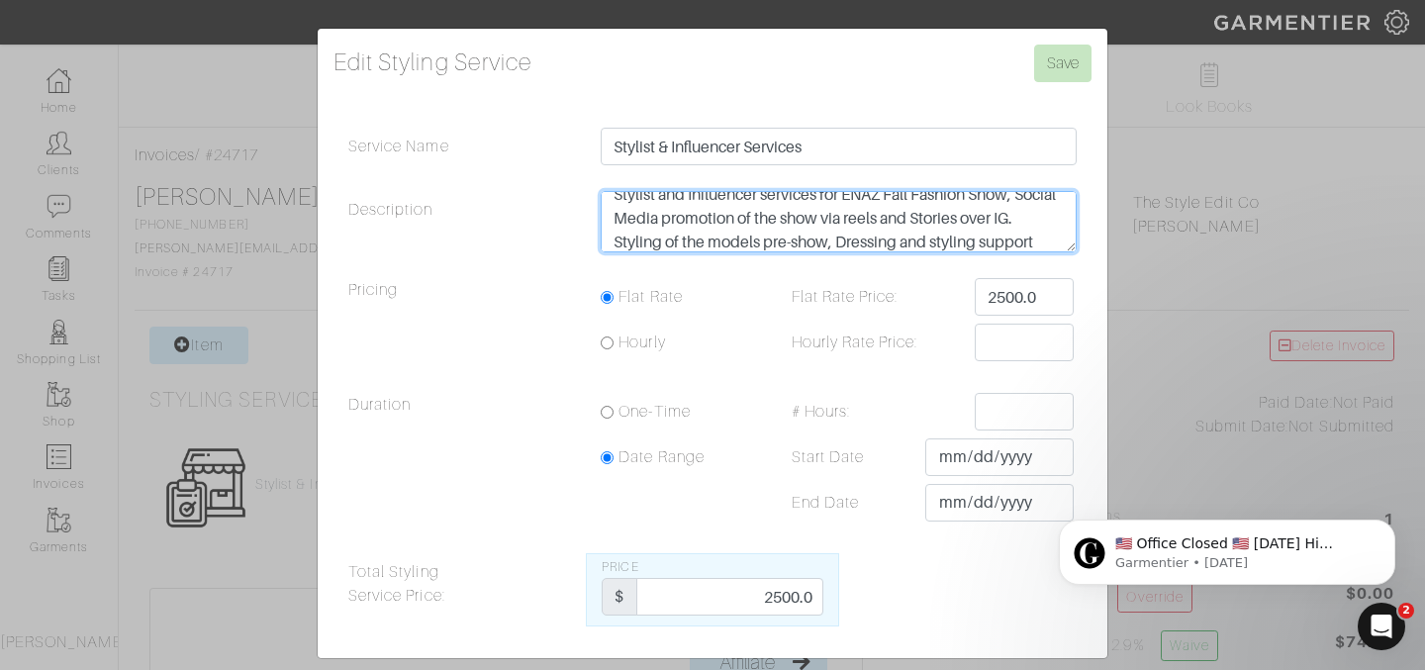
scroll to position [39, 0]
type textarea "Stylist and Influencer services for ENAZ Fall Fashion Show, Social Media promot…"
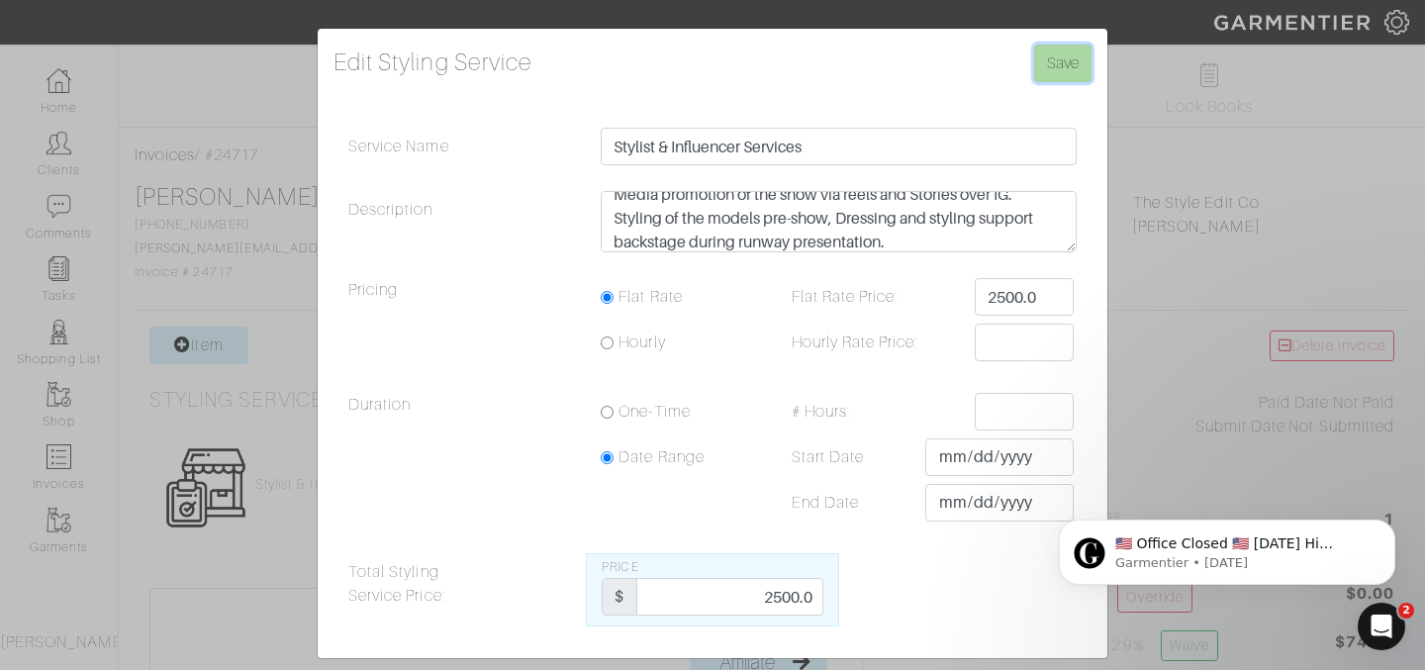
click at [1065, 71] on input "Save" at bounding box center [1062, 64] width 57 height 38
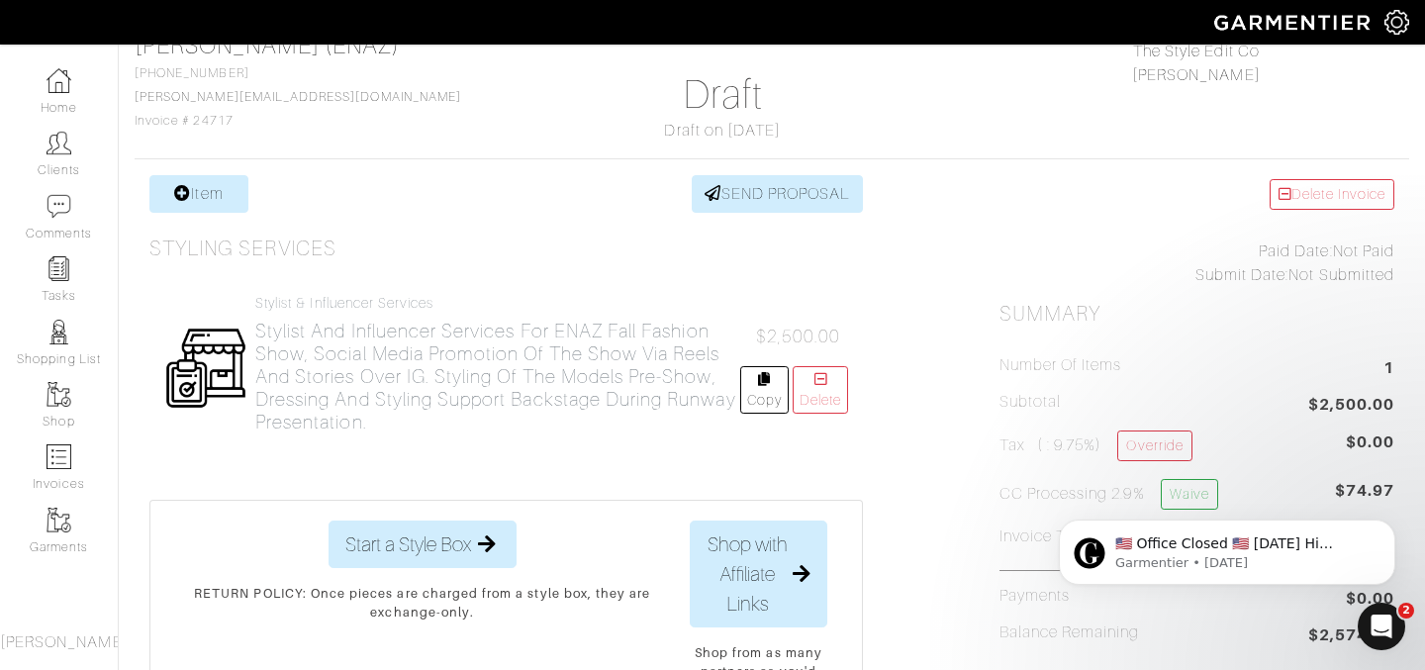
scroll to position [150, 0]
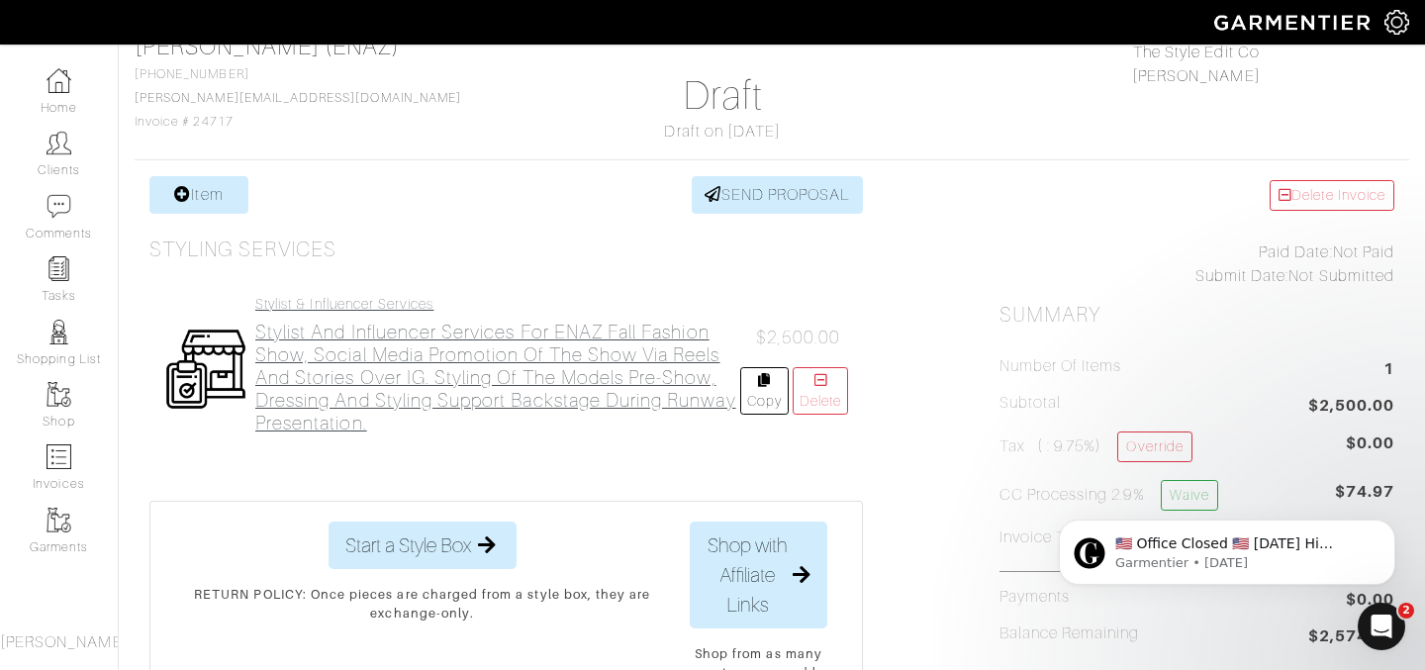
click at [521, 371] on h2 "Stylist and Influencer services for ENAZ Fall Fashion Show, Social Media promot…" at bounding box center [497, 378] width 485 height 114
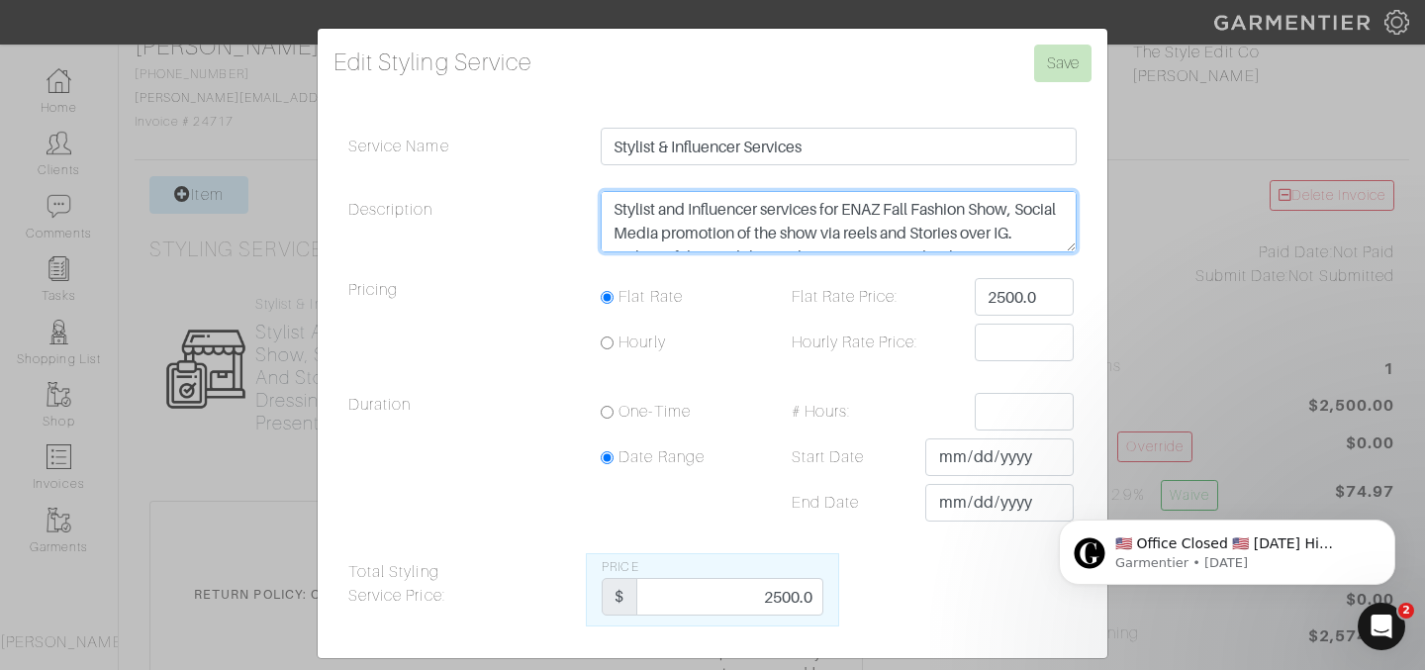
click at [850, 213] on textarea "Stylist and Influencer services for ENAZ Fall Fashion Show, Social Media promot…" at bounding box center [838, 221] width 476 height 61
click at [1029, 214] on textarea "Stylist and Influencer services for ENAZ Fall Fashion Show, Social Media promot…" at bounding box center [838, 221] width 476 height 61
click at [610, 209] on textarea "Stylist and Influencer services for ENAZ Fall Fashion Show, Social Media promot…" at bounding box center [838, 221] width 476 height 61
click at [655, 234] on textarea "Stylist and Influencer services for ENAZ Fall Fashion Show, Social Media promot…" at bounding box center [838, 221] width 476 height 61
click at [625, 205] on textarea "Stylist and Influencer services for ENAZ Fall Fashion Show, Social Media promot…" at bounding box center [838, 221] width 476 height 61
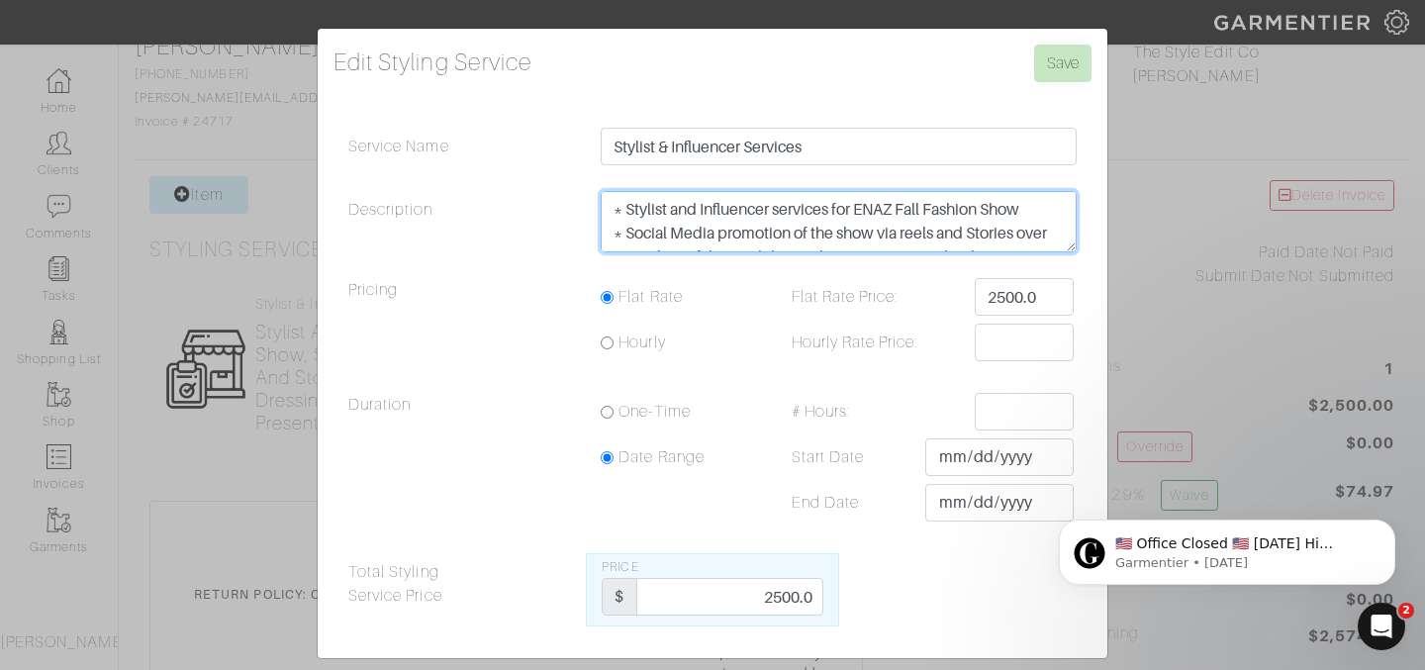
scroll to position [17, 0]
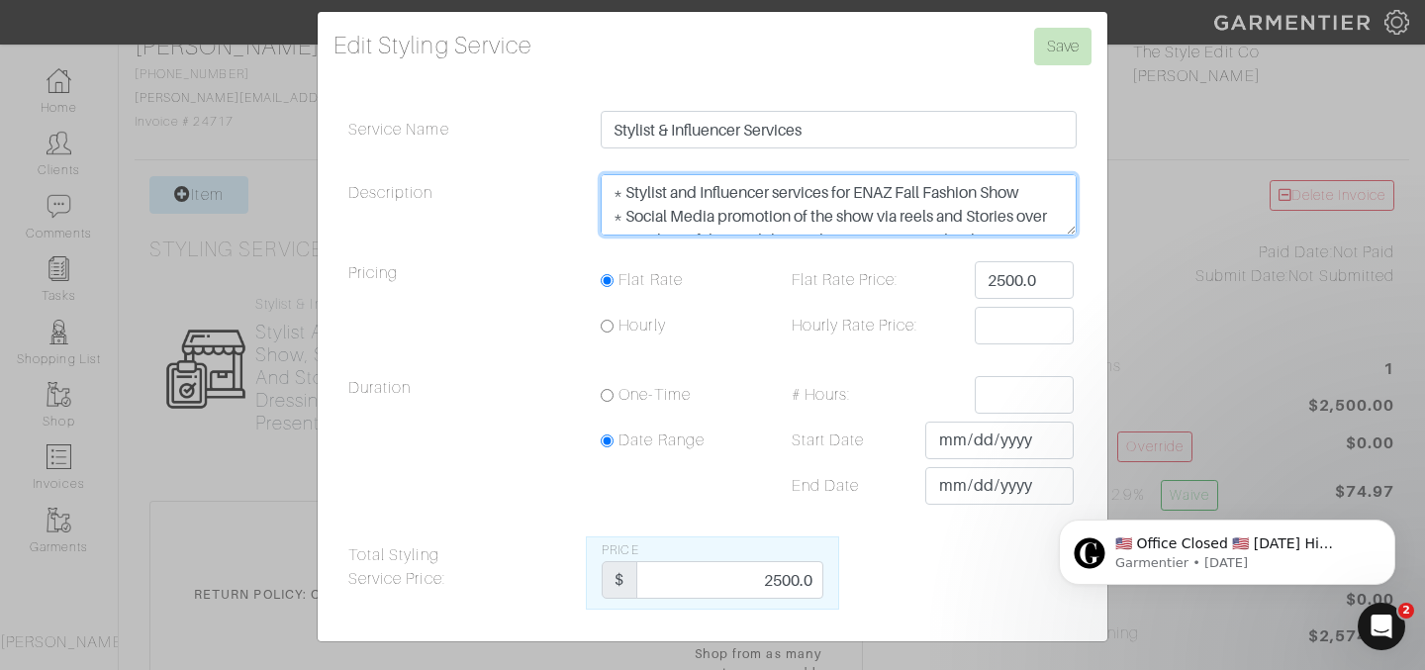
drag, startPoint x: 781, startPoint y: 195, endPoint x: 1062, endPoint y: 190, distance: 281.0
click at [1062, 191] on textarea "Stylist and Influencer services for ENAZ Fall Fashion Show, Social Media promot…" at bounding box center [838, 204] width 476 height 61
click at [630, 213] on textarea "Stylist and Influencer services for ENAZ Fall Fashion Show, Social Media promot…" at bounding box center [838, 204] width 476 height 61
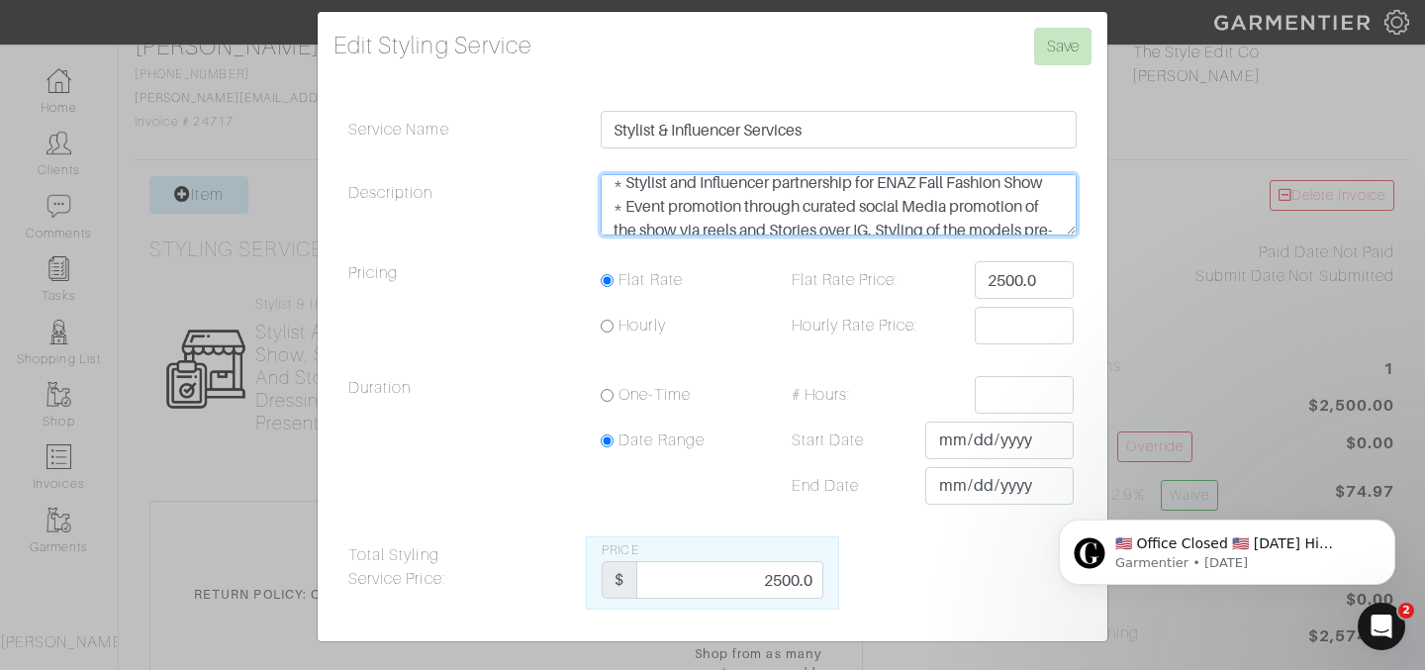
scroll to position [0, 0]
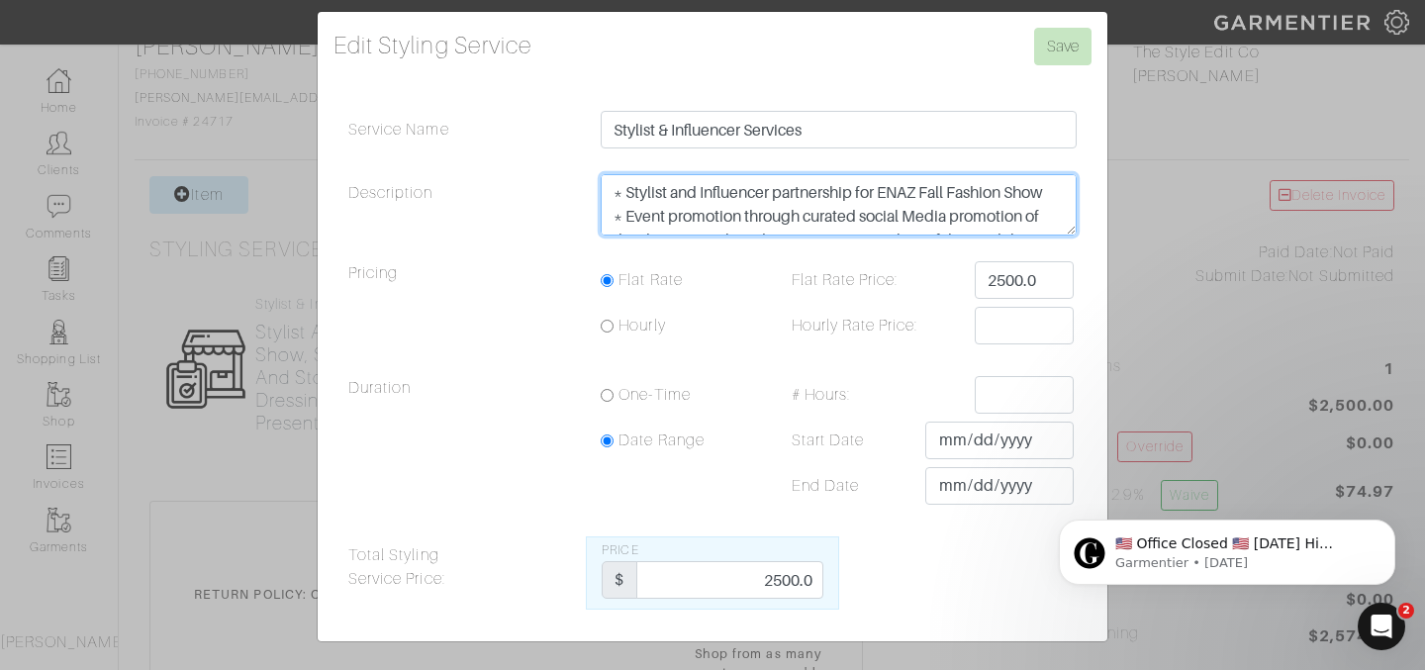
drag, startPoint x: 915, startPoint y: 194, endPoint x: 1051, endPoint y: 215, distance: 137.1
click at [1051, 215] on textarea "Stylist and Influencer services for ENAZ Fall Fashion Show, Social Media promot…" at bounding box center [838, 204] width 476 height 61
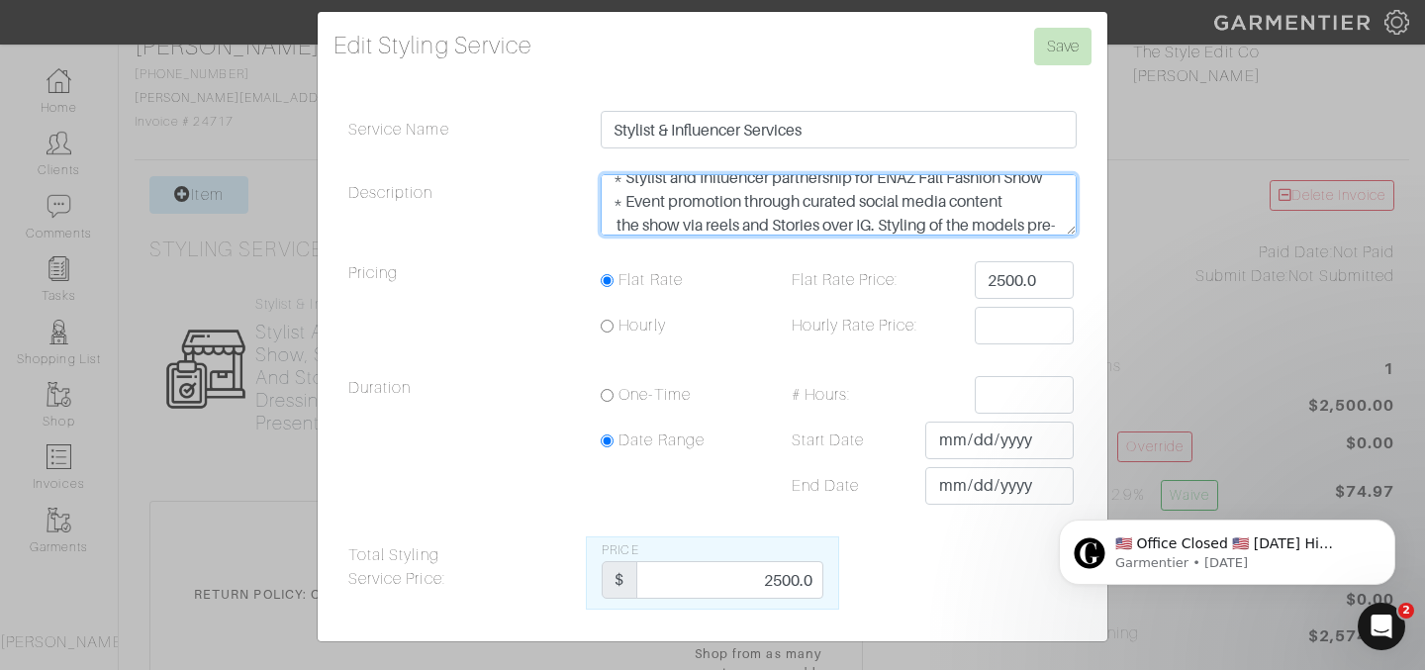
scroll to position [71, 0]
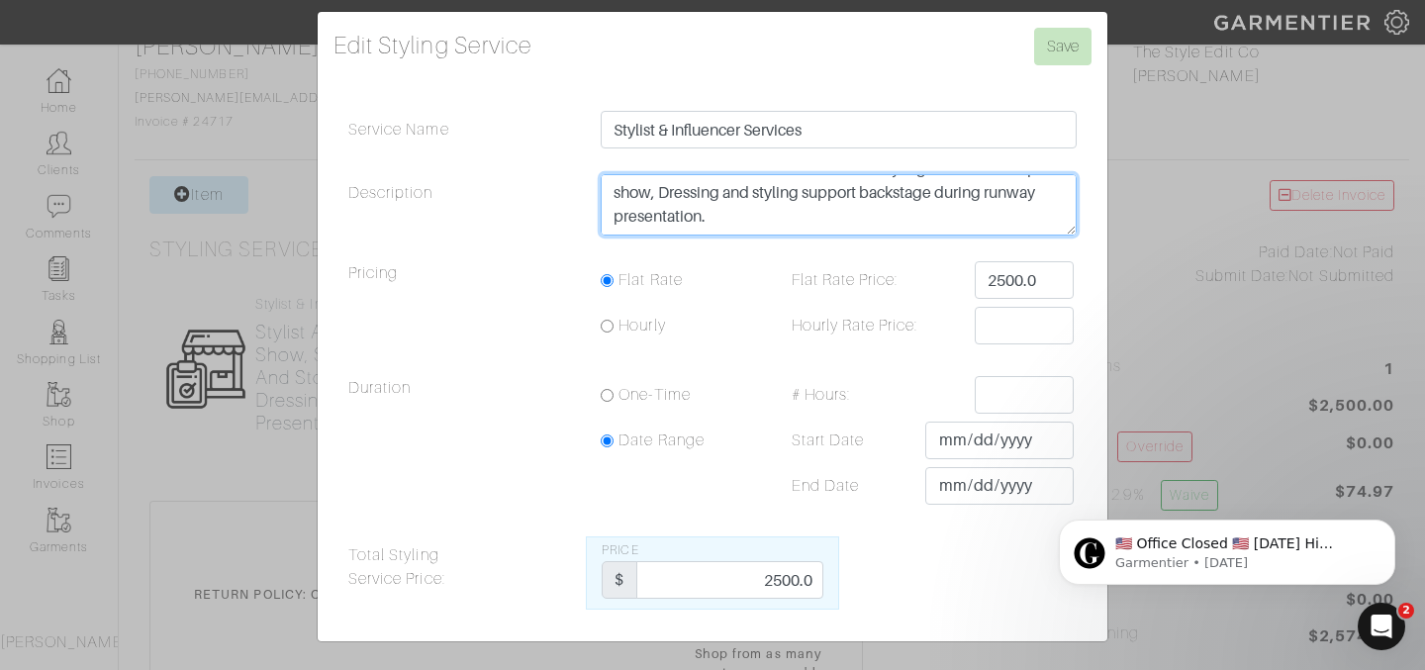
drag, startPoint x: 885, startPoint y: 224, endPoint x: 796, endPoint y: 210, distance: 90.1
click at [796, 210] on textarea "Stylist and Influencer services for ENAZ Fall Fashion Show, Social Media promot…" at bounding box center [838, 204] width 476 height 61
click at [741, 227] on textarea "Stylist and Influencer services for ENAZ Fall Fashion Show, Social Media promot…" at bounding box center [838, 204] width 476 height 61
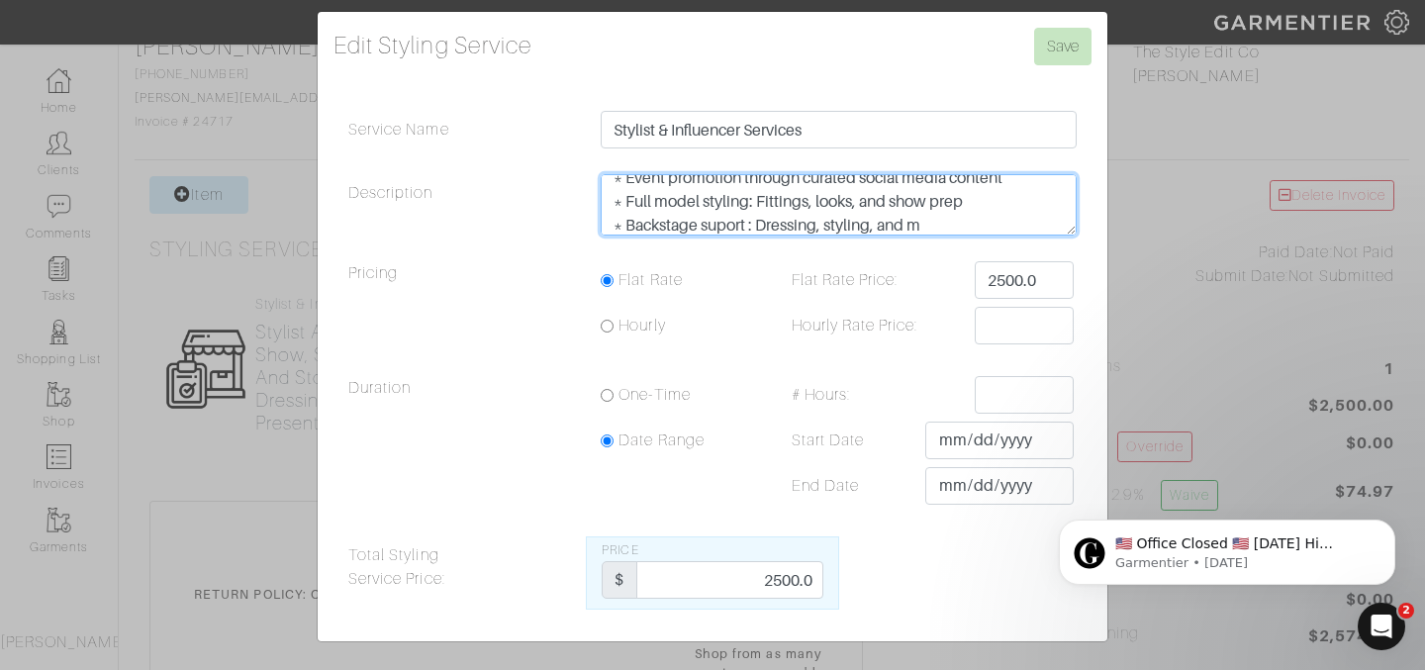
click at [726, 227] on textarea "Stylist and Influencer services for ENAZ Fall Fashion Show, Social Media promot…" at bounding box center [838, 204] width 476 height 61
click at [946, 227] on textarea "Stylist and Influencer services for ENAZ Fall Fashion Show, Social Media promot…" at bounding box center [838, 204] width 476 height 61
type textarea "* Stylist and Influencer partnership for ENAZ Fall Fashion Show * Event promoti…"
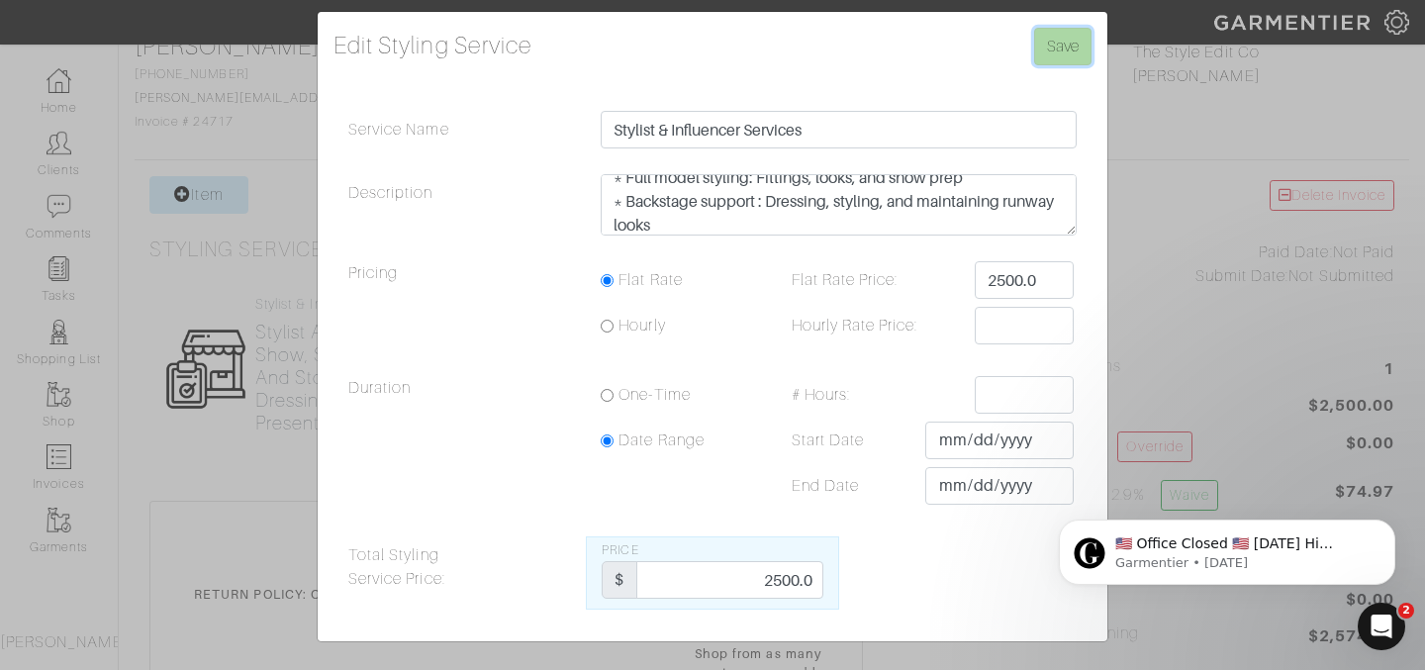
click at [1062, 53] on input "Save" at bounding box center [1062, 47] width 57 height 38
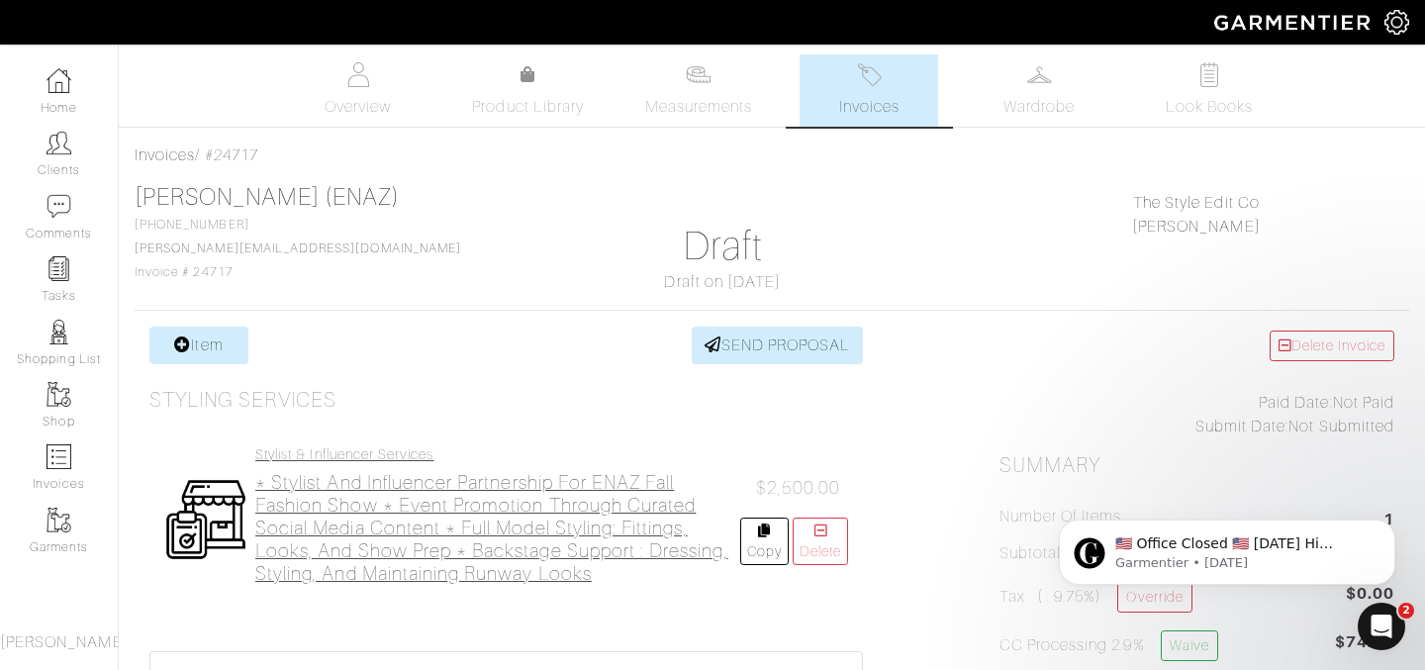
click at [559, 511] on h2 "* Stylist and Influencer partnership for ENAZ Fall Fashion Show * Event promoti…" at bounding box center [497, 528] width 485 height 114
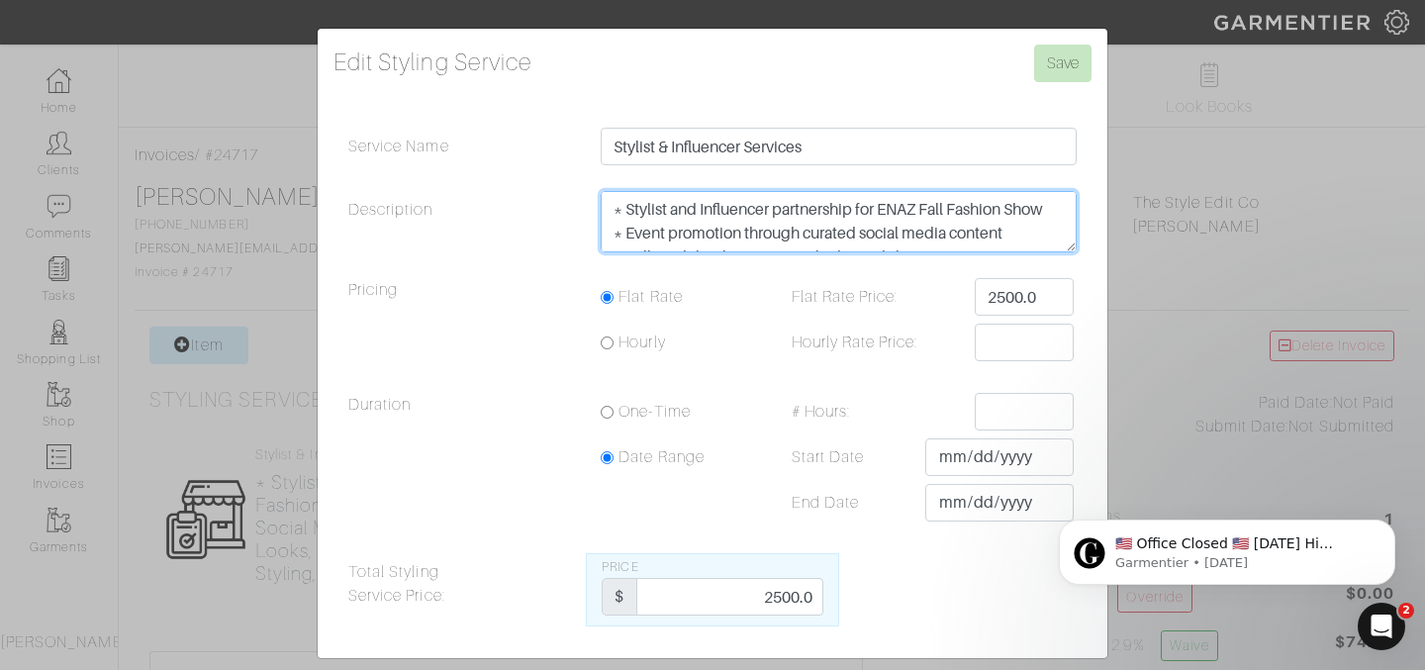
drag, startPoint x: 626, startPoint y: 210, endPoint x: 603, endPoint y: 210, distance: 22.8
click at [603, 210] on textarea "* Stylist and Influencer partnership for ENAZ Fall Fashion Show * Event promoti…" at bounding box center [838, 221] width 476 height 61
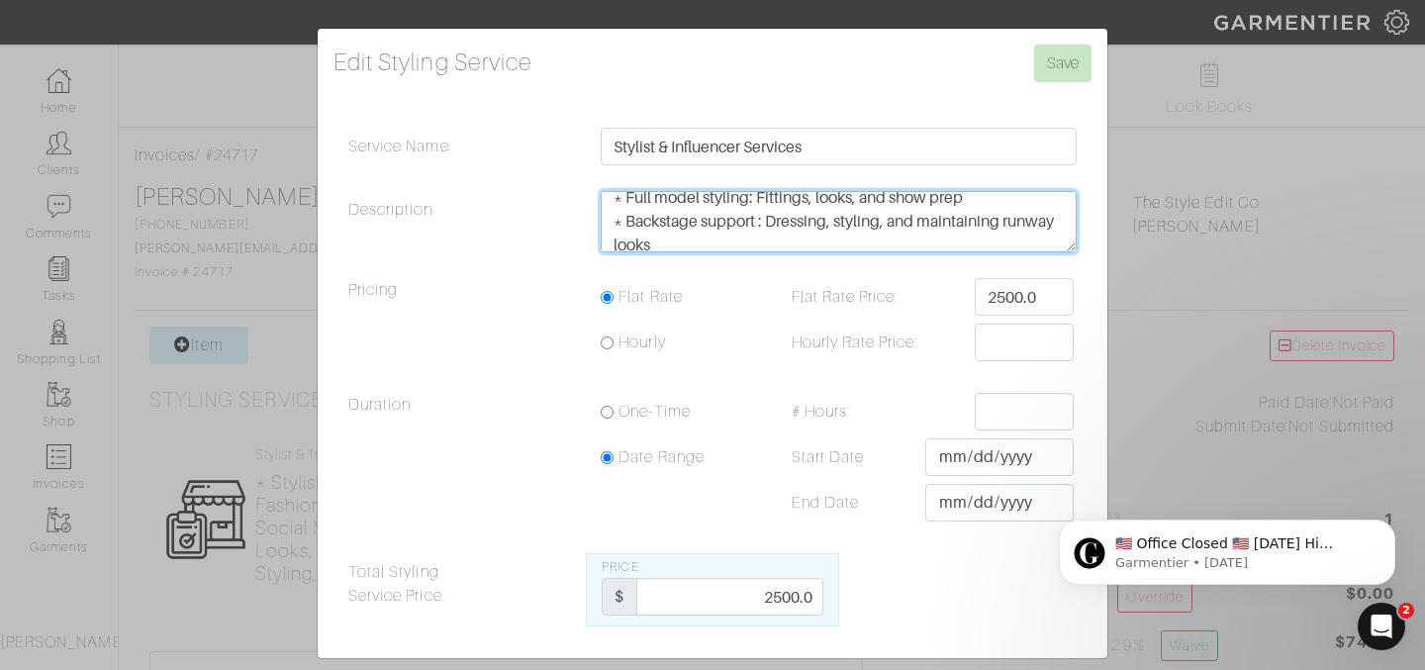
scroll to position [71, 0]
drag, startPoint x: 865, startPoint y: 235, endPoint x: 552, endPoint y: 225, distance: 312.8
click at [552, 225] on div "Description * Stylist and Influencer partnership for ENAZ Fall Fashion Show * E…" at bounding box center [712, 226] width 758 height 71
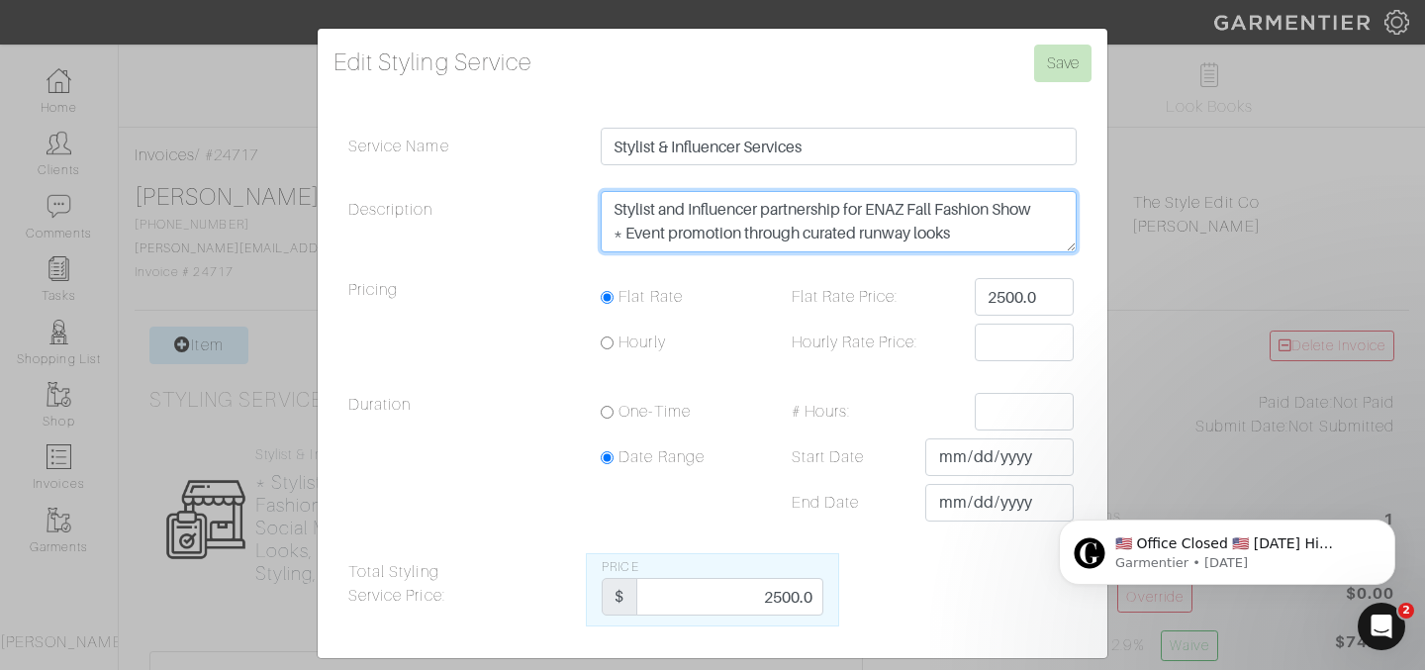
scroll to position [0, 0]
click at [1050, 208] on textarea "* Stylist and Influencer partnership for ENAZ Fall Fashion Show * Event promoti…" at bounding box center [838, 221] width 476 height 61
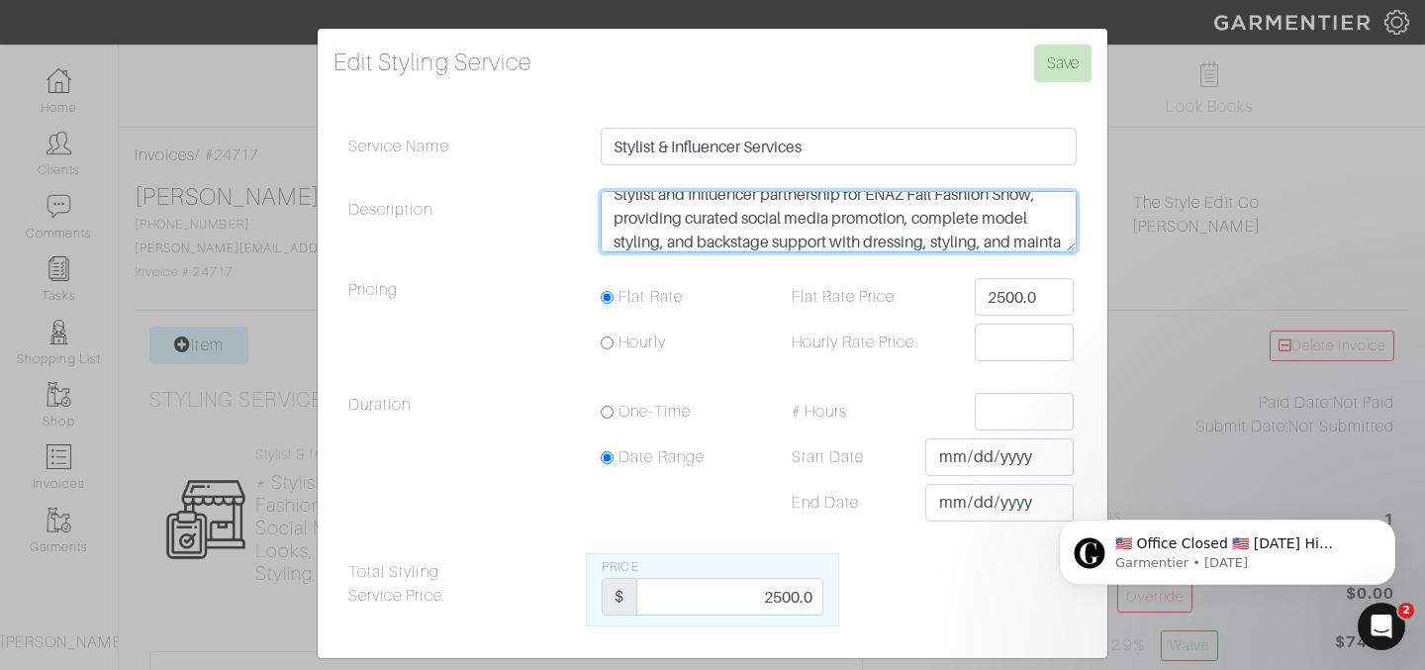
scroll to position [39, 0]
type textarea "Stylist and Influencer partnership for ENAZ Fall Fashion Show, providing curate…"
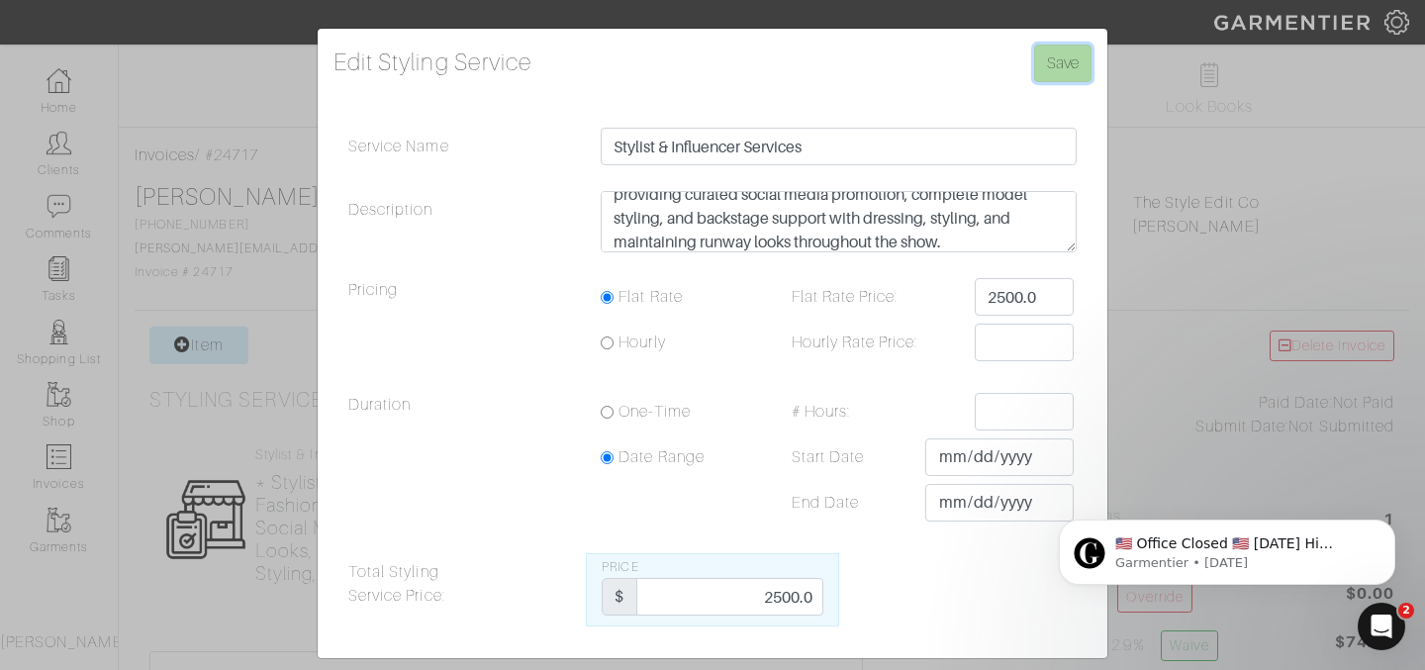
click at [1068, 67] on input "Save" at bounding box center [1062, 64] width 57 height 38
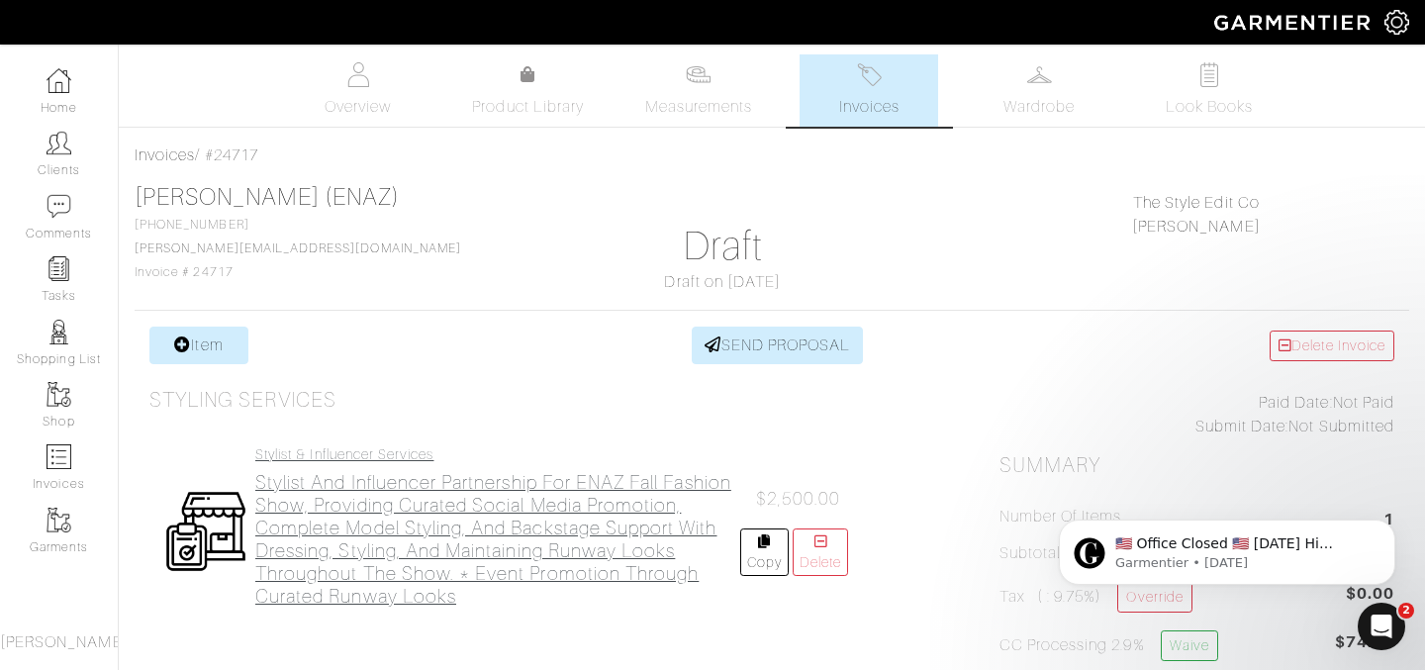
click at [594, 467] on link "Stylist & Influencer Services Stylist and Influencer partnership for ENAZ Fall …" at bounding box center [497, 526] width 485 height 161
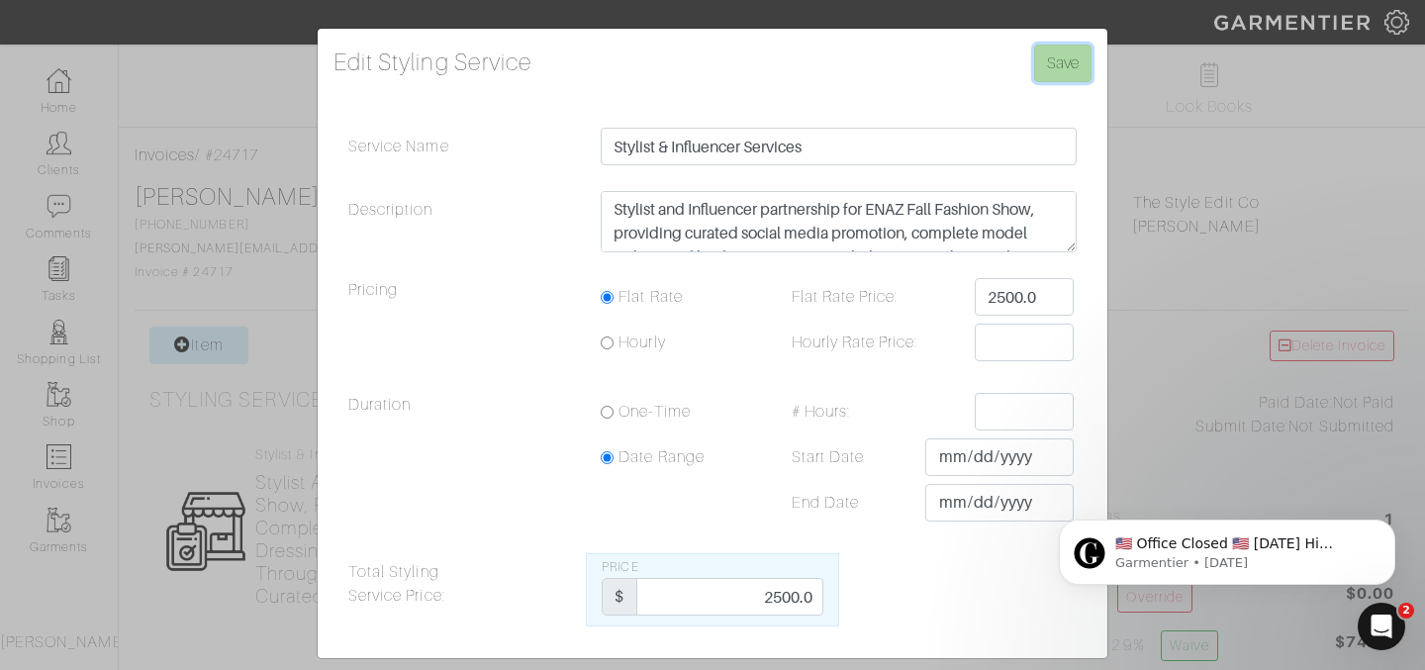
click at [1059, 67] on input "Save" at bounding box center [1062, 64] width 57 height 38
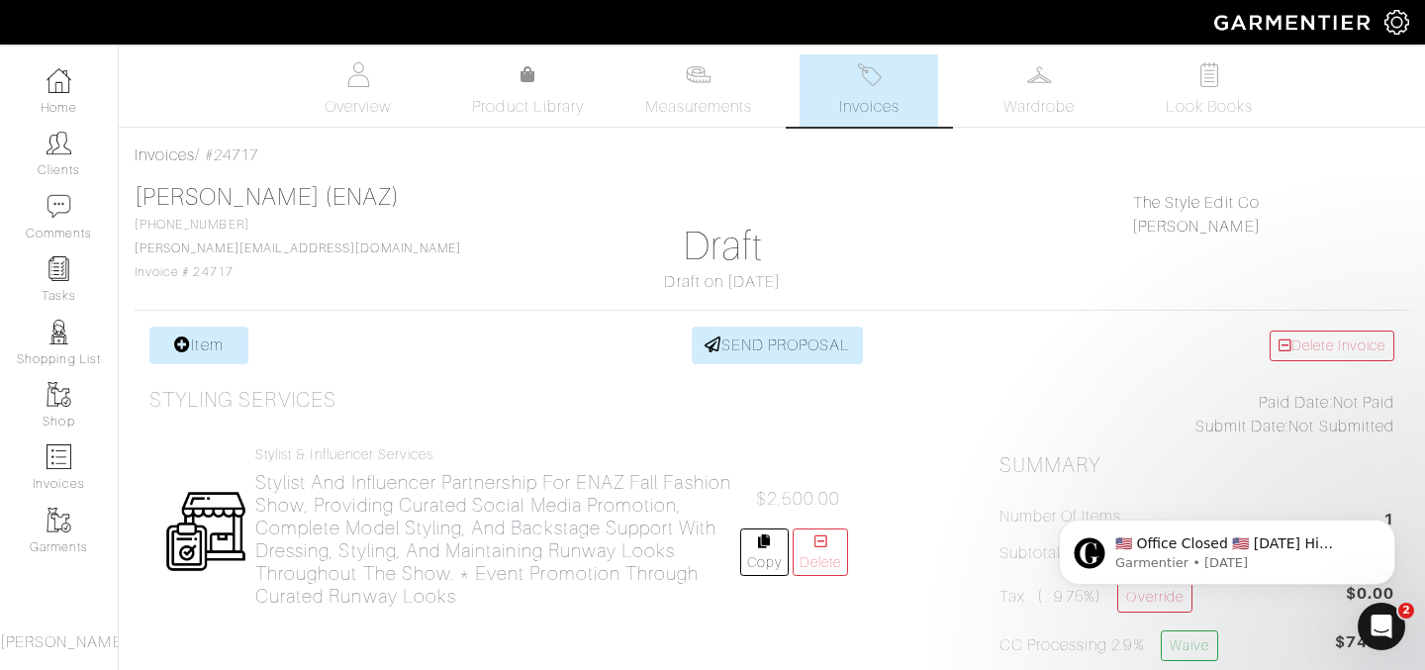
click at [511, 439] on div "Stylist & Influencer Services Stylist and Influencer partnership for ENAZ Fall …" at bounding box center [505, 530] width 713 height 199
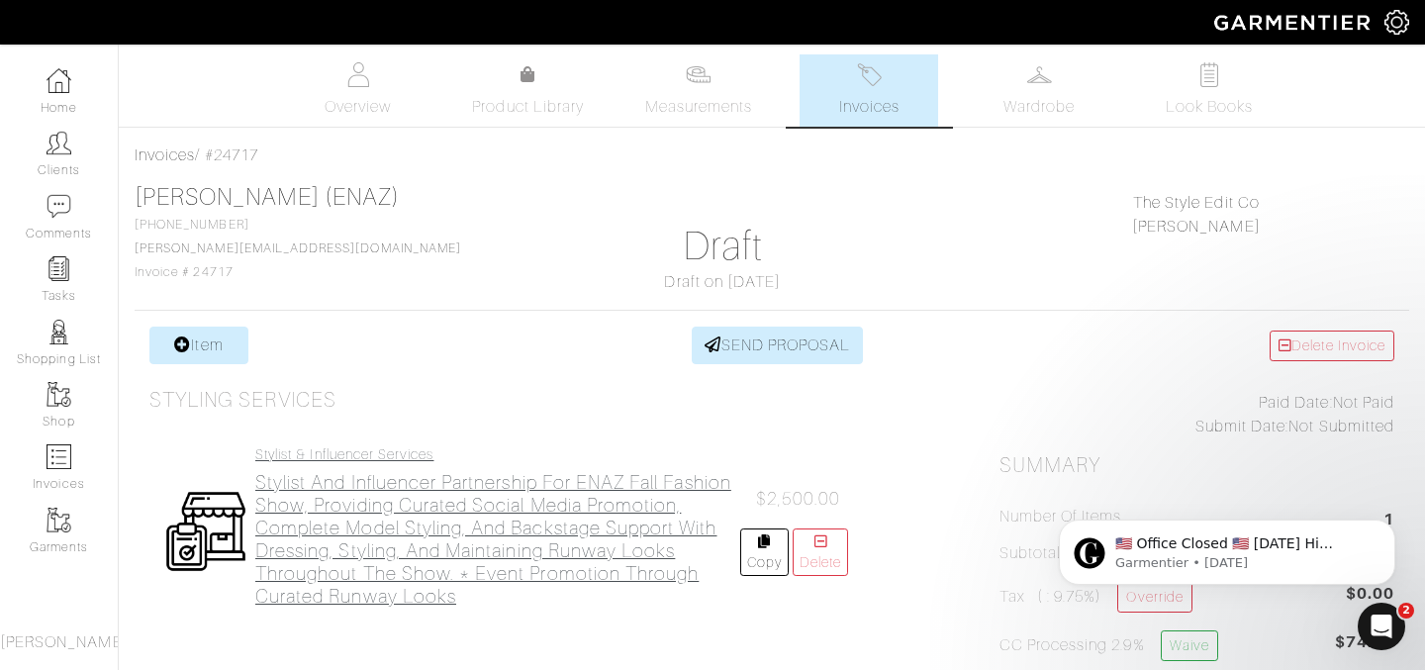
click at [476, 511] on h2 "Stylist and Influencer partnership for ENAZ Fall Fashion Show, providing curate…" at bounding box center [497, 539] width 485 height 137
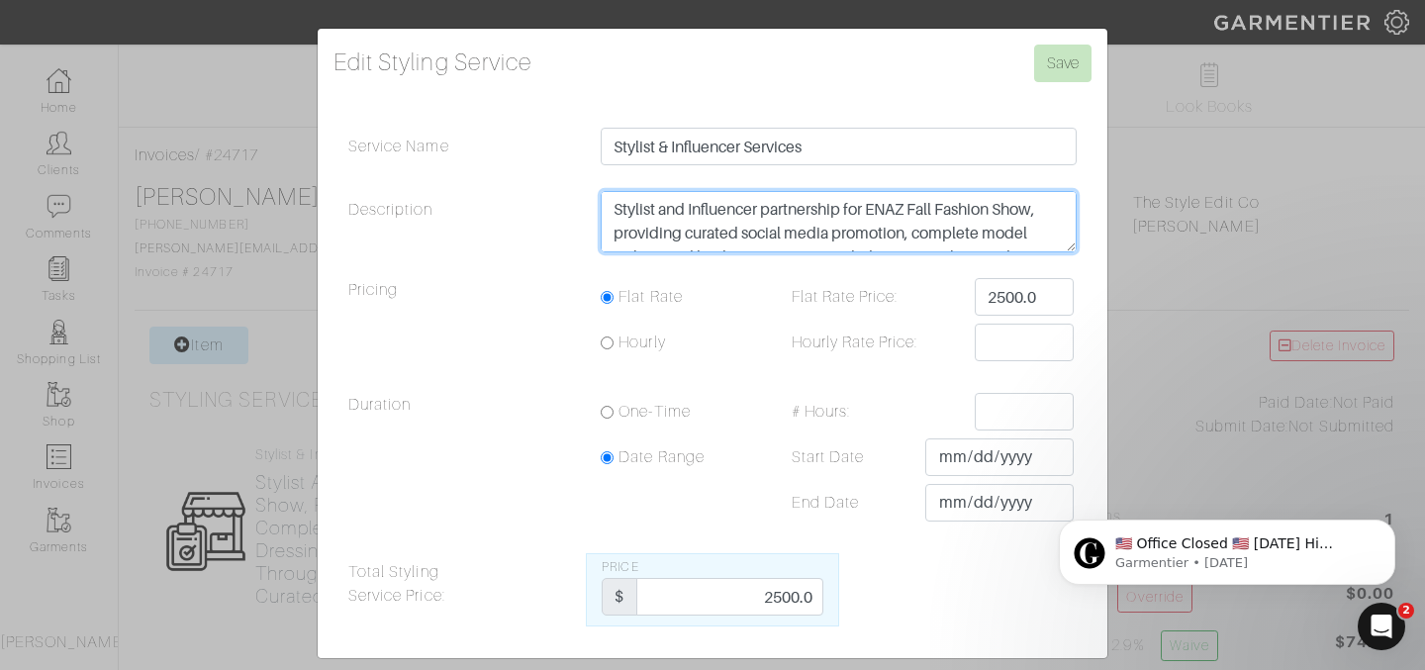
click at [856, 211] on textarea "Stylist and Influencer partnership for ENAZ Fall Fashion Show, providing curate…" at bounding box center [838, 221] width 476 height 61
type textarea "Stylist and Influencer partnership for ENAZ Fall Fashion Show, providing curate…"
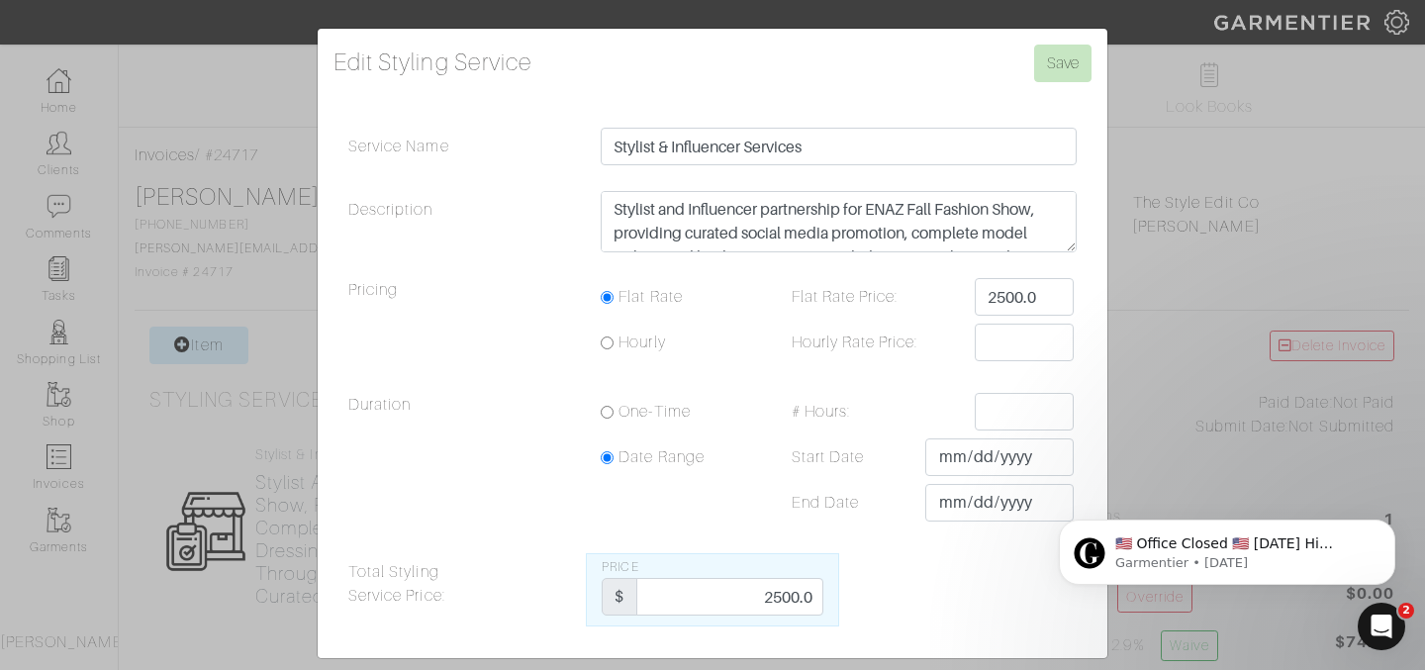
click at [915, 260] on div "Stylist and Influencer partnership for ENAZ Fall Fashion Show, providing curate…" at bounding box center [839, 226] width 506 height 71
click at [1063, 64] on input "Save" at bounding box center [1062, 64] width 57 height 38
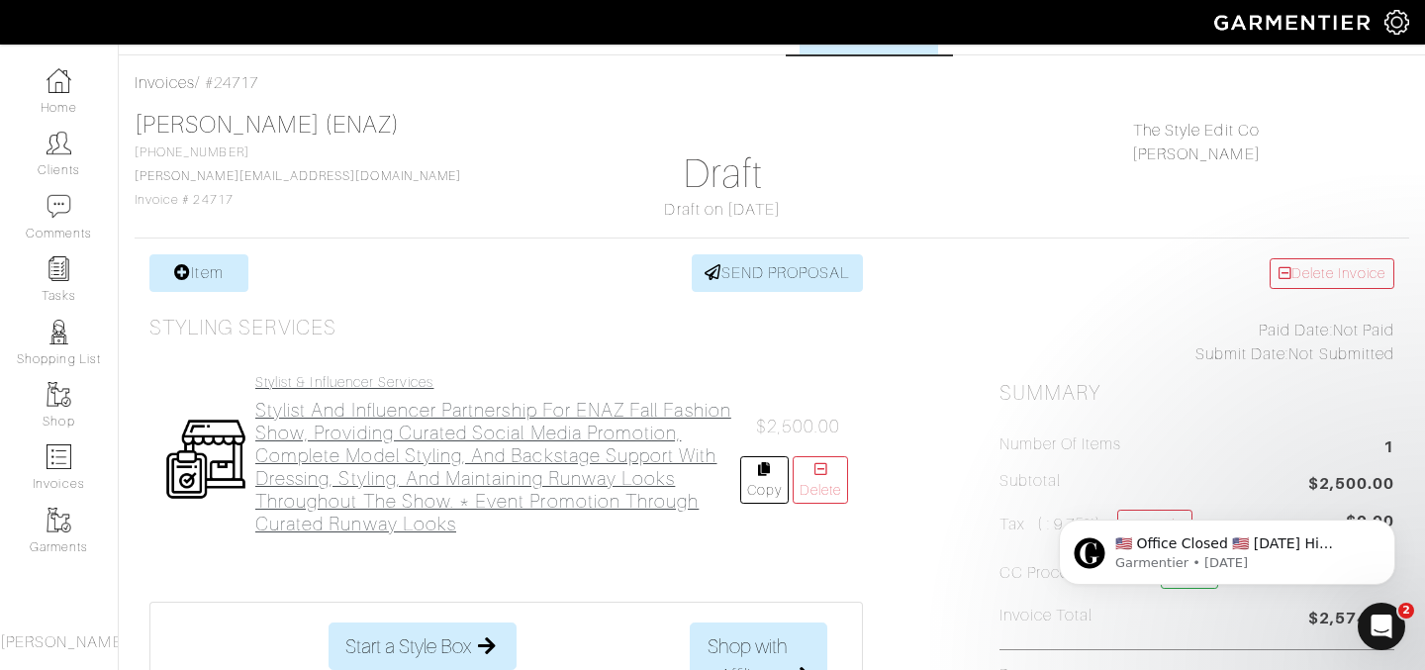
scroll to position [77, 0]
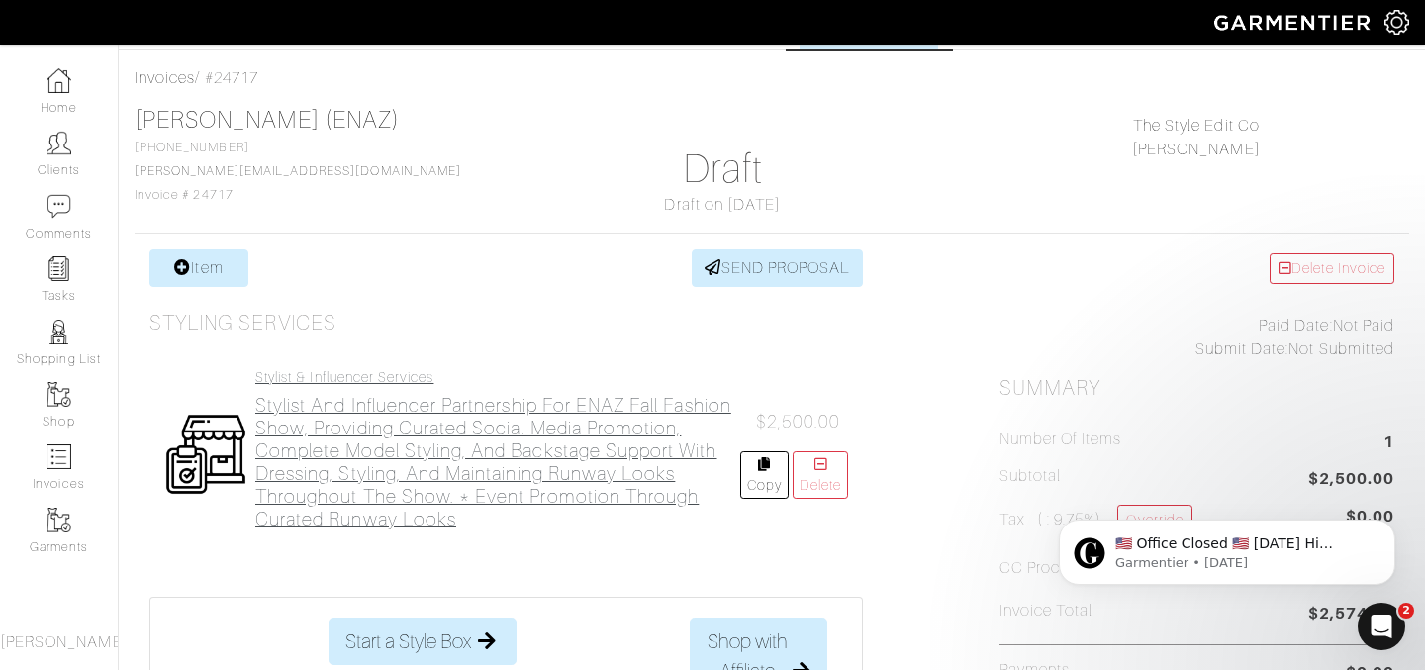
click at [500, 462] on h2 "Stylist and Influencer partnership for ENAZ Fall Fashion Show, providing curate…" at bounding box center [497, 462] width 485 height 137
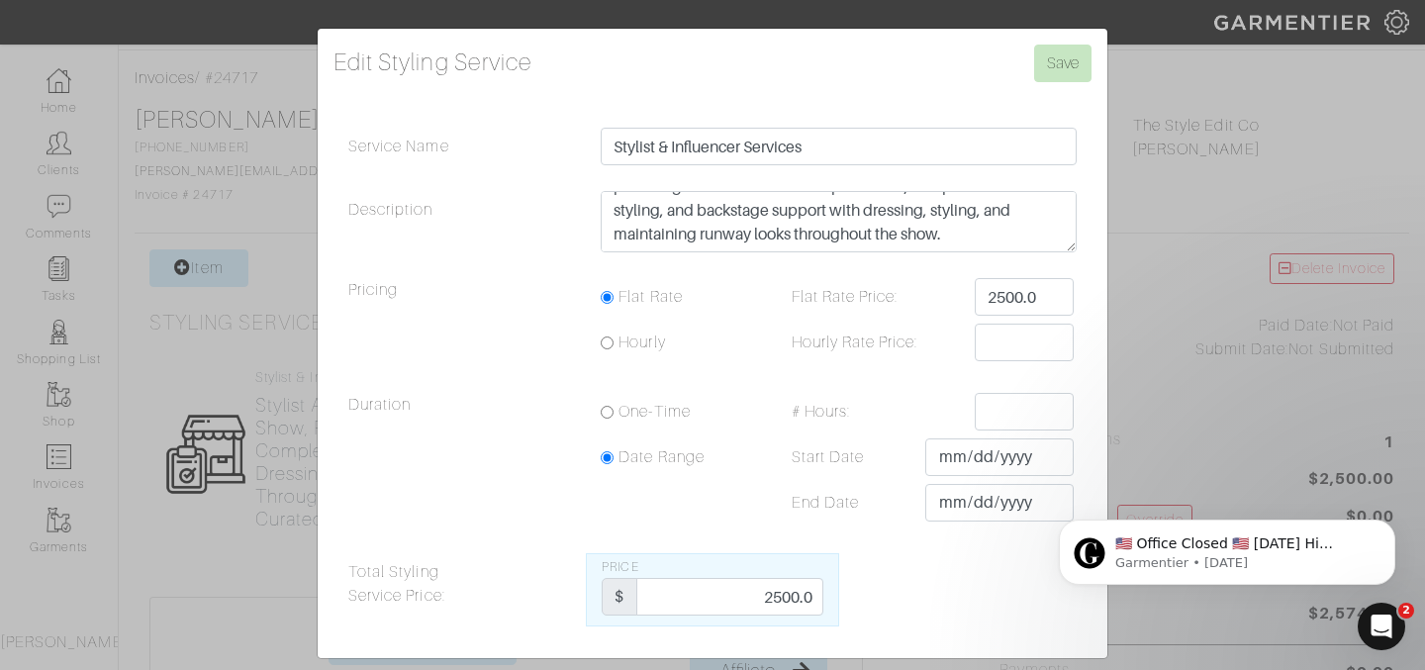
scroll to position [71, 0]
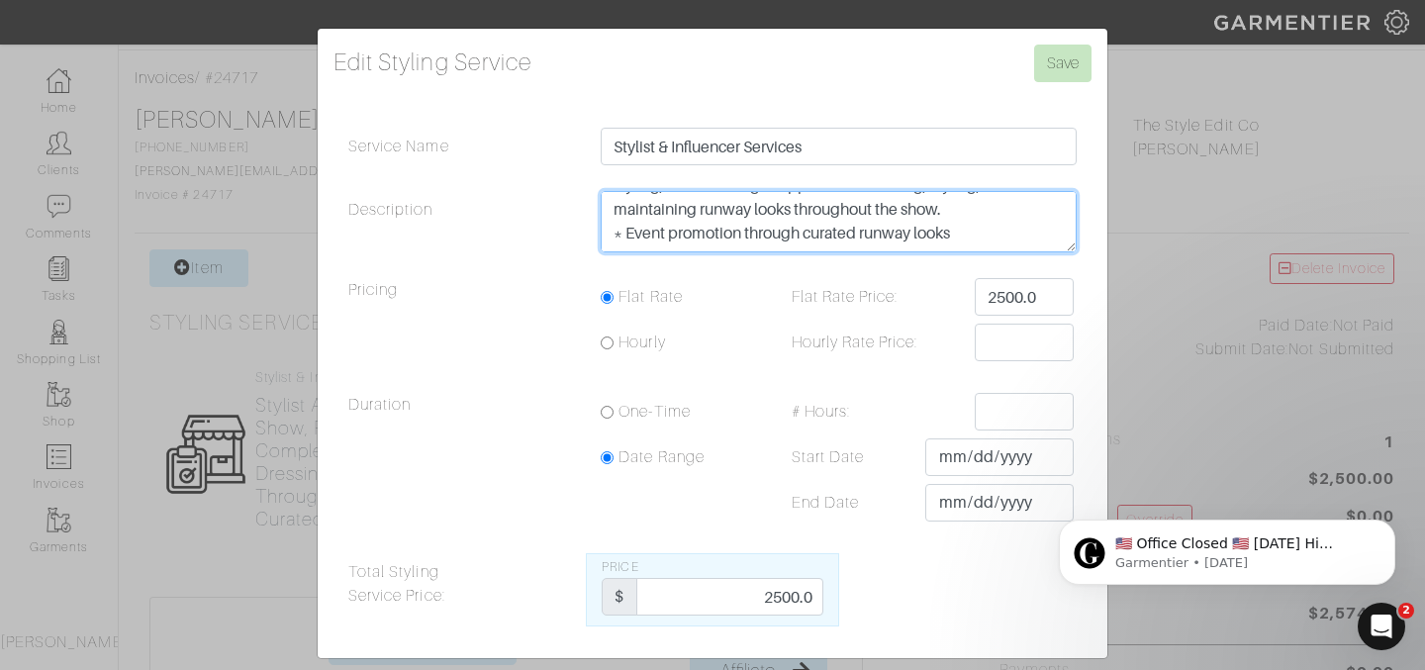
drag, startPoint x: 996, startPoint y: 229, endPoint x: 587, endPoint y: 230, distance: 409.5
click at [587, 230] on div "Stylist and Influencer partnership for ENAZ Fall Fashion Show, providing curate…" at bounding box center [839, 226] width 506 height 71
type textarea "Stylist and Influencer partnership for ENAZ Fall Fashion Show, providing curate…"
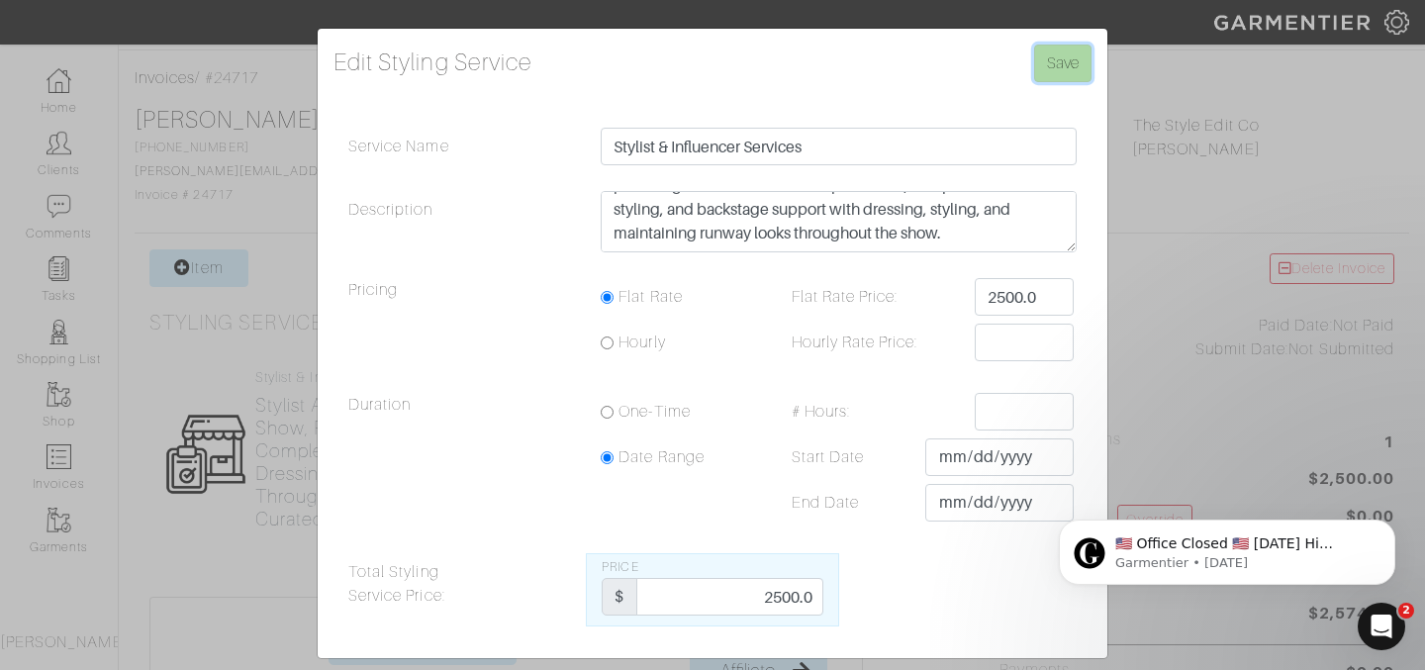
click at [1054, 66] on input "Save" at bounding box center [1062, 64] width 57 height 38
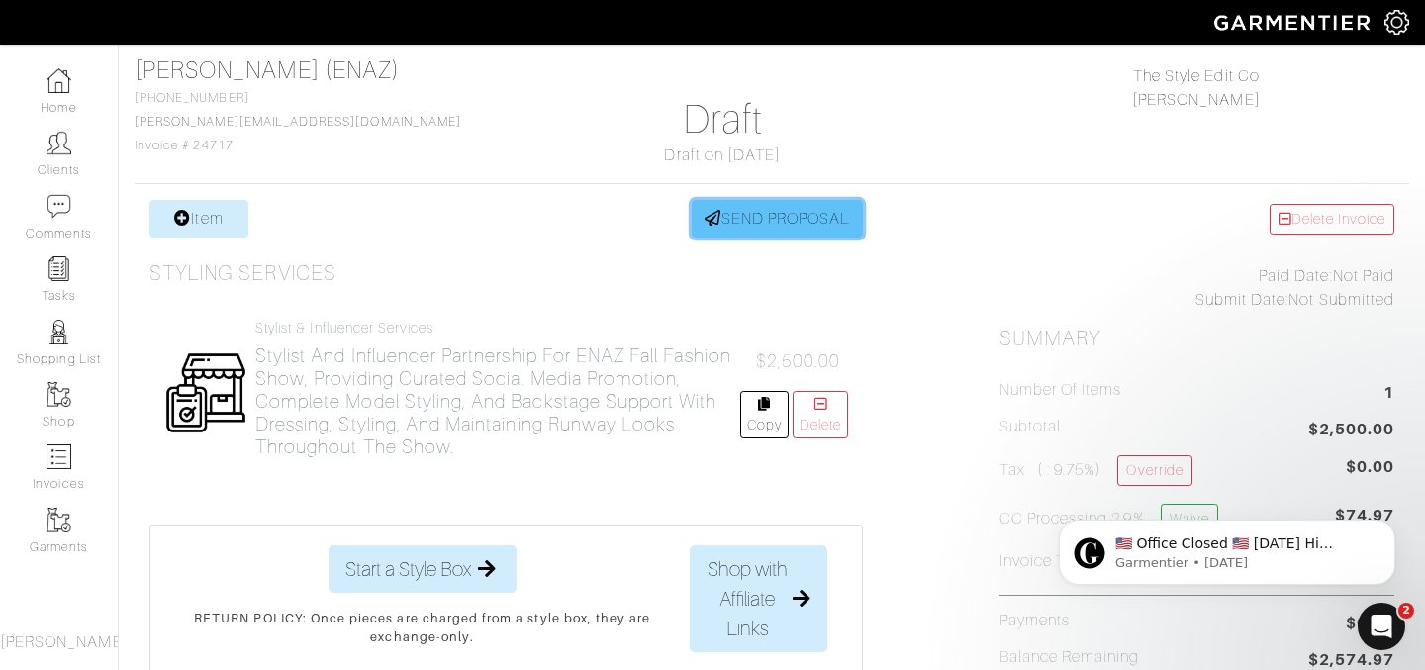
click at [825, 233] on link "SEND PROPOSAL" at bounding box center [777, 219] width 172 height 38
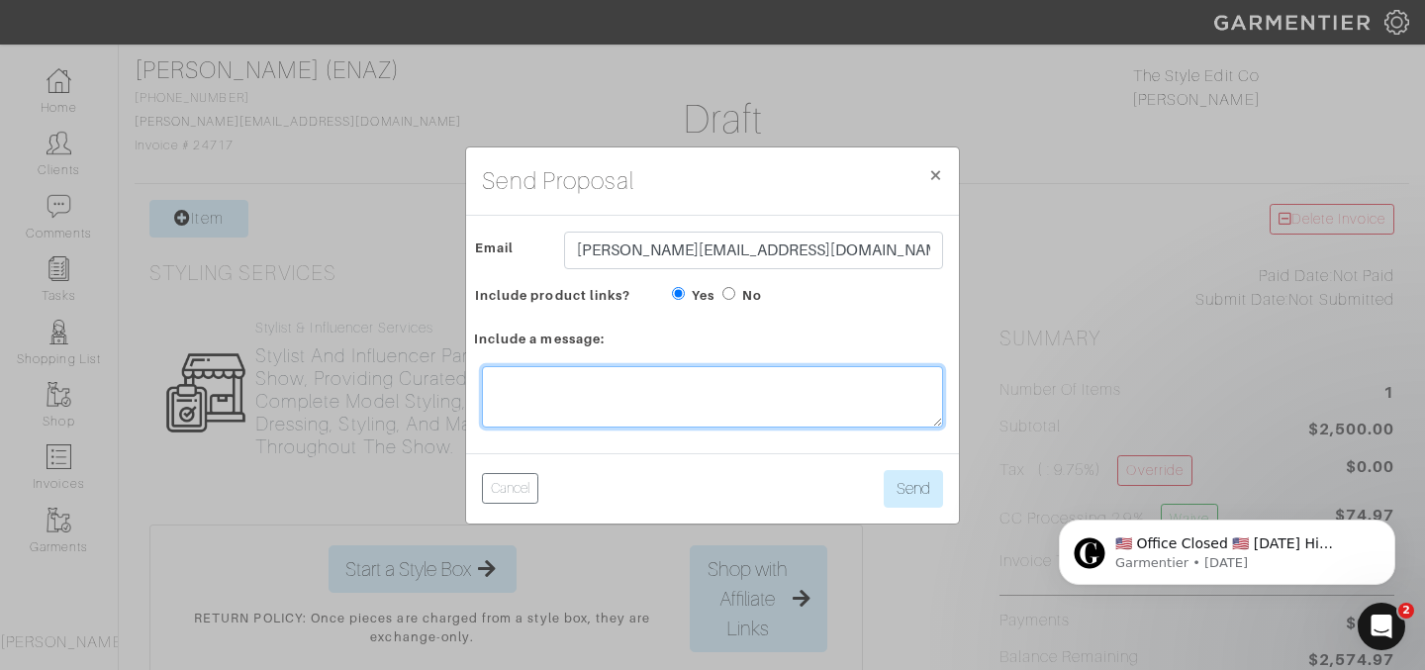
click at [673, 392] on textarea at bounding box center [712, 396] width 461 height 61
type textarea "l"
type textarea "h"
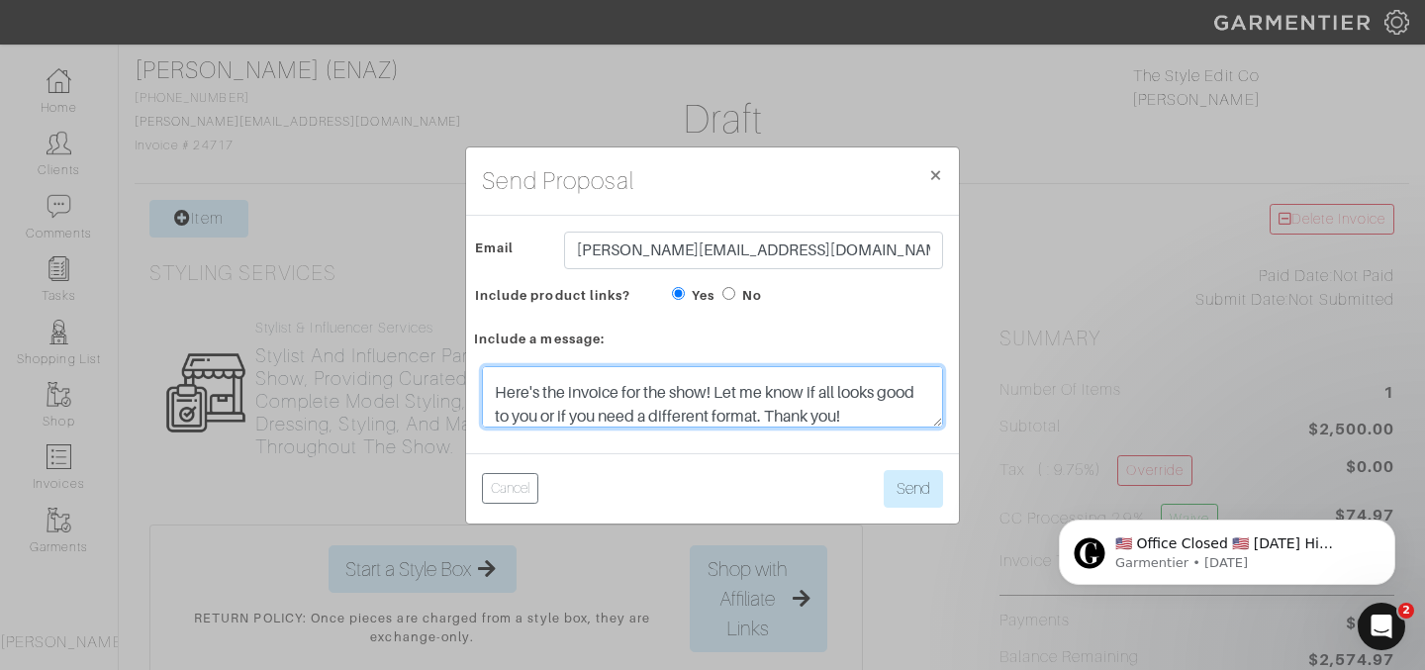
click at [773, 415] on textarea "Hi there- Here's the invoice for the show! Let me know if all looks good to you…" at bounding box center [712, 396] width 461 height 61
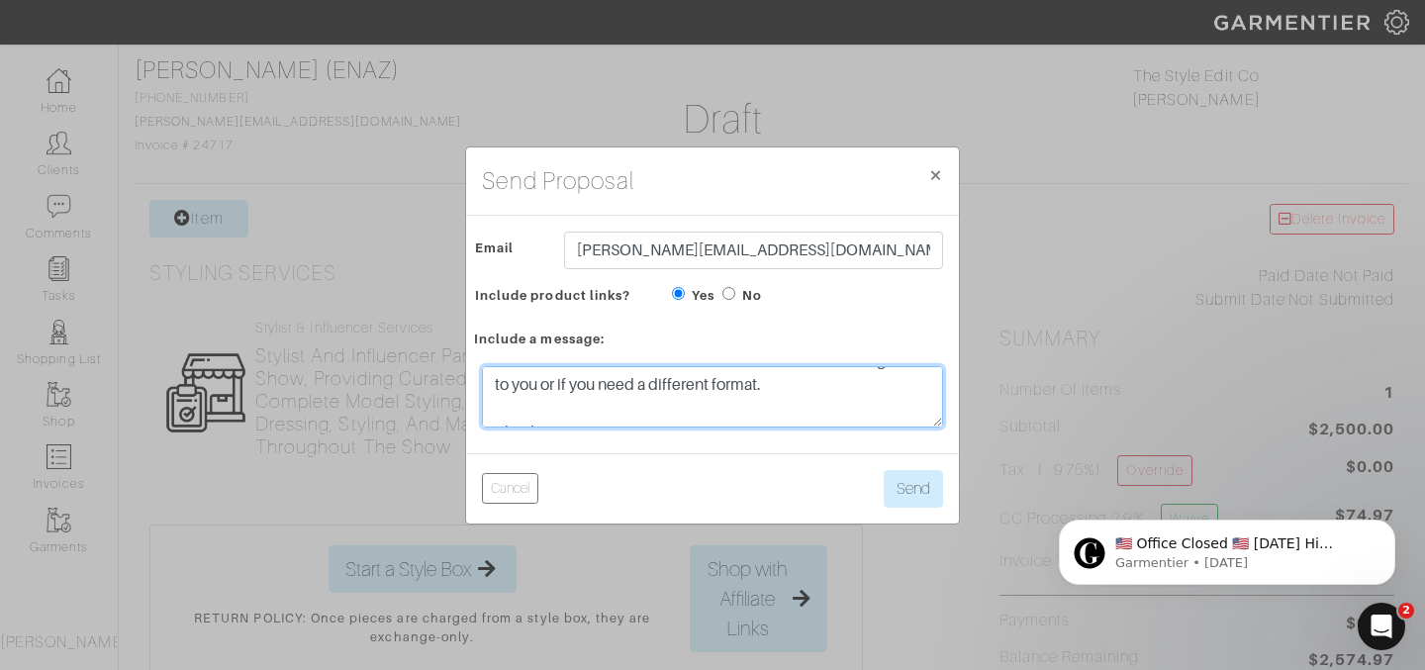
scroll to position [95, 0]
click at [819, 404] on textarea "Hi there- Here's the invoice for the show! Let me know if all looks good to you…" at bounding box center [712, 396] width 461 height 61
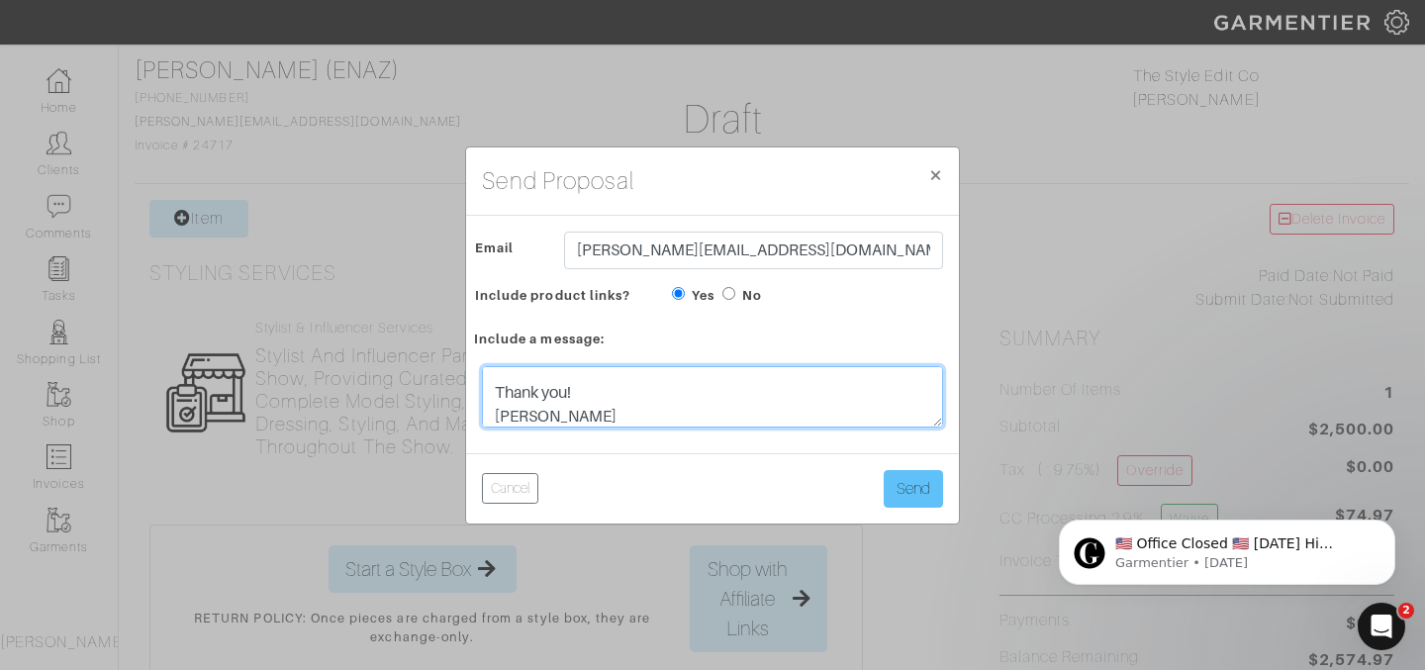
type textarea "Hi there- Here's the invoice for the show! Let me know if all looks good to you…"
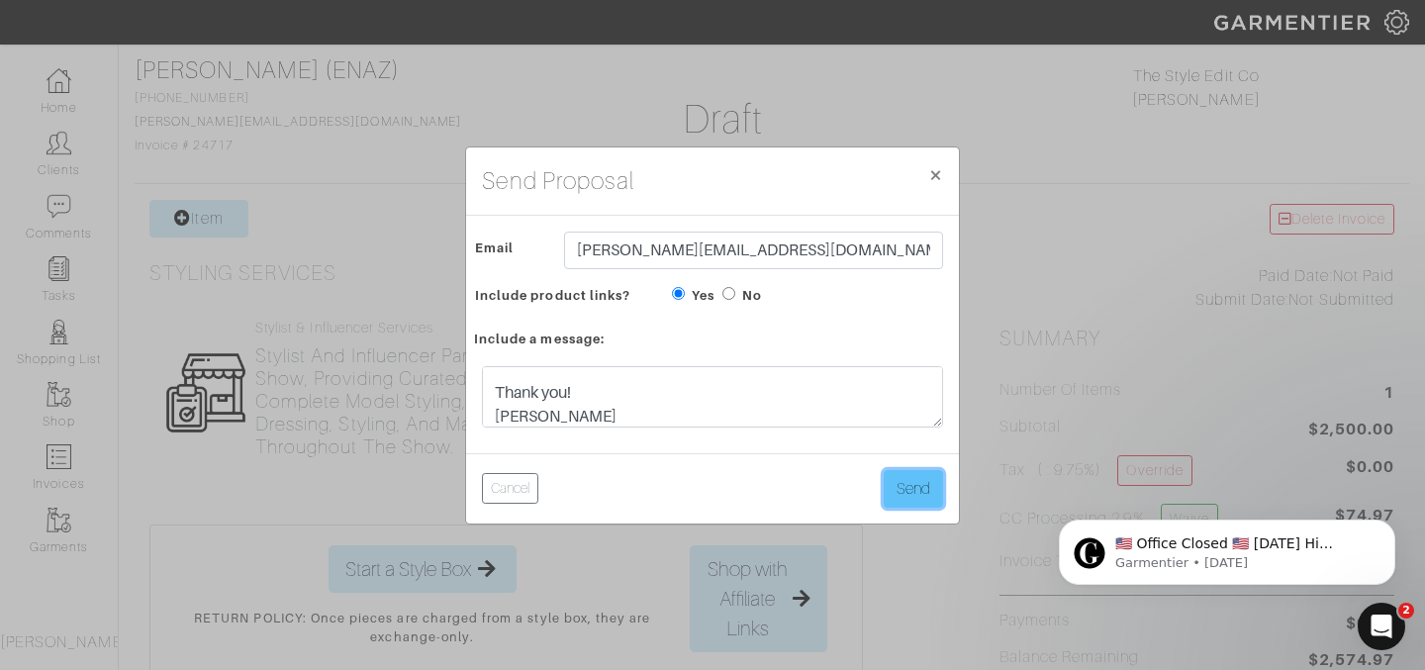
click at [910, 490] on button "Send" at bounding box center [912, 489] width 59 height 38
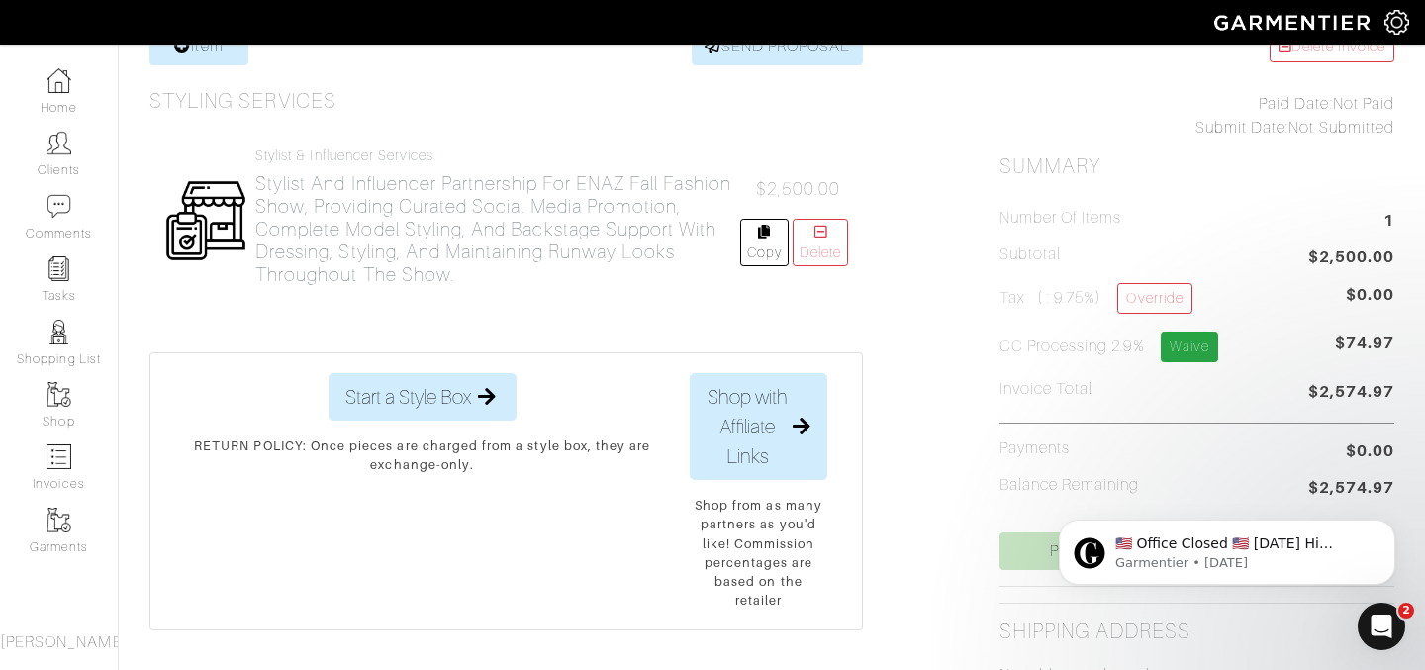
scroll to position [302, 0]
click at [1212, 347] on link "Waive" at bounding box center [1188, 343] width 57 height 31
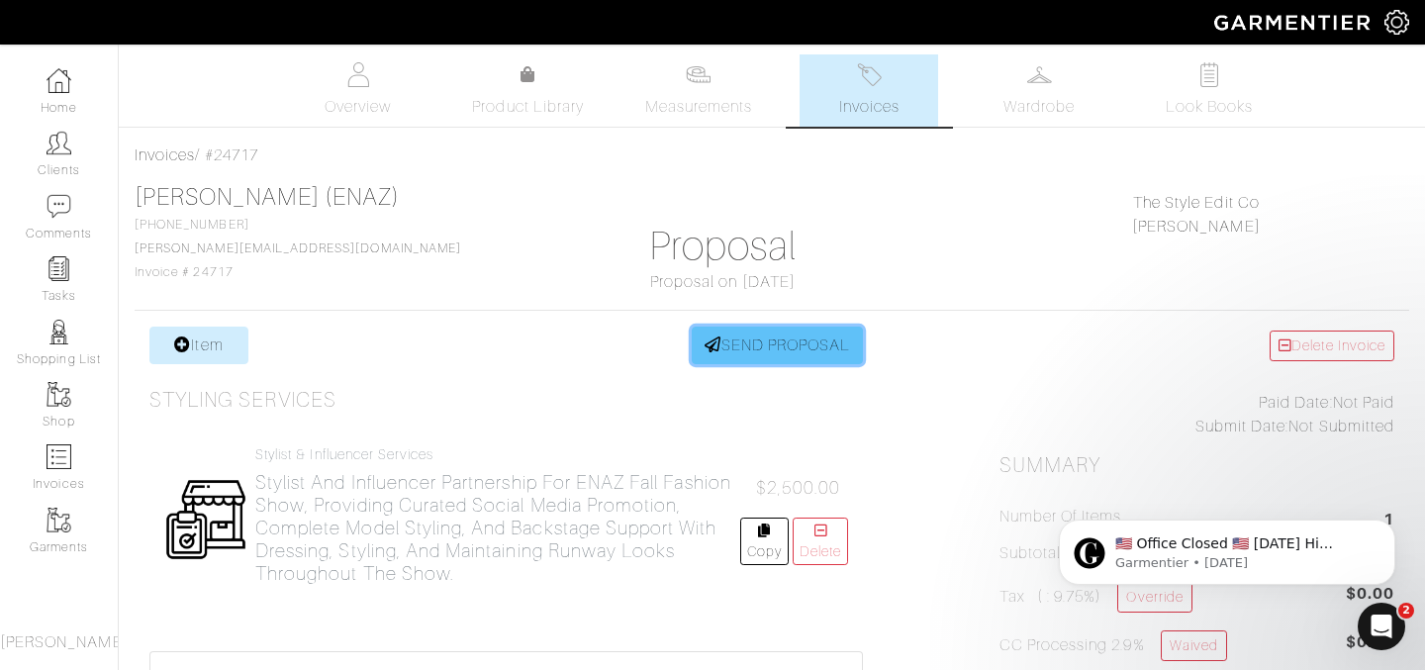
click at [791, 350] on link "SEND PROPOSAL" at bounding box center [777, 345] width 172 height 38
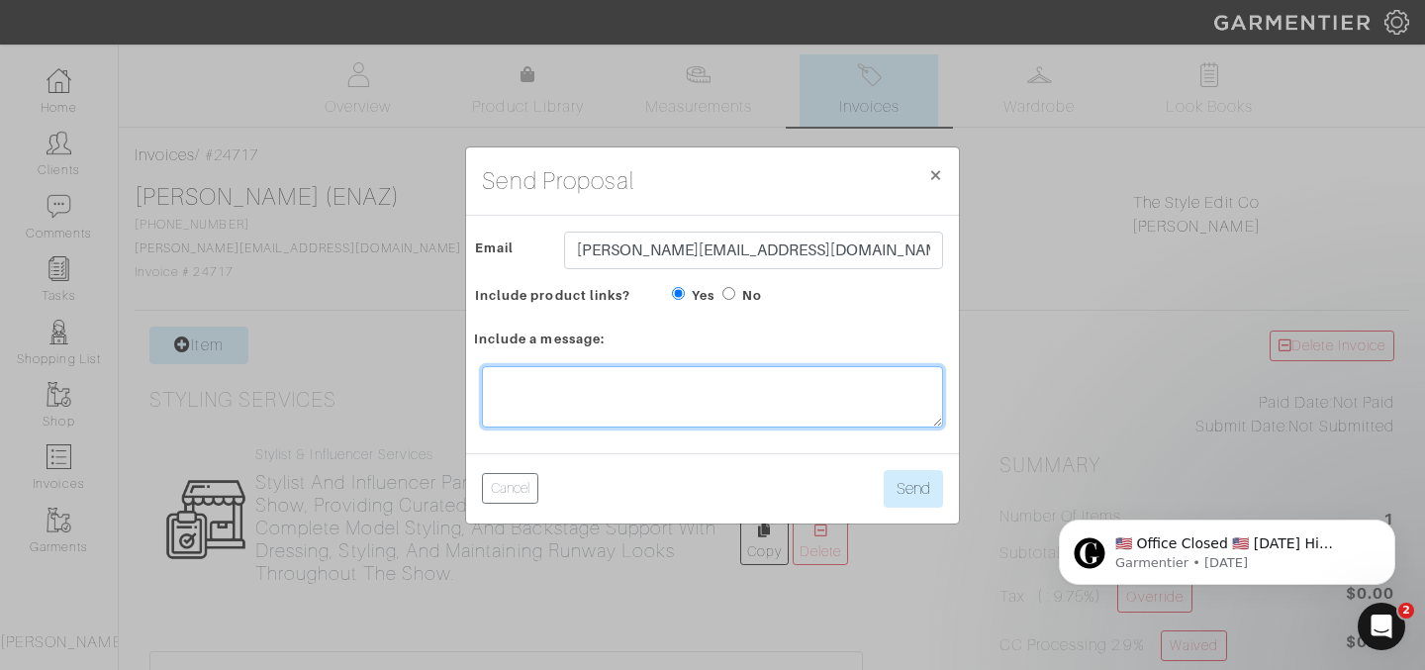
click at [708, 396] on textarea at bounding box center [712, 396] width 461 height 61
type textarea "updated without the cc fee...."
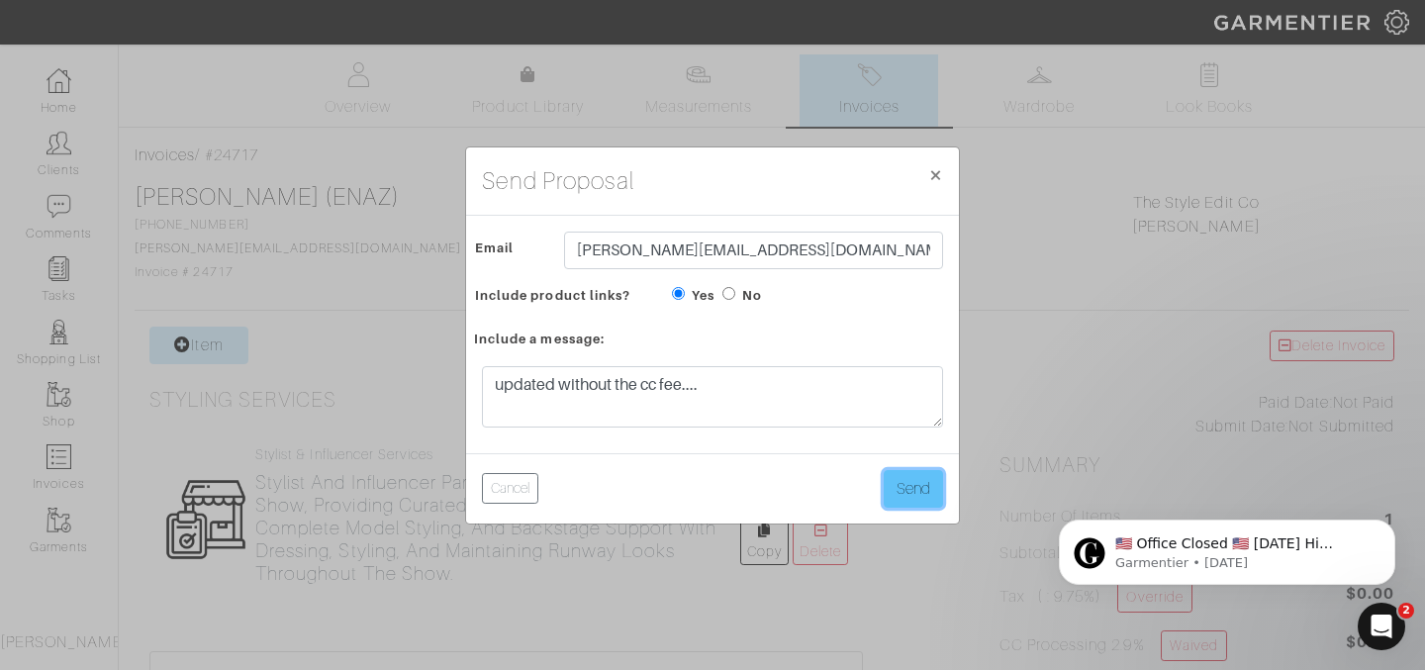
click at [939, 495] on button "Send" at bounding box center [912, 489] width 59 height 38
